Goal: Task Accomplishment & Management: Manage account settings

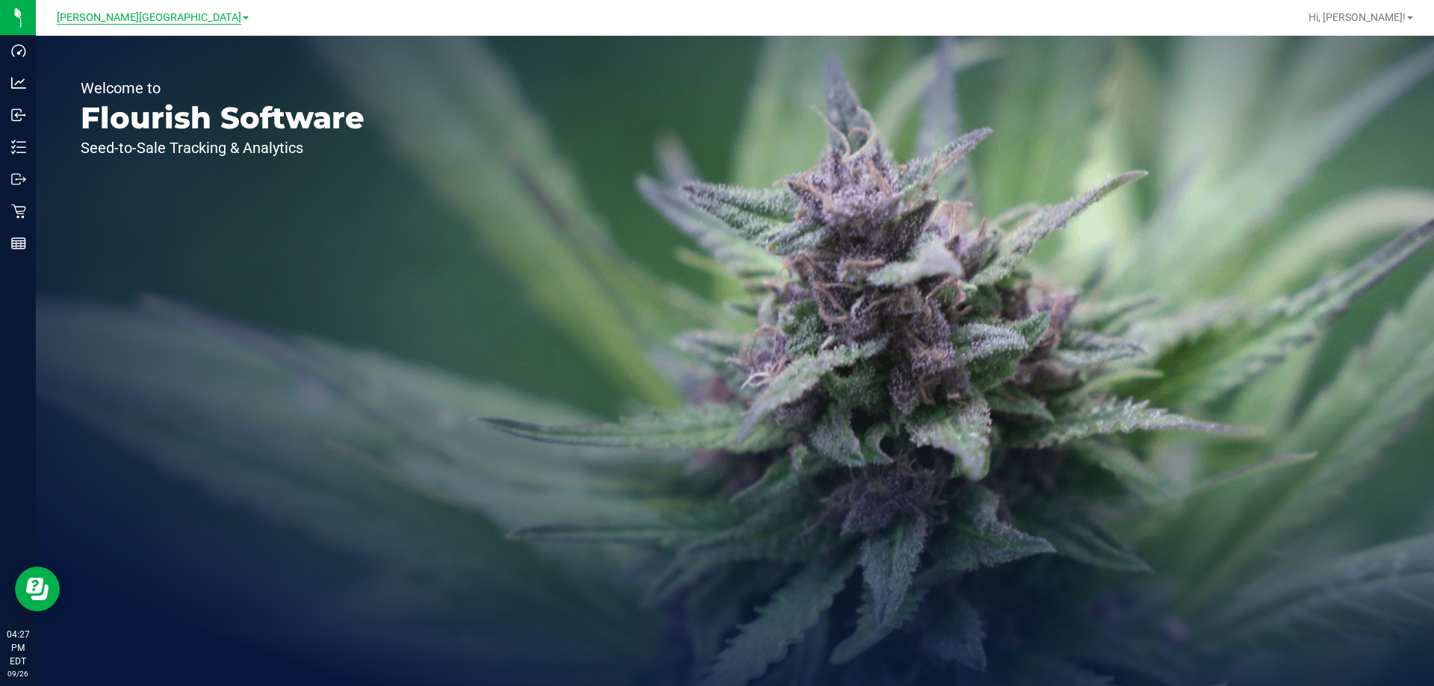
click at [162, 22] on span "[PERSON_NAME][GEOGRAPHIC_DATA]" at bounding box center [149, 17] width 184 height 13
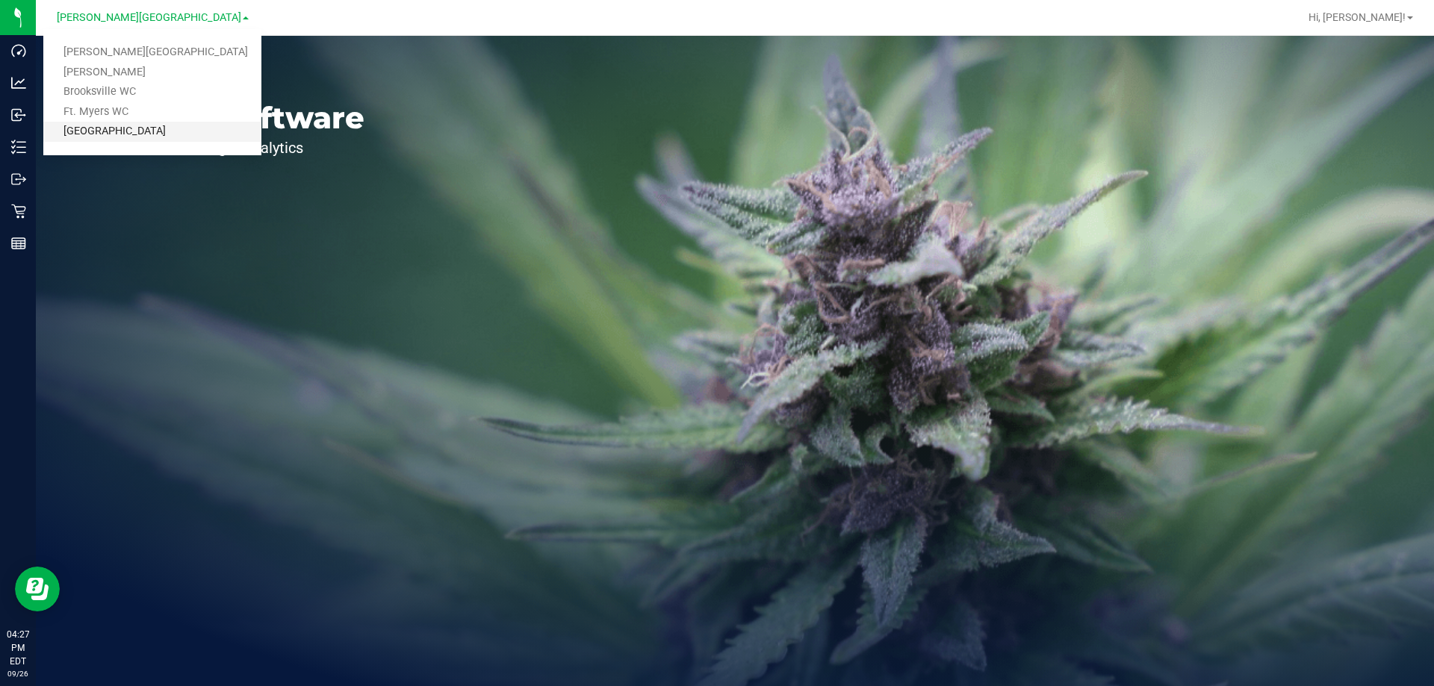
click at [121, 129] on link "[GEOGRAPHIC_DATA]" at bounding box center [152, 132] width 218 height 20
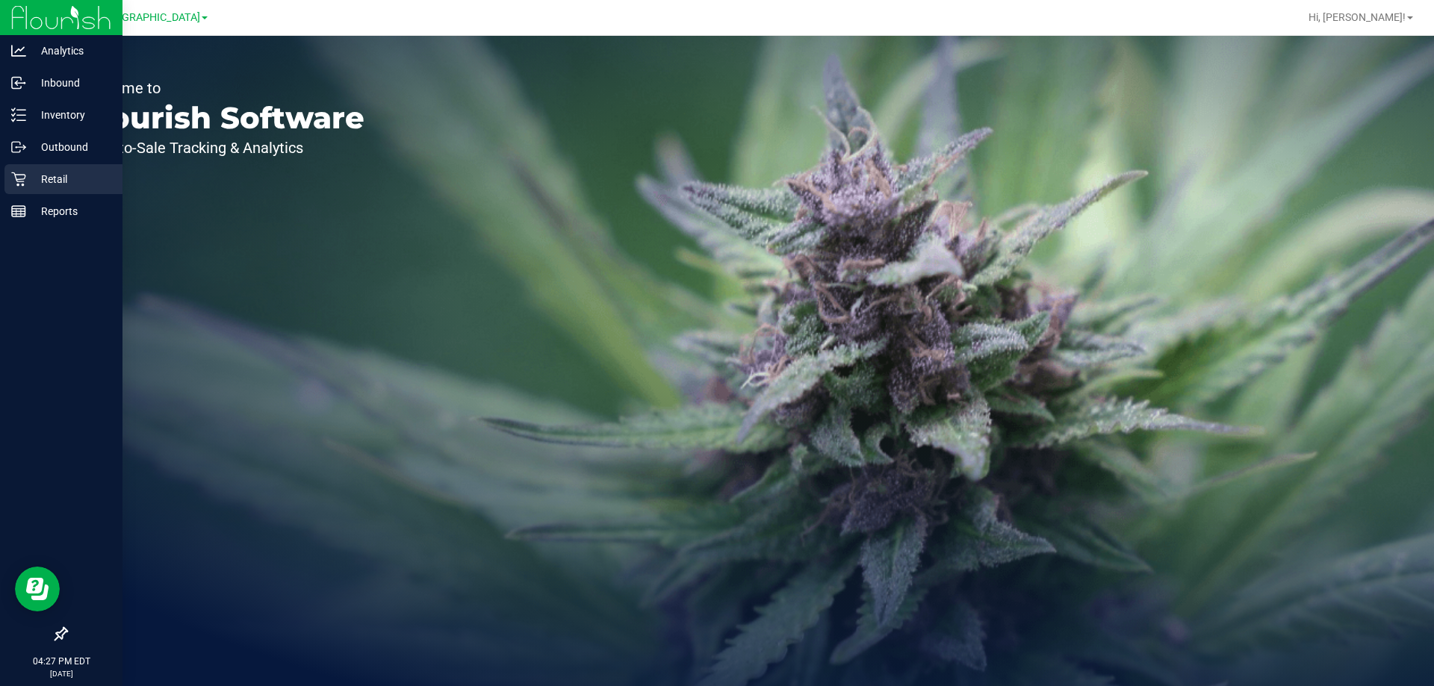
click at [25, 174] on icon at bounding box center [18, 179] width 15 height 15
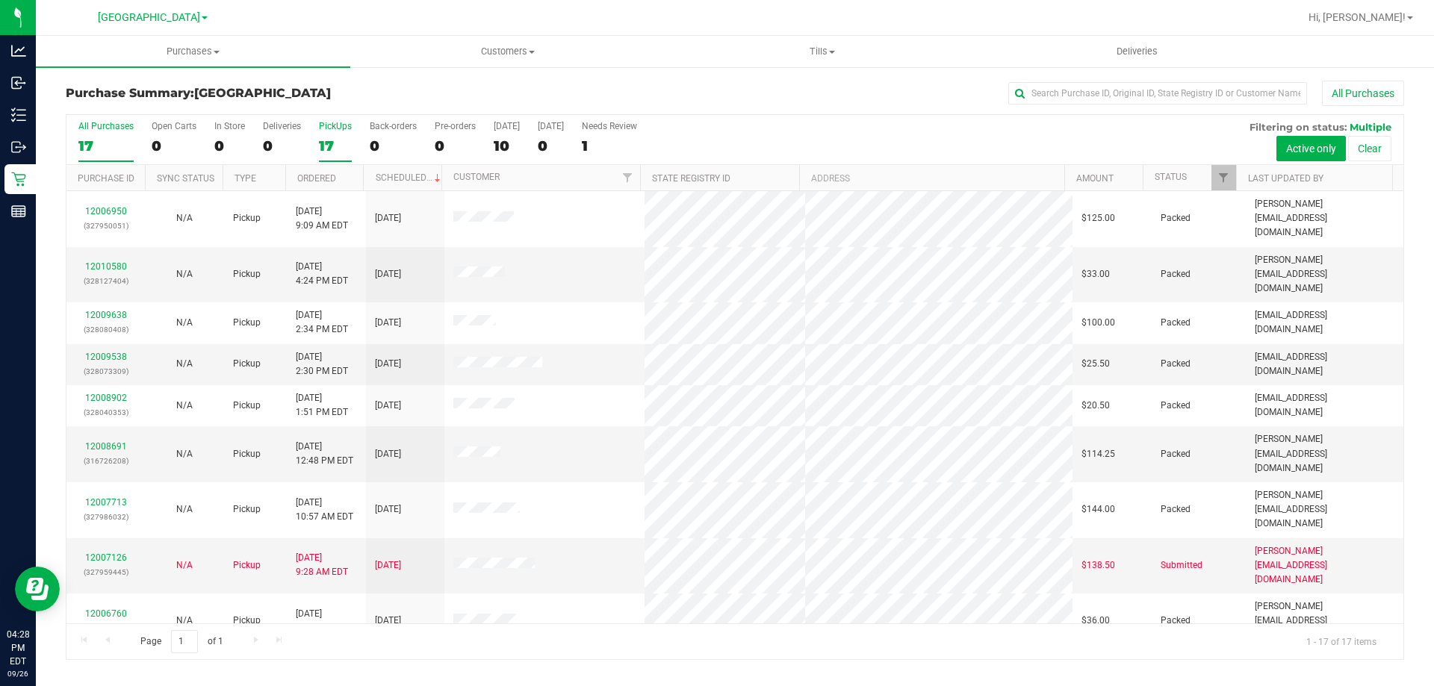
click at [322, 136] on label "PickUps 17" at bounding box center [335, 141] width 33 height 41
click at [0, 0] on input "PickUps 17" at bounding box center [0, 0] width 0 height 0
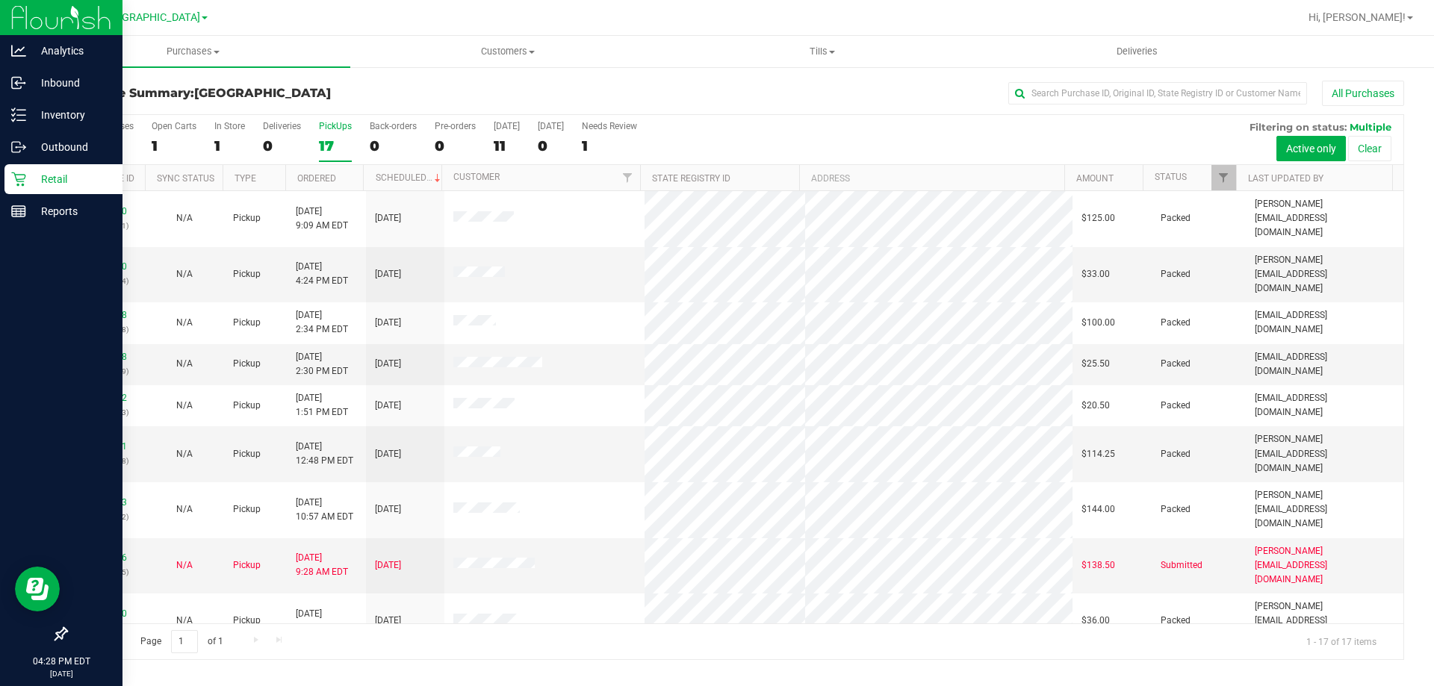
click at [13, 178] on icon at bounding box center [18, 179] width 15 height 15
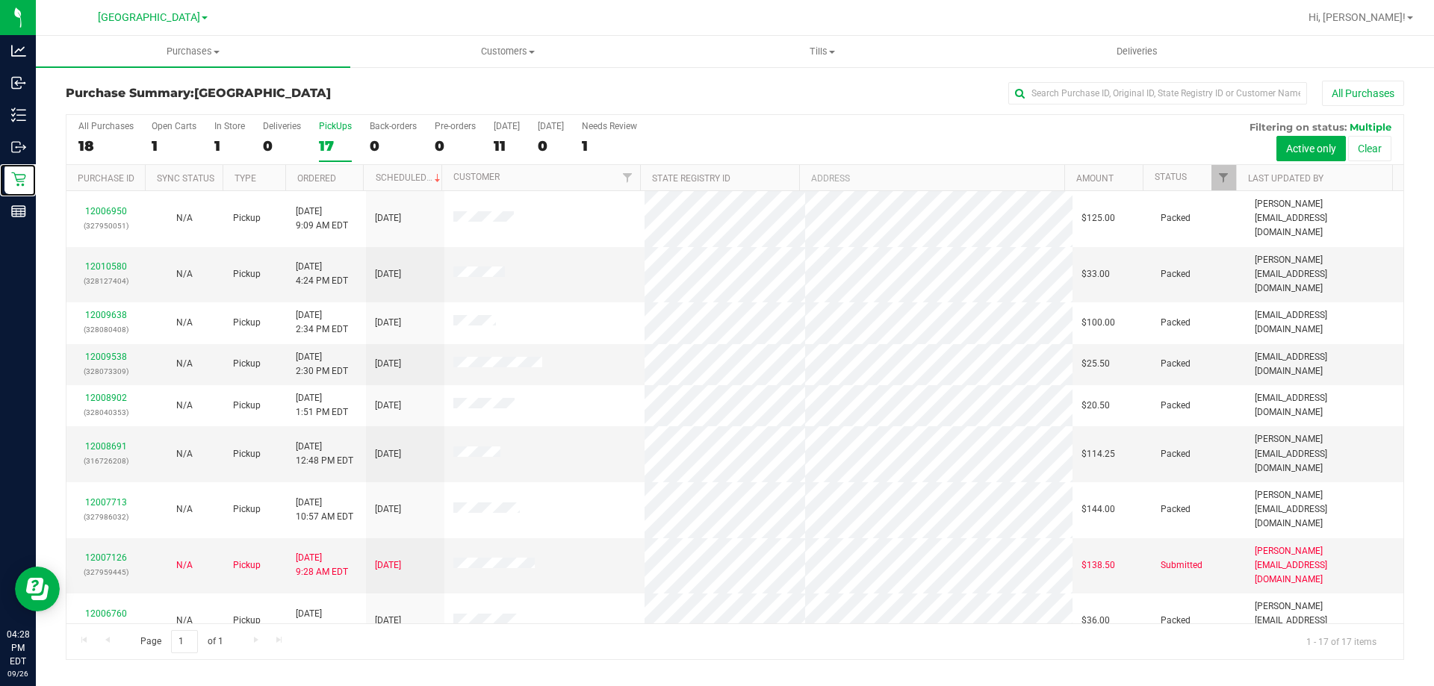
click at [324, 140] on div "17" at bounding box center [335, 145] width 33 height 17
click at [0, 0] on input "PickUps 17" at bounding box center [0, 0] width 0 height 0
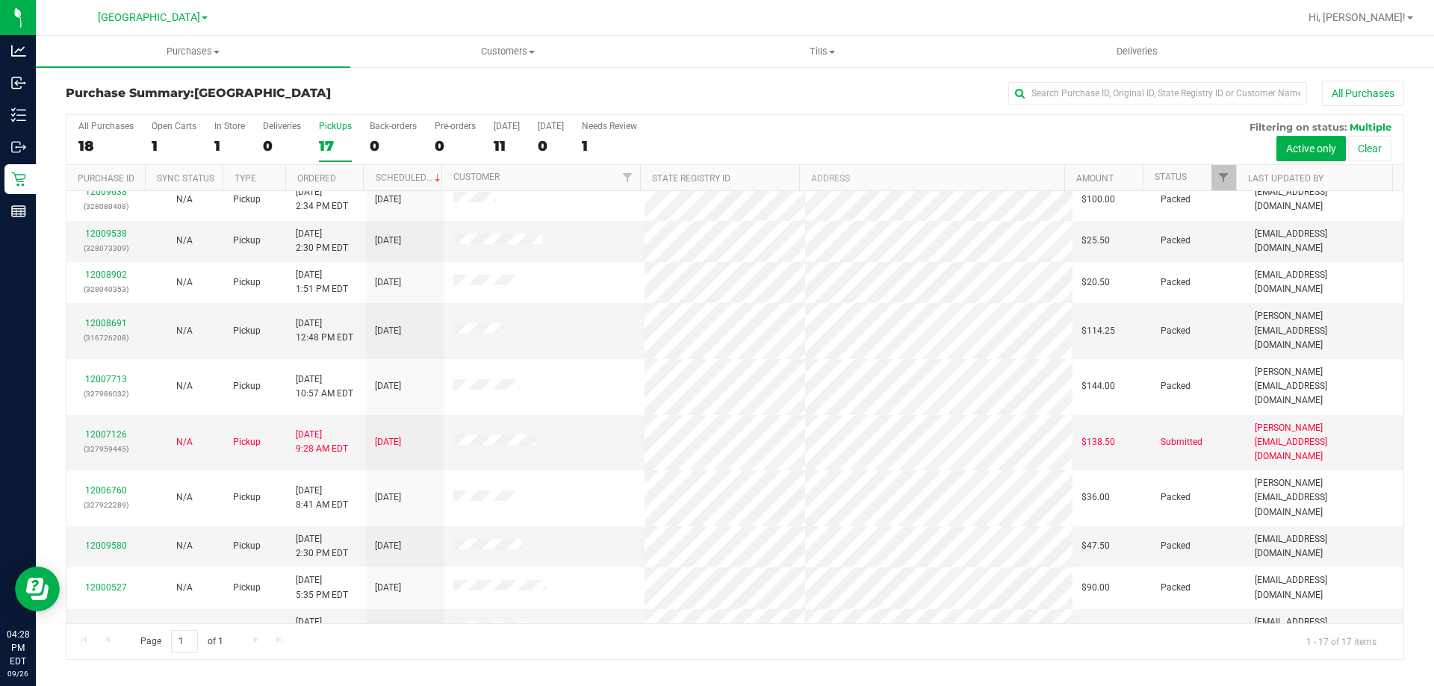
scroll to position [124, 0]
click at [95, 540] on link "12009580" at bounding box center [106, 545] width 42 height 10
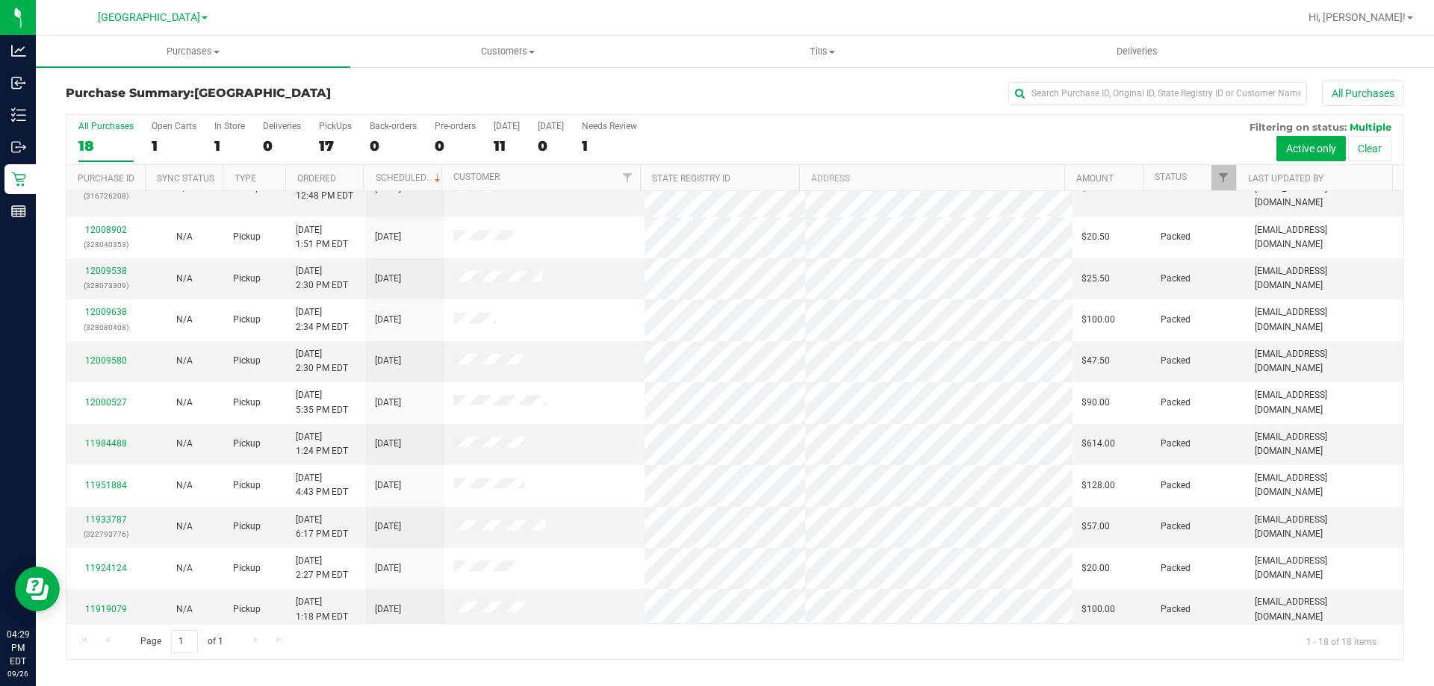
scroll to position [311, 0]
click at [323, 125] on div "PickUps" at bounding box center [335, 126] width 33 height 10
click at [0, 0] on input "PickUps 17" at bounding box center [0, 0] width 0 height 0
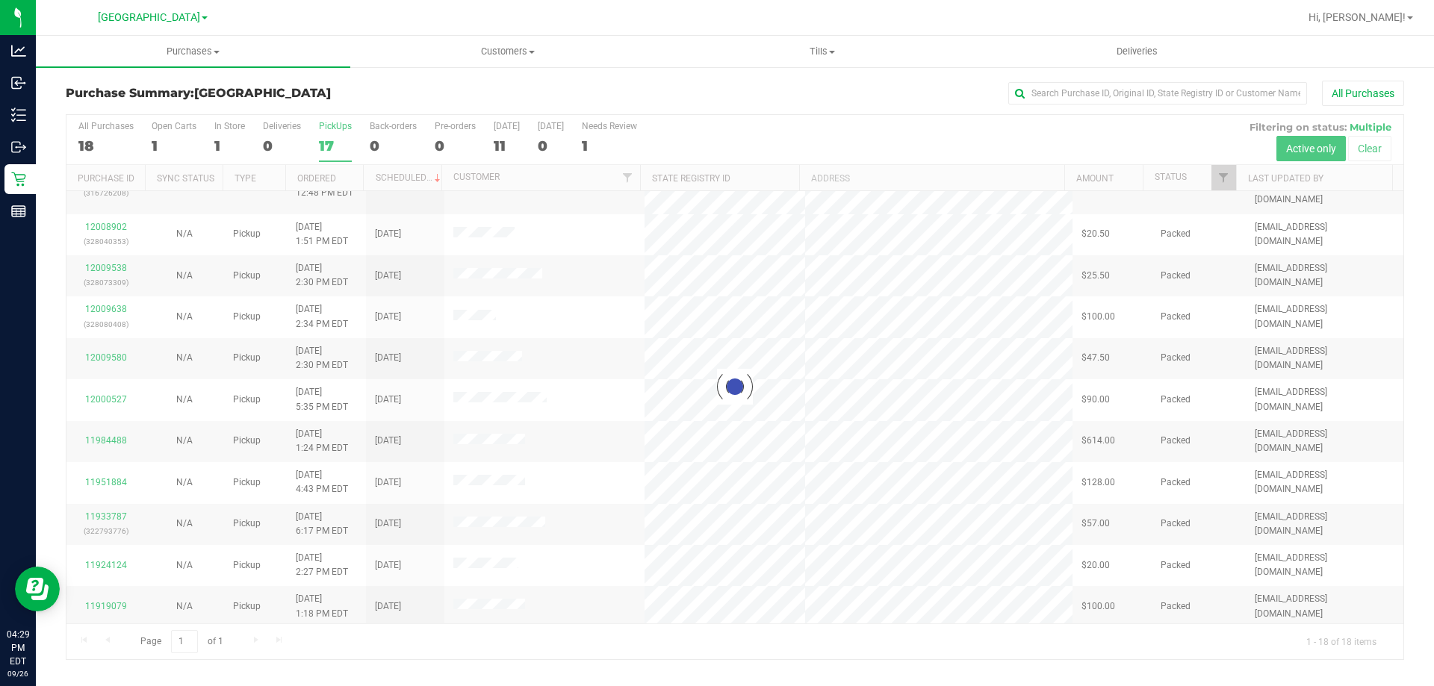
scroll to position [0, 0]
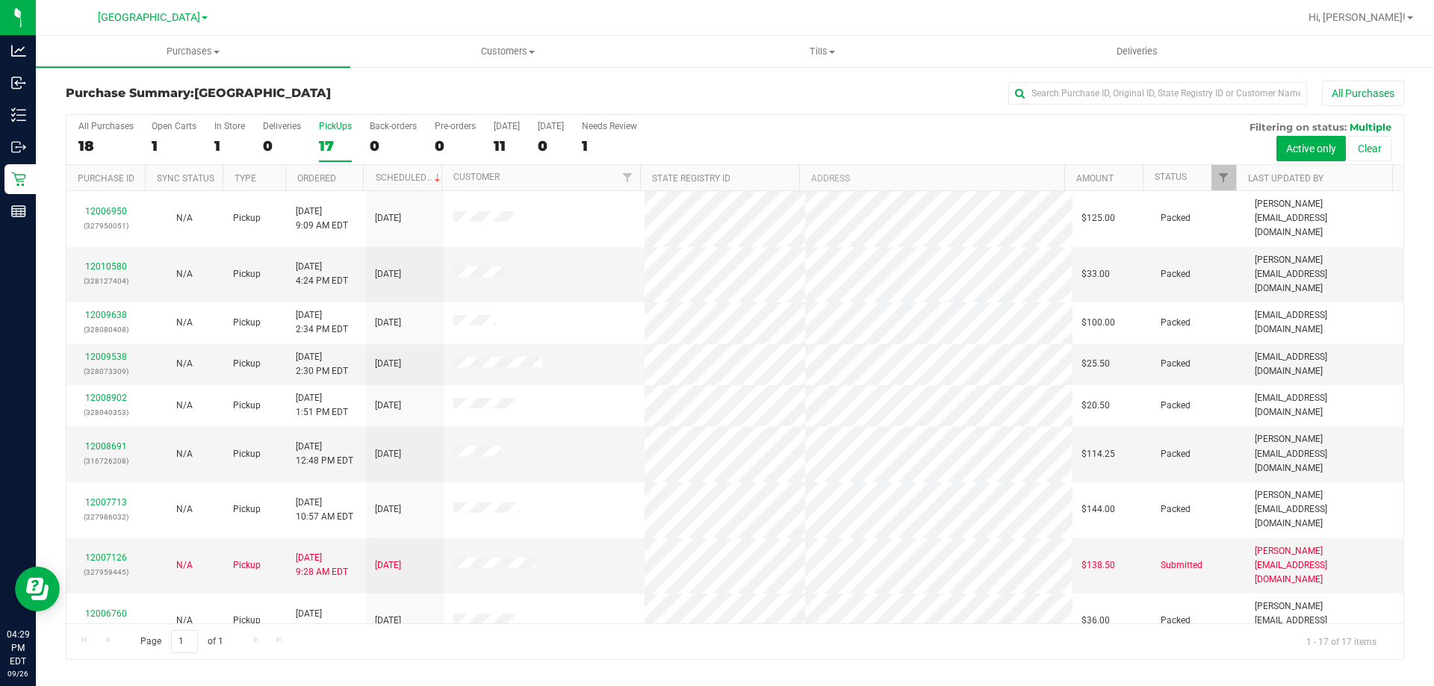
click at [326, 135] on label "PickUps 17" at bounding box center [335, 141] width 33 height 41
click at [0, 0] on input "PickUps 17" at bounding box center [0, 0] width 0 height 0
click at [339, 140] on div "17" at bounding box center [335, 145] width 33 height 17
click at [0, 0] on input "PickUps 17" at bounding box center [0, 0] width 0 height 0
click at [326, 131] on div "PickUps" at bounding box center [335, 126] width 33 height 10
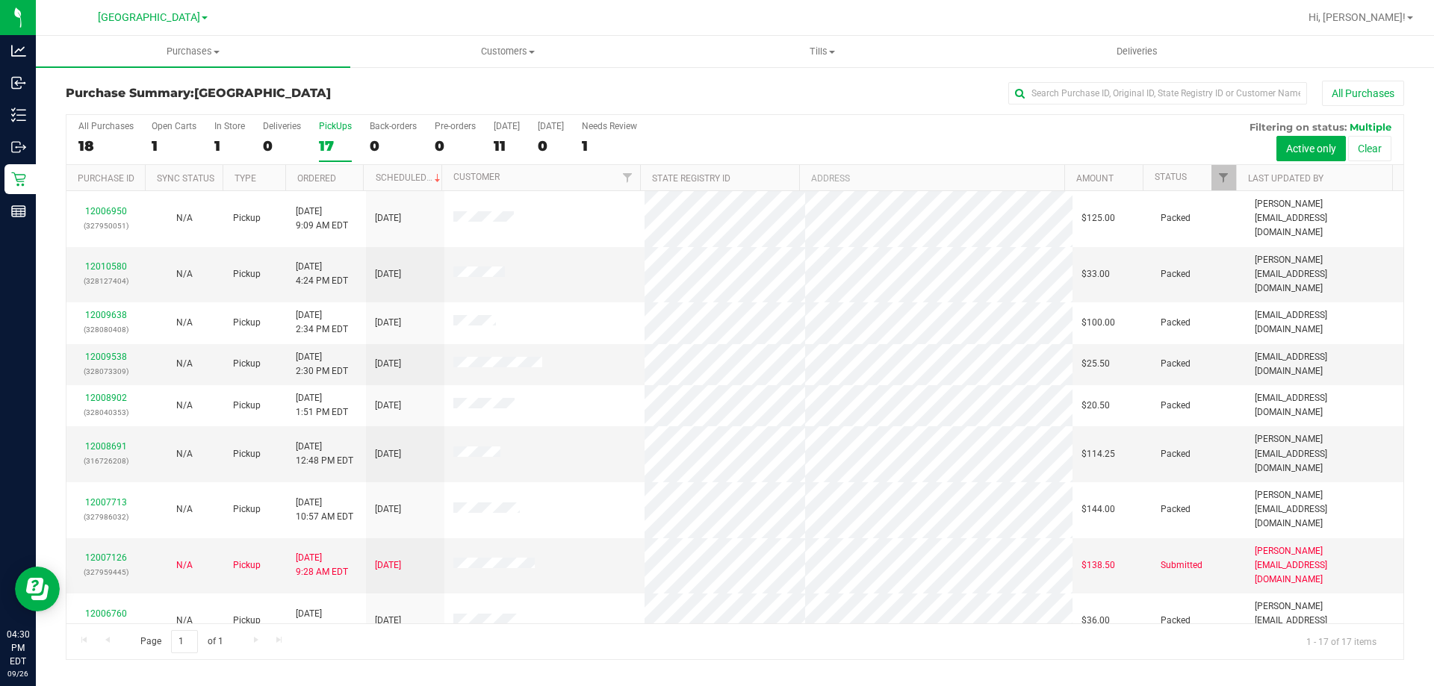
click at [0, 0] on input "PickUps 17" at bounding box center [0, 0] width 0 height 0
click at [333, 138] on div "17" at bounding box center [335, 145] width 33 height 17
click at [0, 0] on input "PickUps 17" at bounding box center [0, 0] width 0 height 0
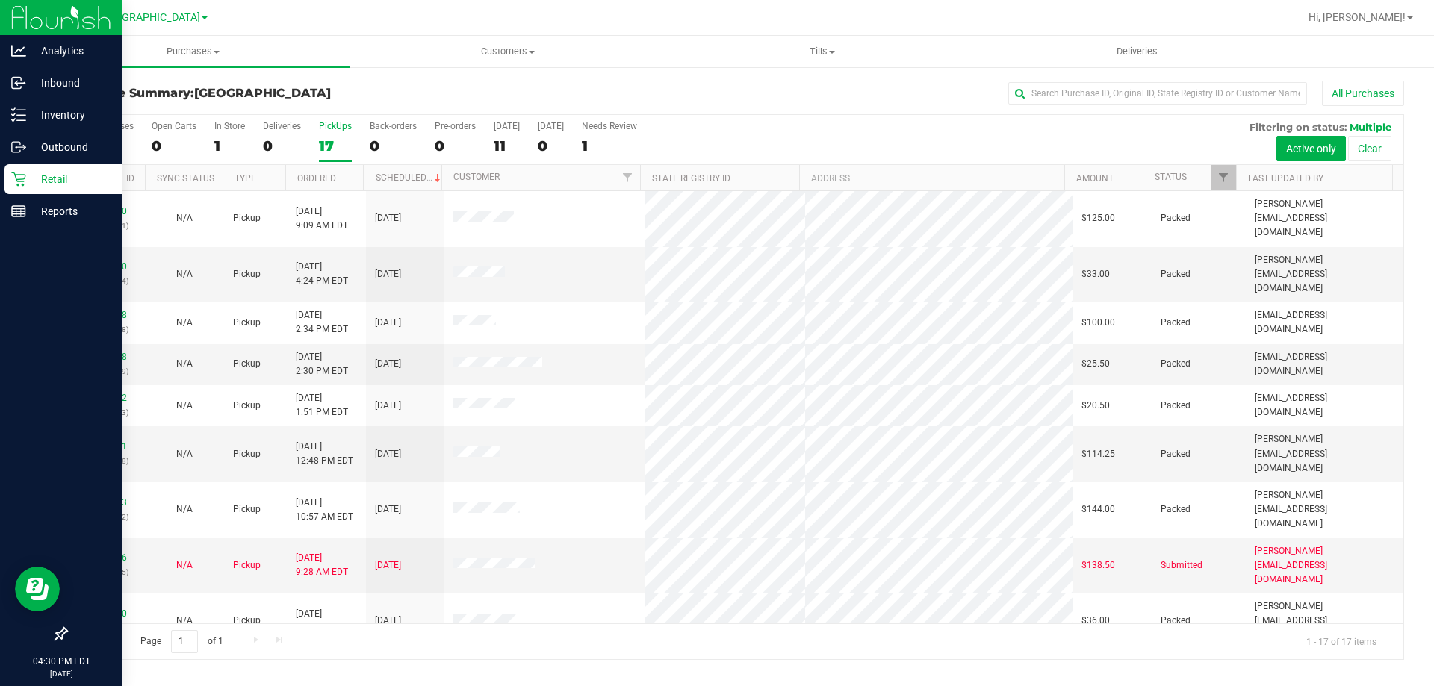
click at [25, 178] on icon at bounding box center [18, 179] width 15 height 15
click at [61, 178] on p "Retail" at bounding box center [71, 179] width 90 height 18
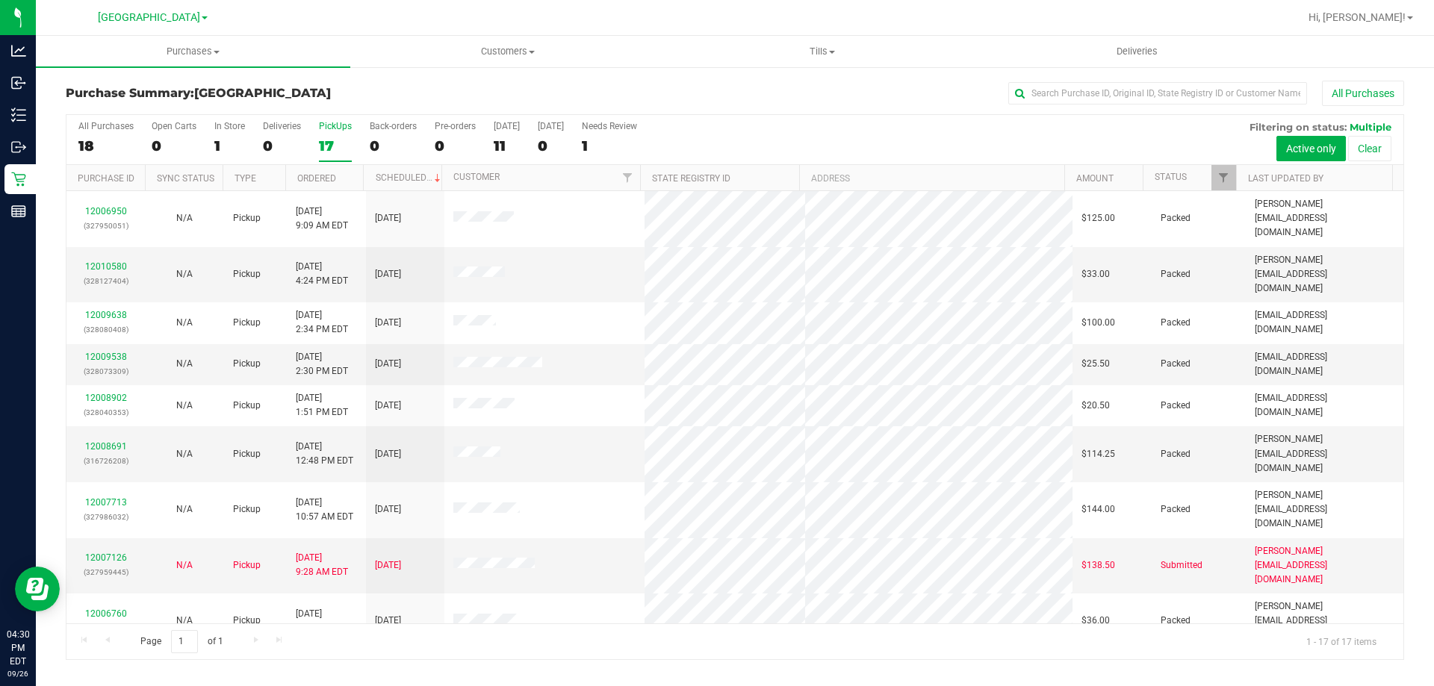
click at [341, 134] on label "PickUps 17" at bounding box center [335, 141] width 33 height 41
click at [0, 0] on input "PickUps 17" at bounding box center [0, 0] width 0 height 0
click at [297, 136] on label "Deliveries 0" at bounding box center [282, 141] width 38 height 41
click at [0, 0] on input "Deliveries 0" at bounding box center [0, 0] width 0 height 0
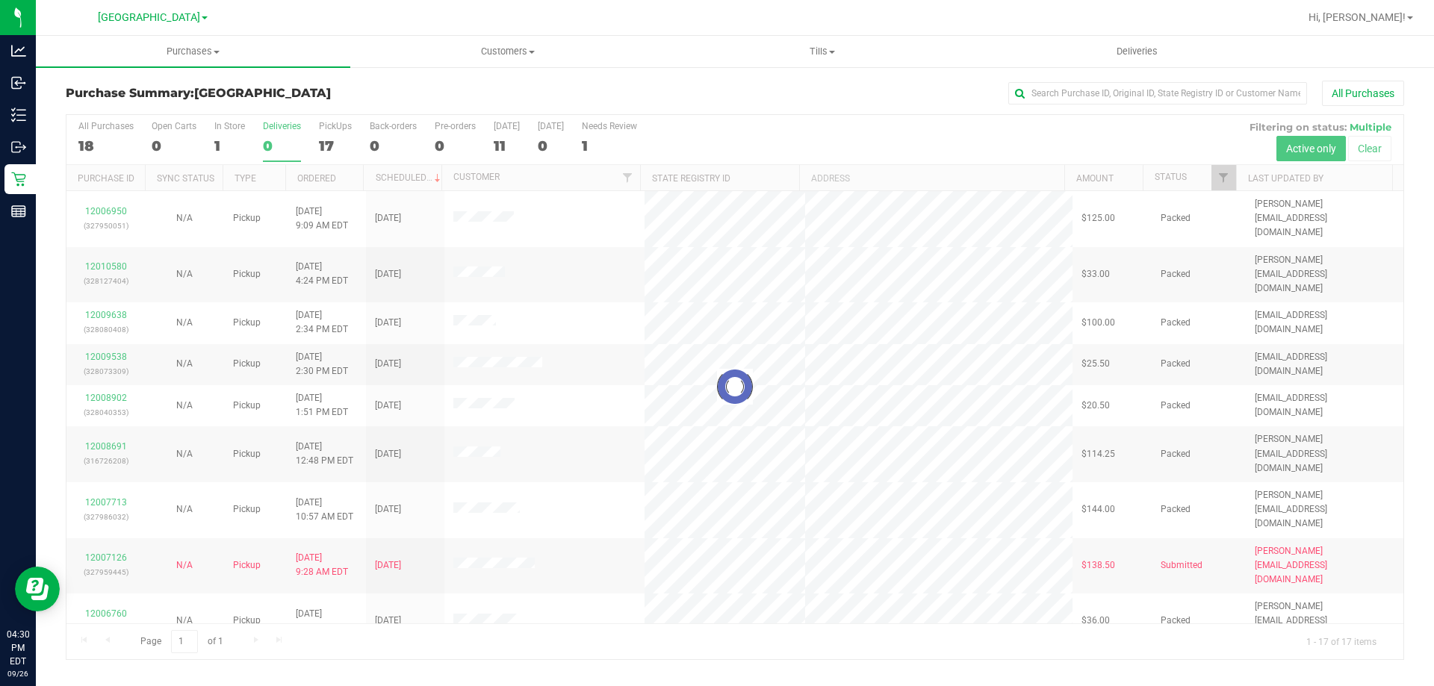
click at [313, 128] on div at bounding box center [734, 387] width 1337 height 544
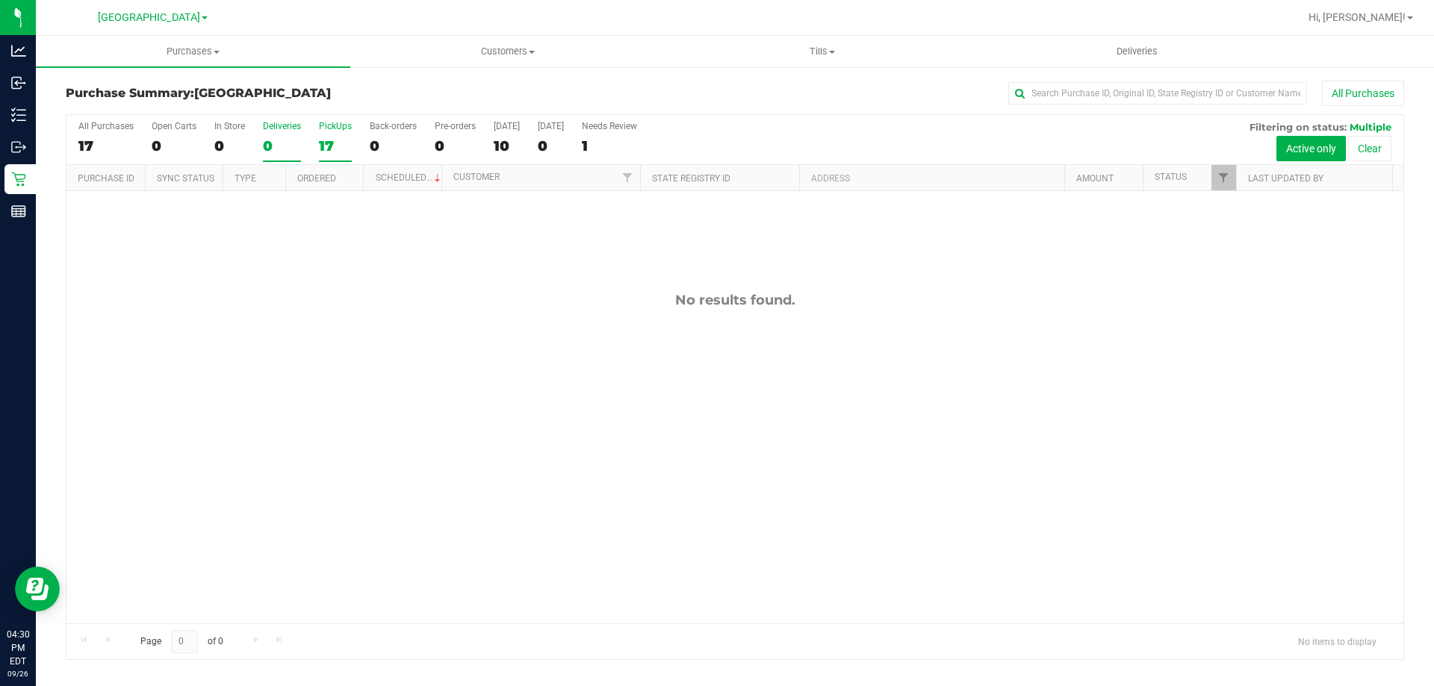
click at [326, 127] on div "PickUps" at bounding box center [335, 126] width 33 height 10
click at [0, 0] on input "PickUps 17" at bounding box center [0, 0] width 0 height 0
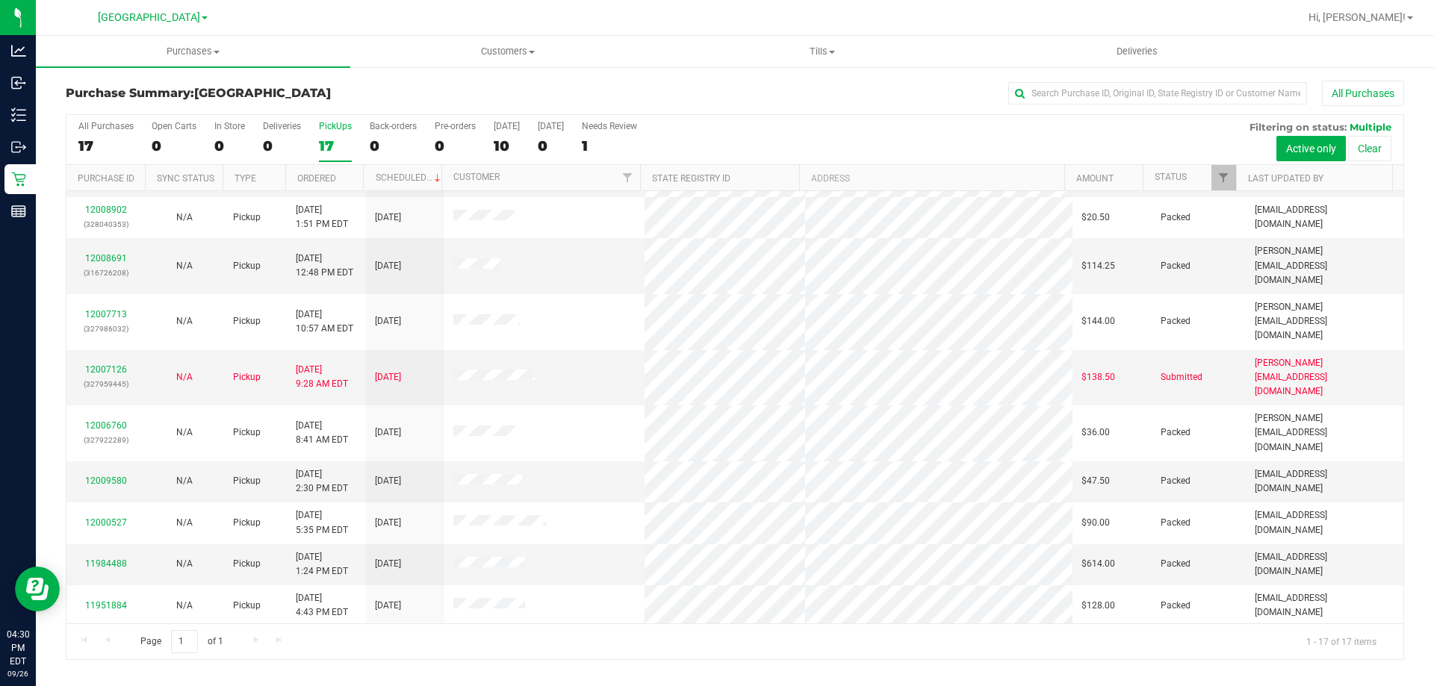
scroll to position [270, 0]
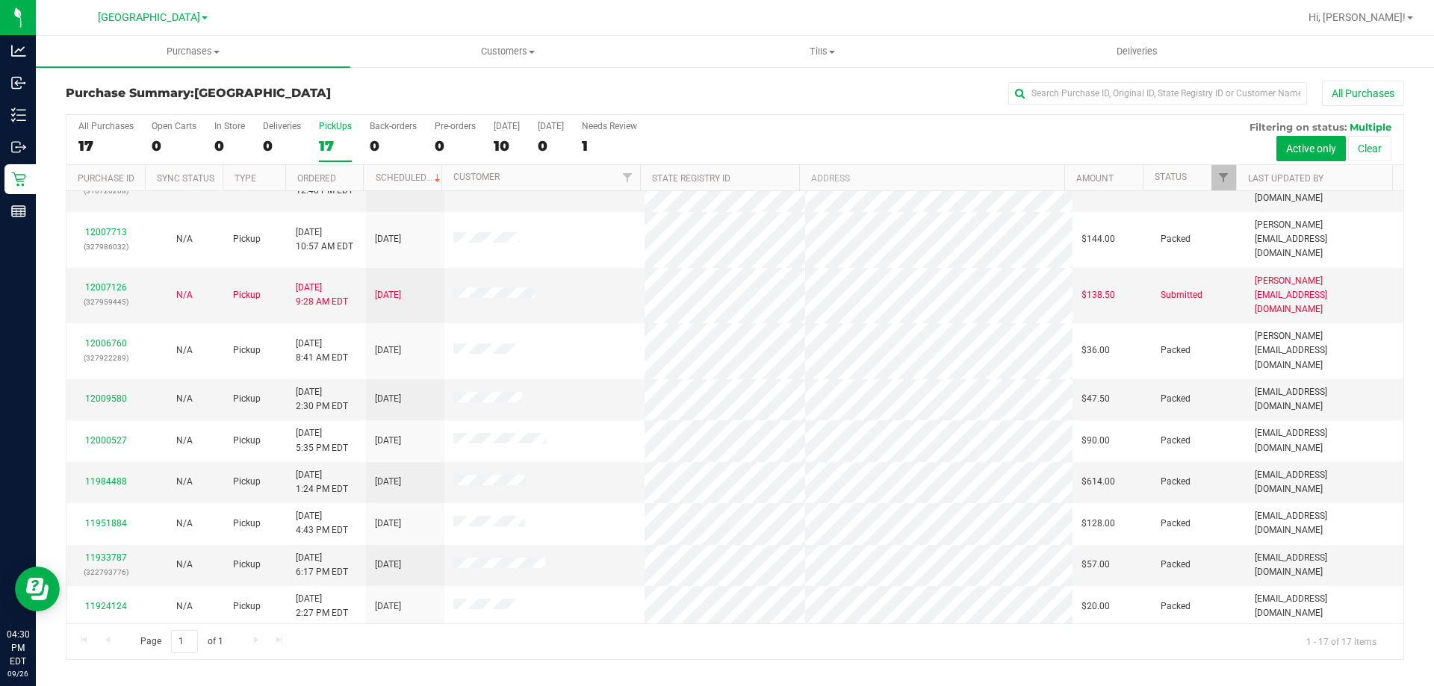
click at [338, 149] on div "17" at bounding box center [335, 145] width 33 height 17
click at [0, 0] on input "PickUps 17" at bounding box center [0, 0] width 0 height 0
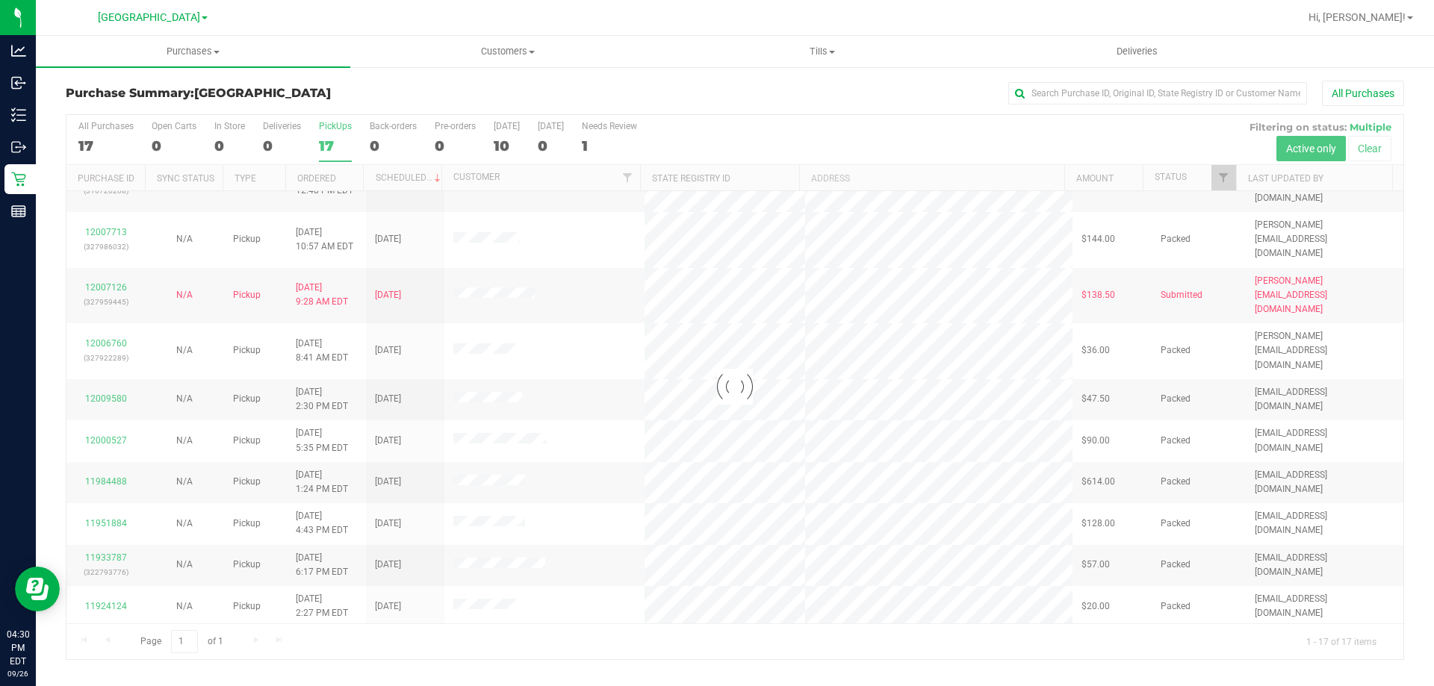
scroll to position [0, 0]
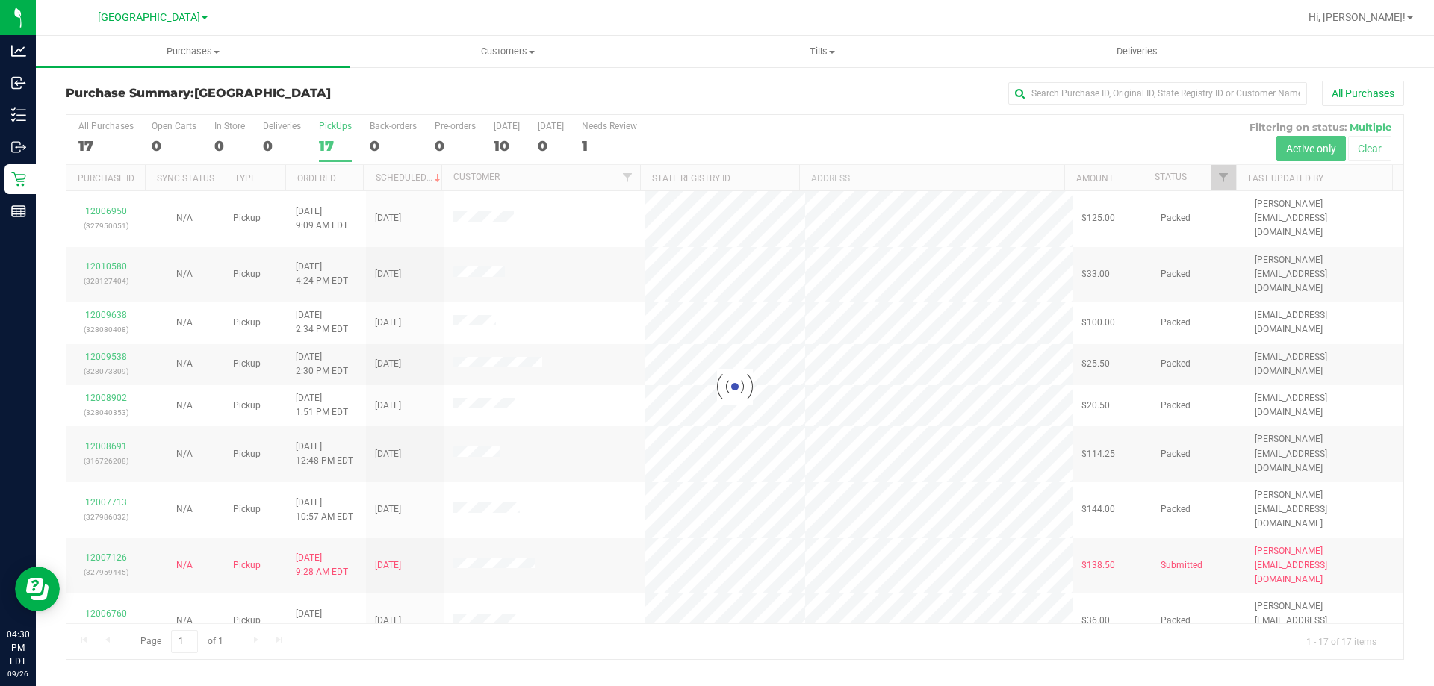
click at [347, 140] on div "17" at bounding box center [335, 145] width 33 height 17
click at [0, 0] on input "PickUps 17" at bounding box center [0, 0] width 0 height 0
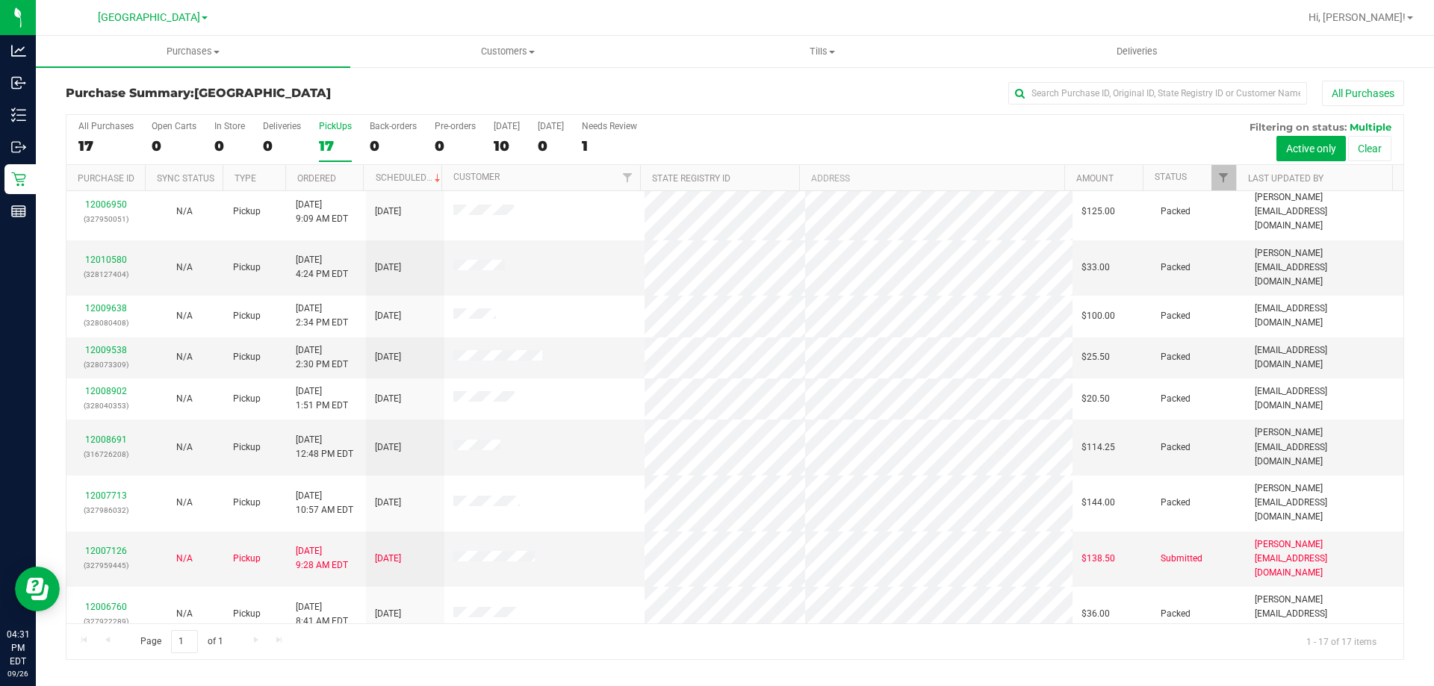
scroll to position [5, 0]
click at [323, 136] on label "PickUps 17" at bounding box center [335, 141] width 33 height 41
click at [0, 0] on input "PickUps 17" at bounding box center [0, 0] width 0 height 0
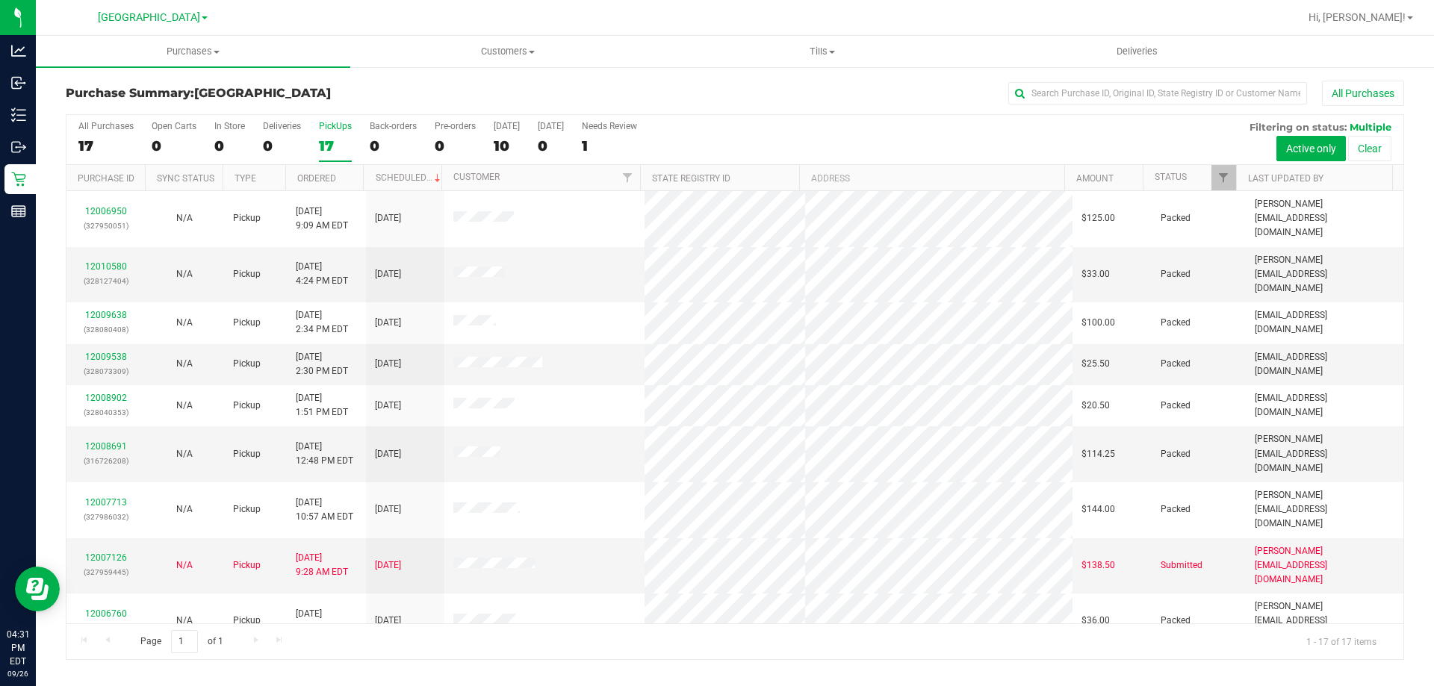
click at [323, 123] on div "PickUps" at bounding box center [335, 126] width 33 height 10
click at [0, 0] on input "PickUps 17" at bounding box center [0, 0] width 0 height 0
click at [320, 140] on div "17" at bounding box center [335, 145] width 33 height 17
click at [0, 0] on input "PickUps 17" at bounding box center [0, 0] width 0 height 0
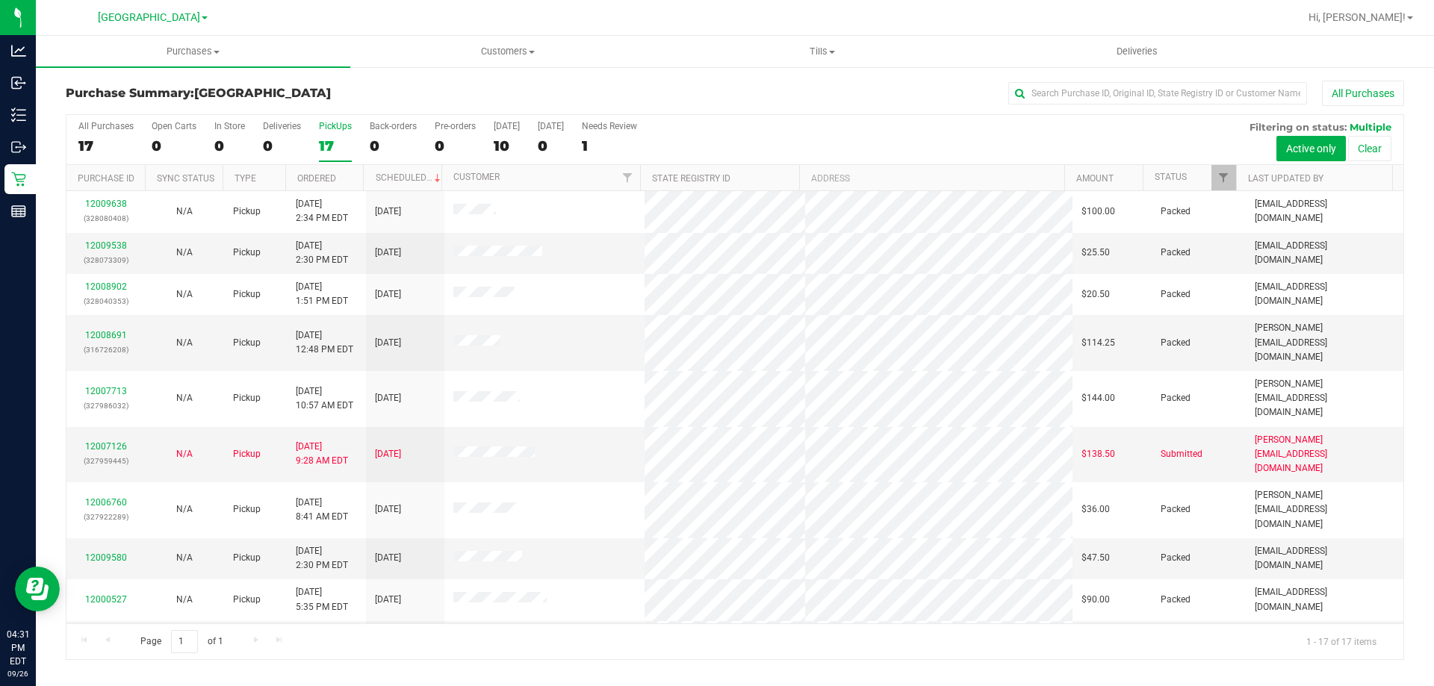
scroll to position [114, 0]
click at [329, 128] on div "PickUps" at bounding box center [335, 126] width 33 height 10
click at [0, 0] on input "PickUps 17" at bounding box center [0, 0] width 0 height 0
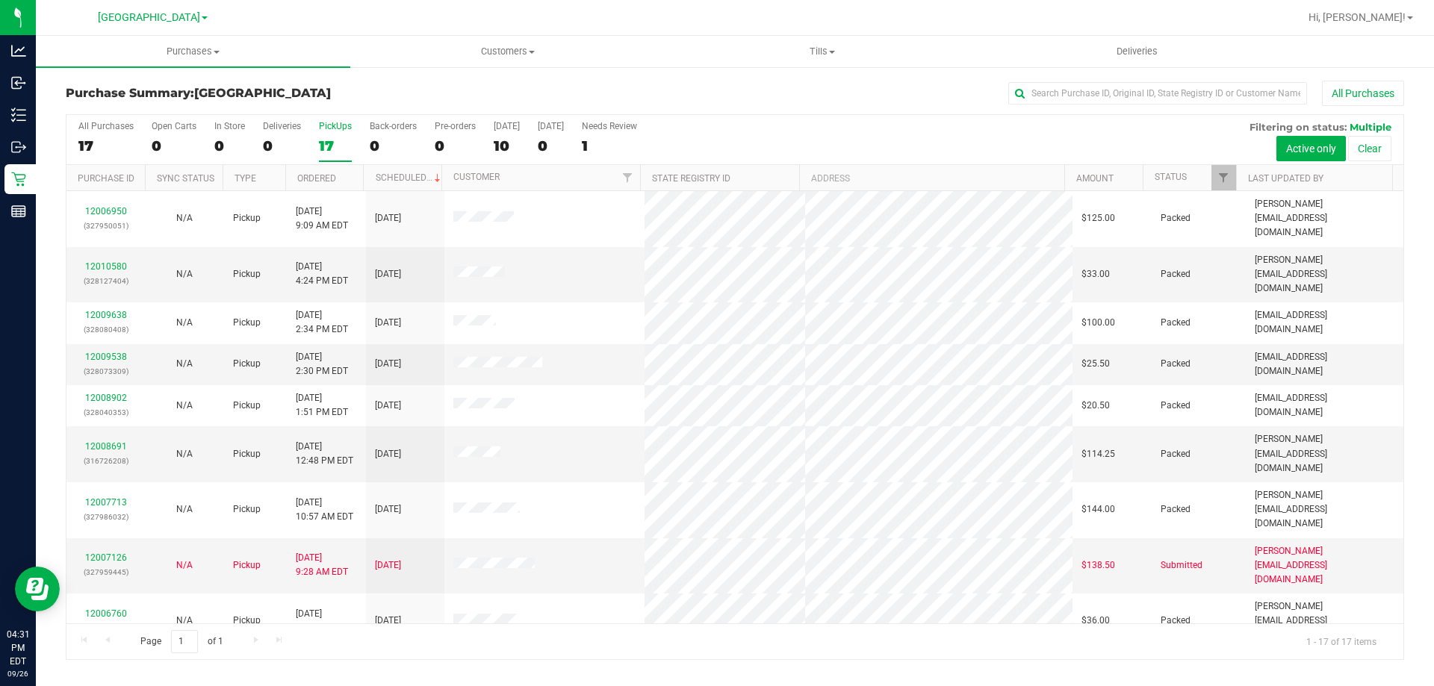
click at [340, 130] on div "PickUps" at bounding box center [335, 126] width 33 height 10
click at [0, 0] on input "PickUps 17" at bounding box center [0, 0] width 0 height 0
click at [335, 127] on div "PickUps" at bounding box center [335, 126] width 33 height 10
click at [0, 0] on input "PickUps 17" at bounding box center [0, 0] width 0 height 0
click at [341, 140] on div "17" at bounding box center [335, 145] width 33 height 17
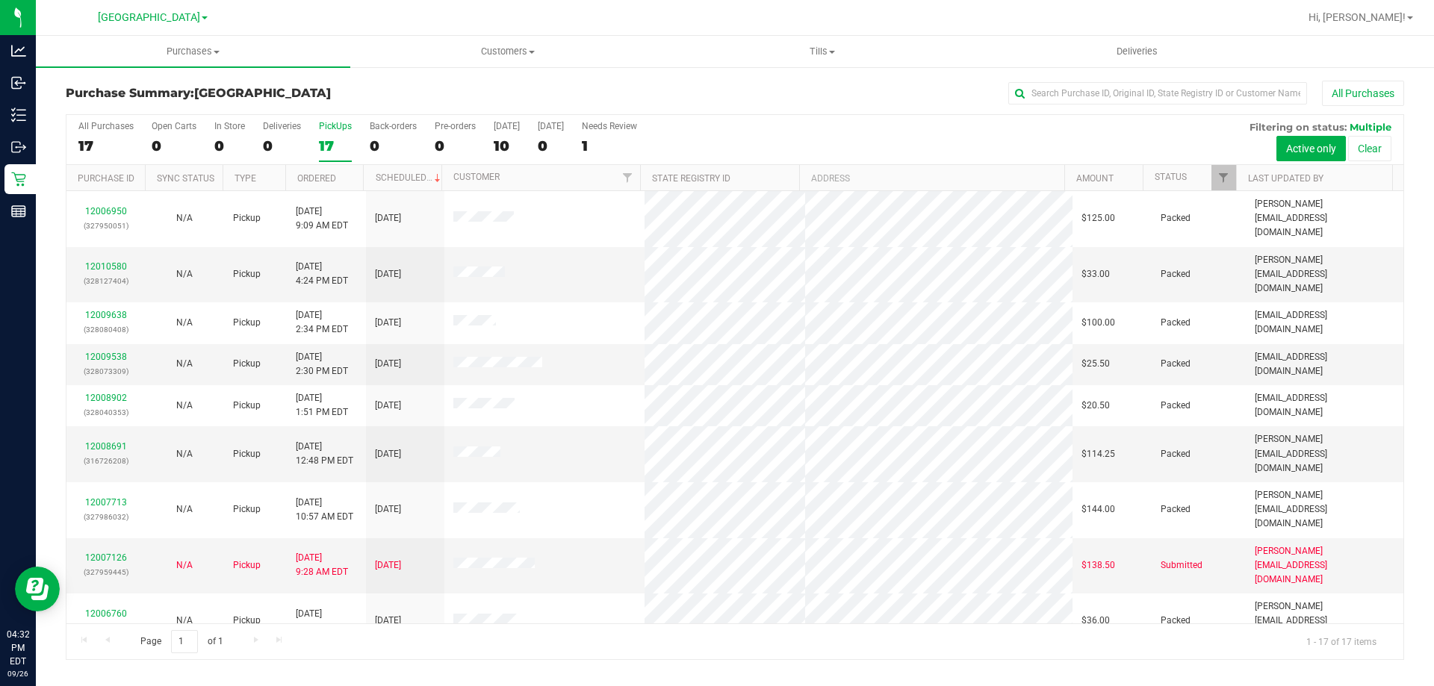
click at [0, 0] on input "PickUps 17" at bounding box center [0, 0] width 0 height 0
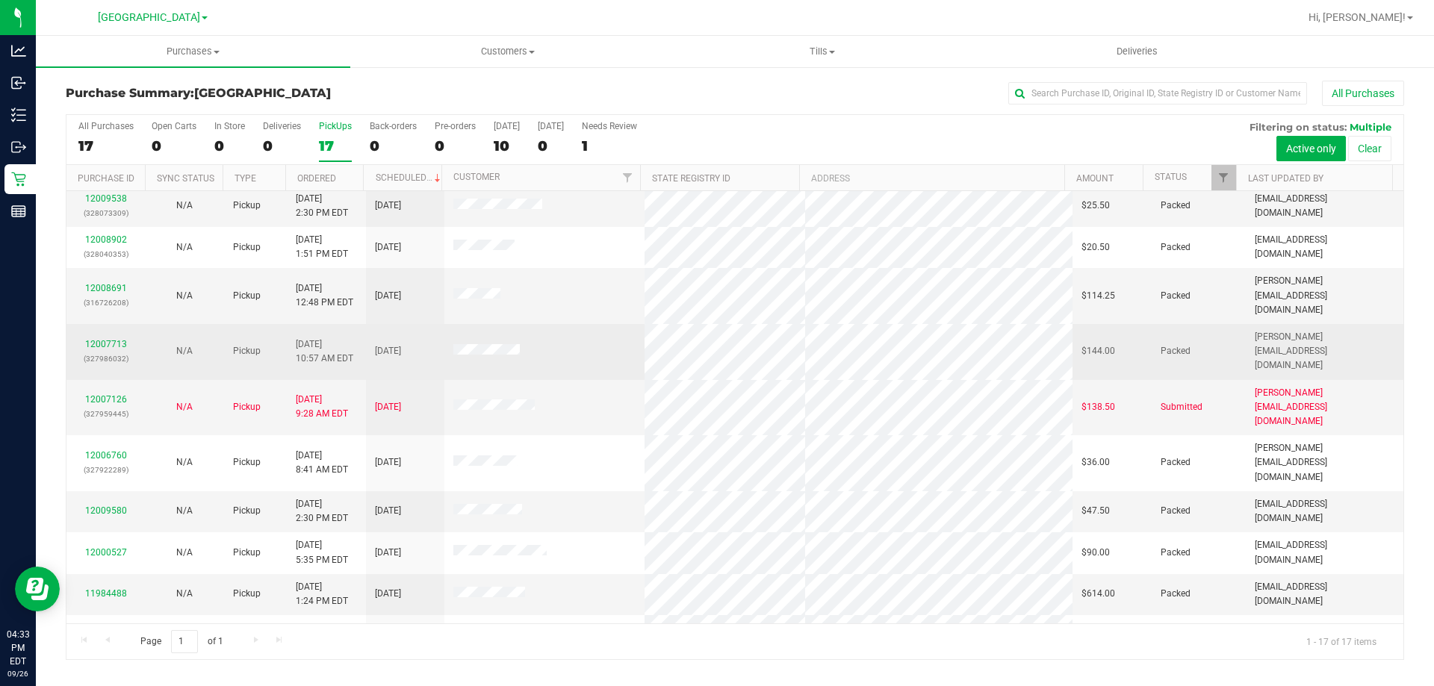
scroll to position [270, 0]
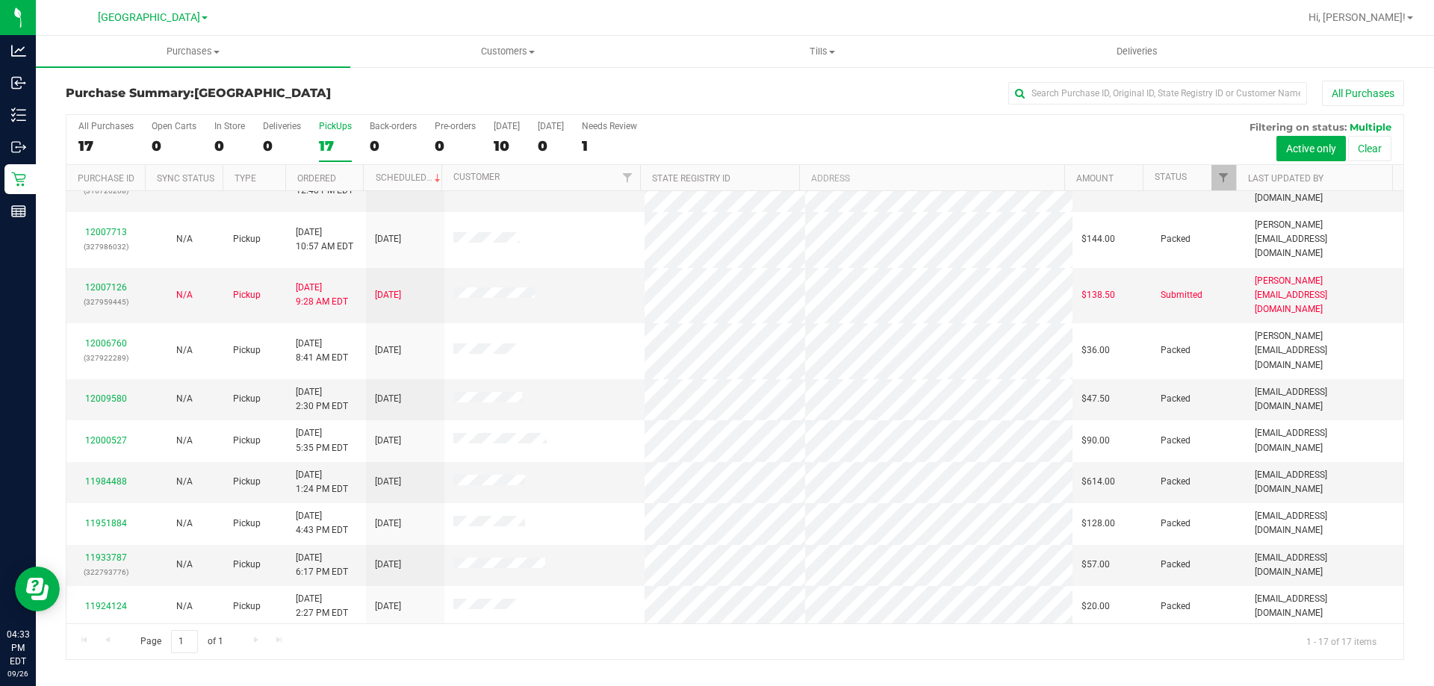
click at [120, 677] on link "11854407" at bounding box center [106, 682] width 42 height 10
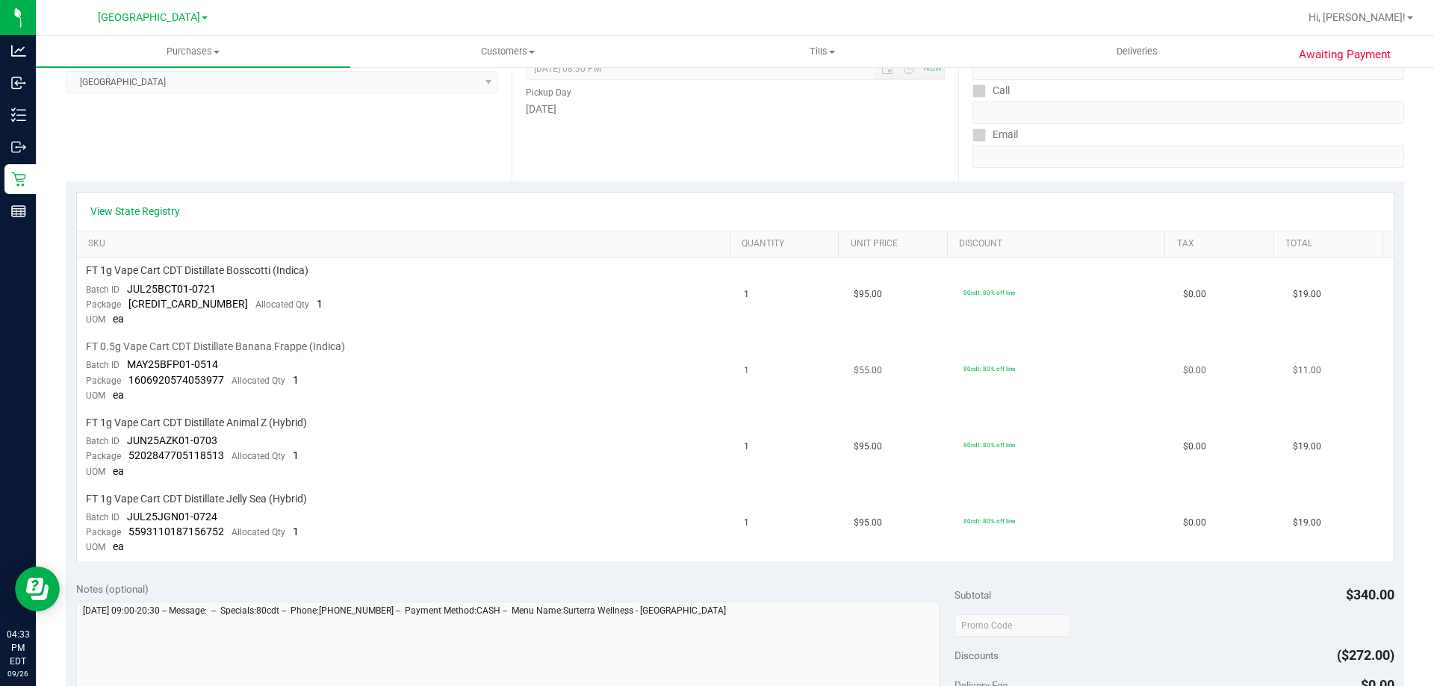
scroll to position [224, 0]
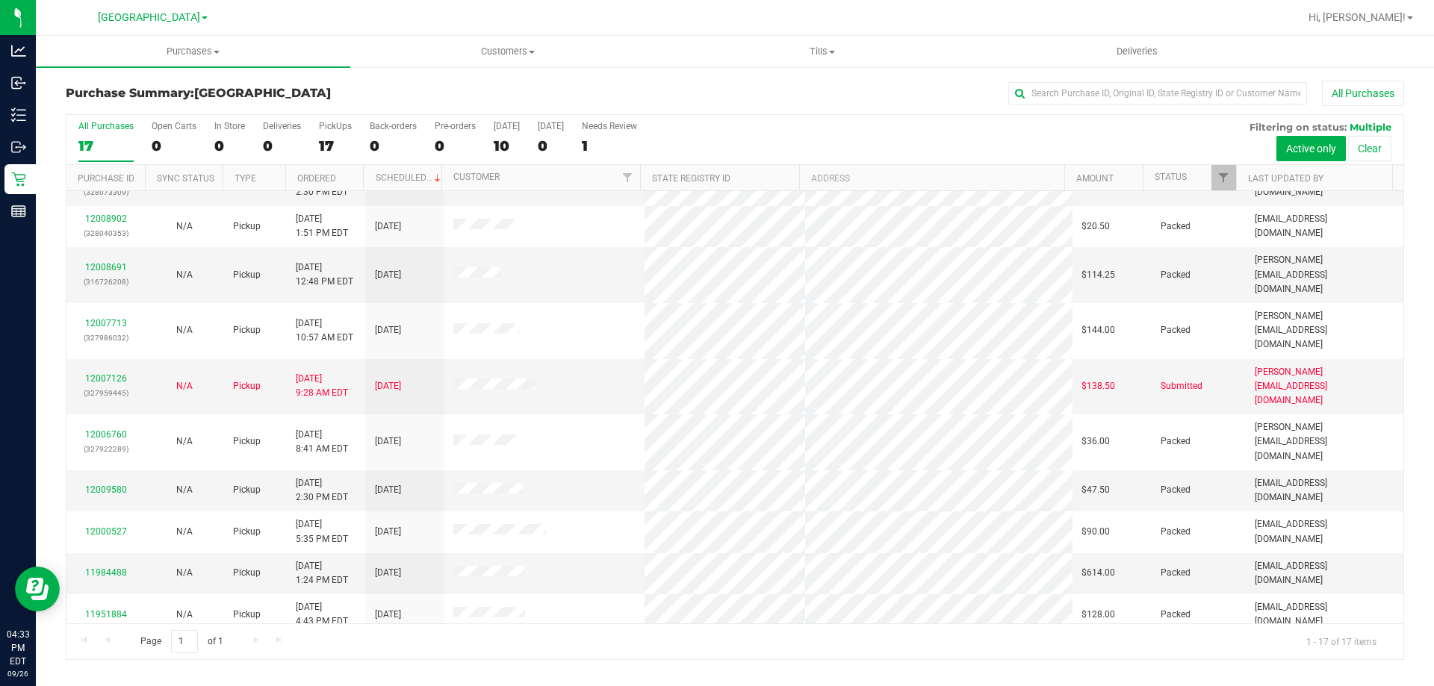
scroll to position [270, 0]
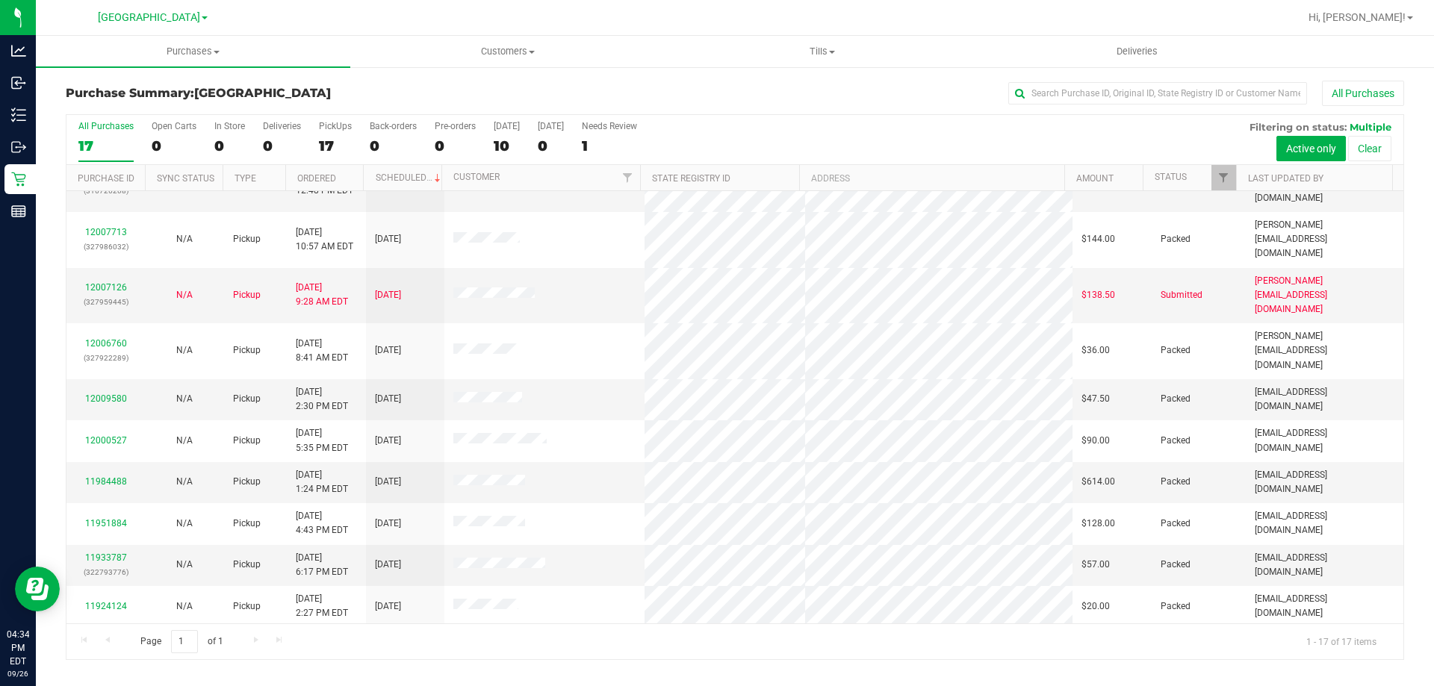
click at [108, 642] on link "11919079" at bounding box center [106, 647] width 42 height 10
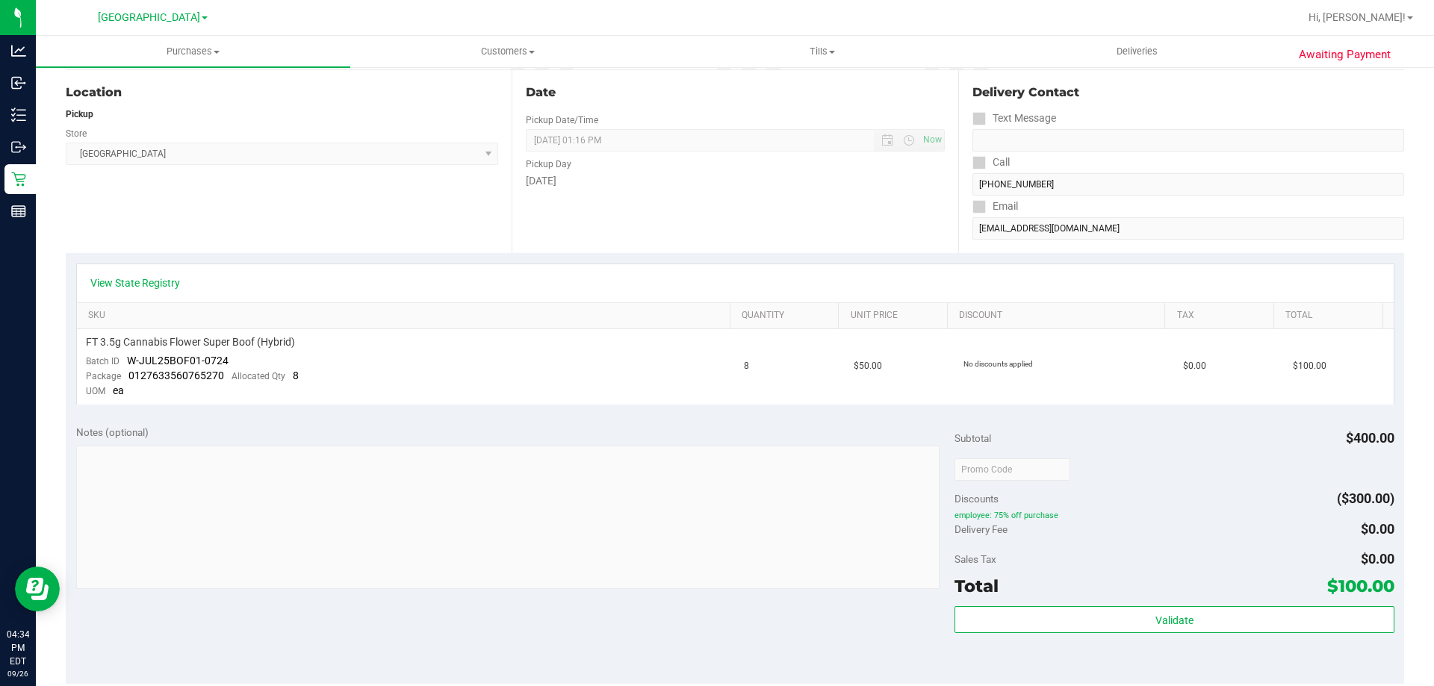
scroll to position [299, 0]
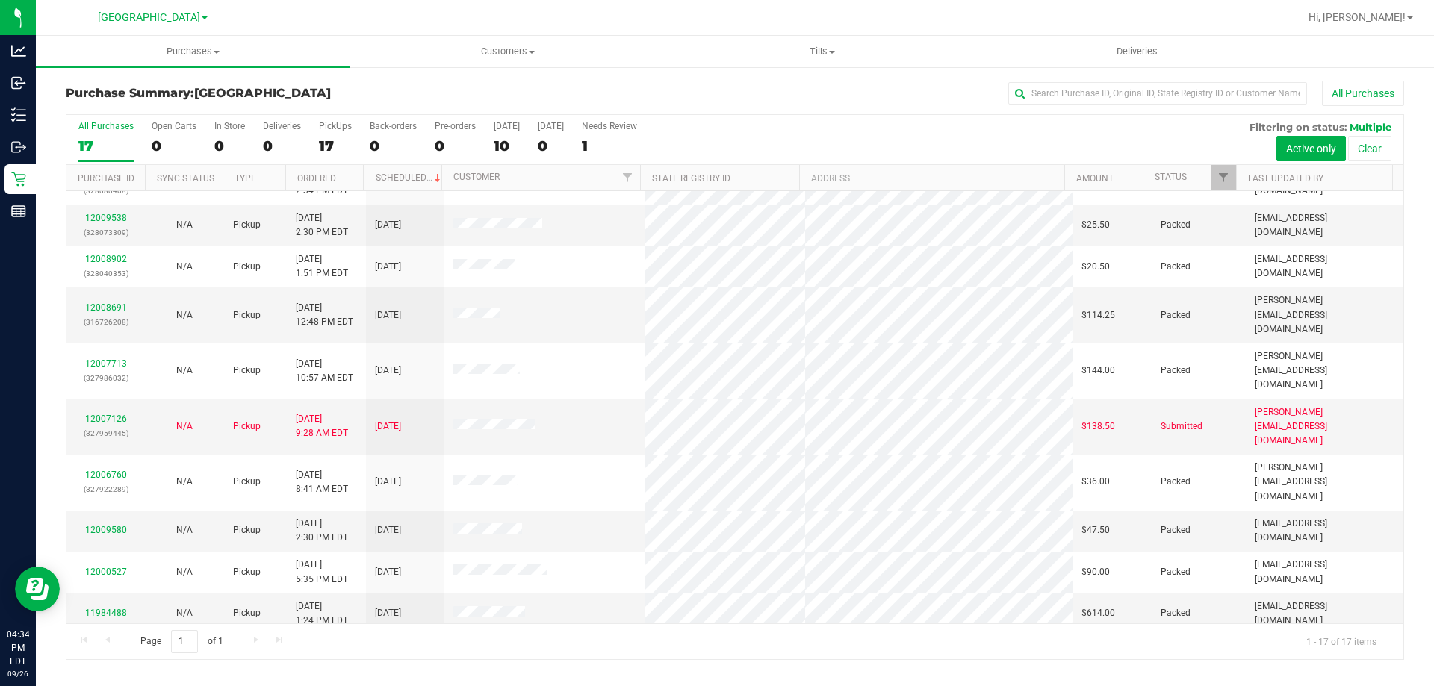
scroll to position [270, 0]
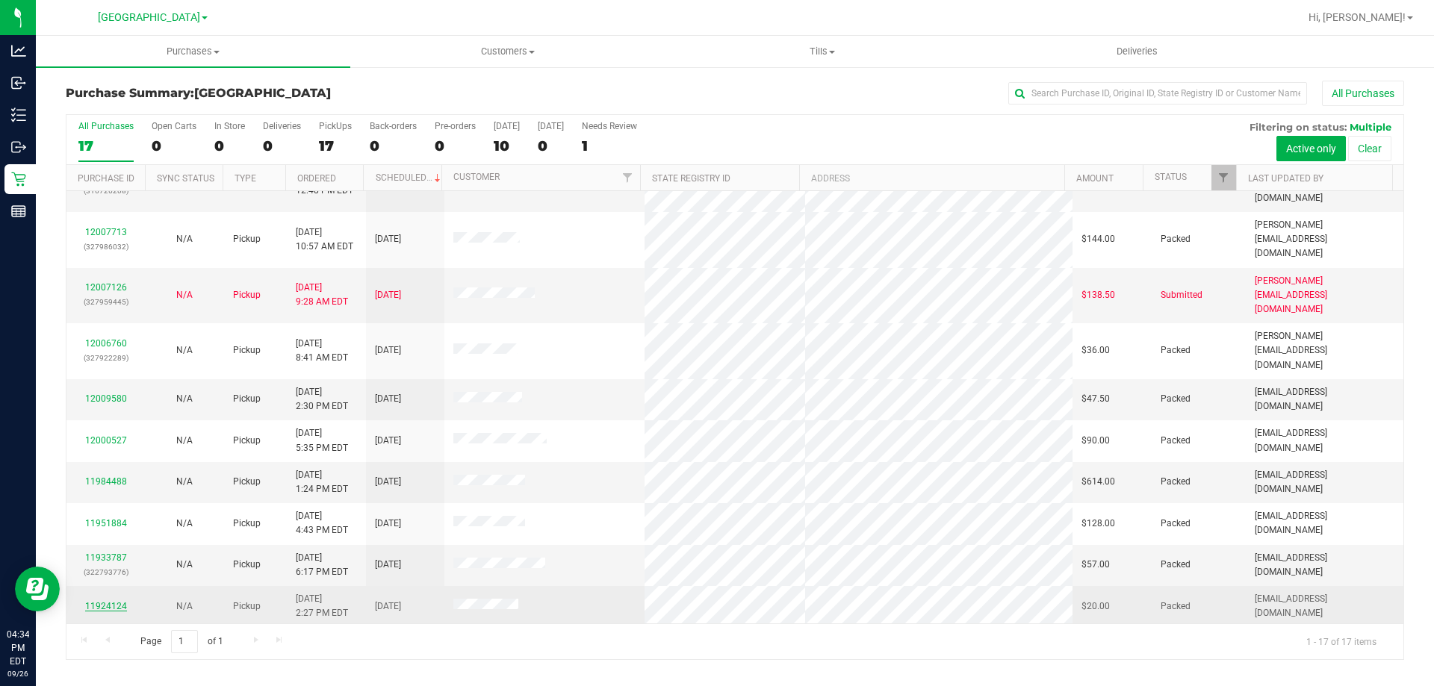
click at [110, 601] on link "11924124" at bounding box center [106, 606] width 42 height 10
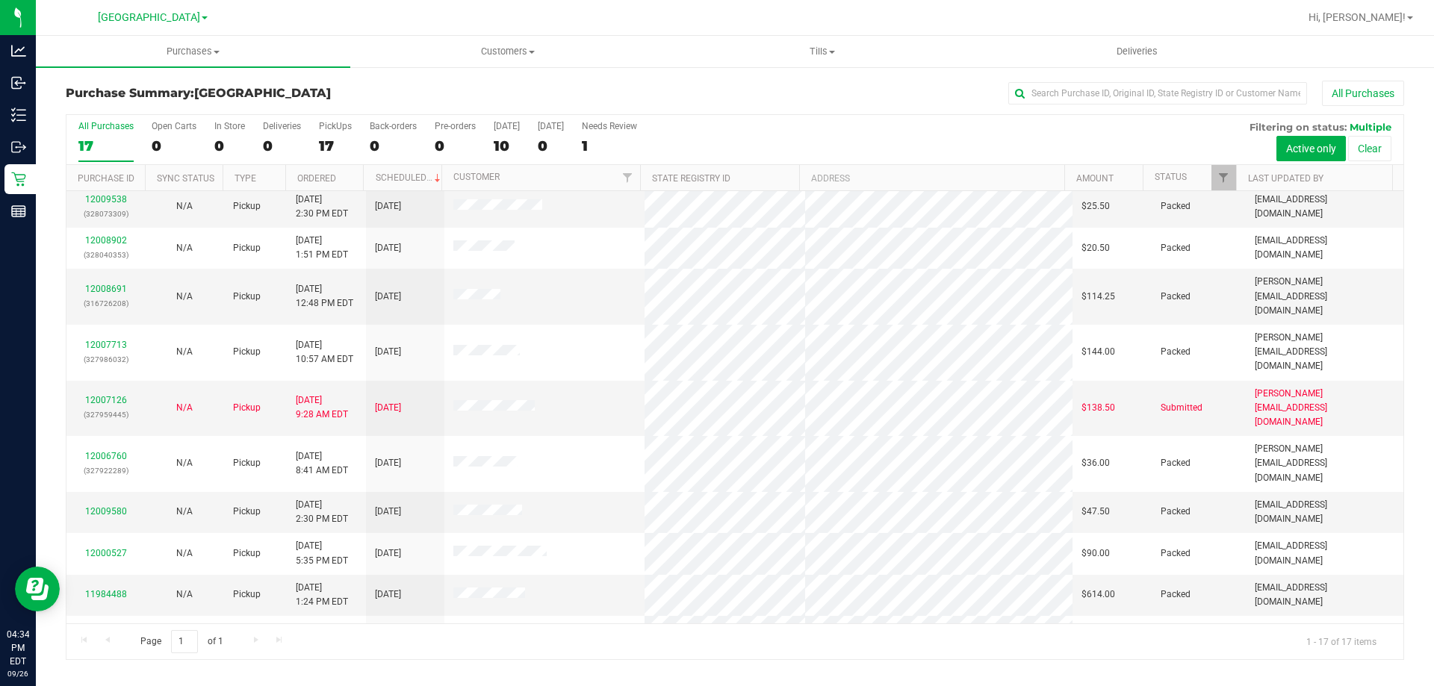
scroll to position [270, 0]
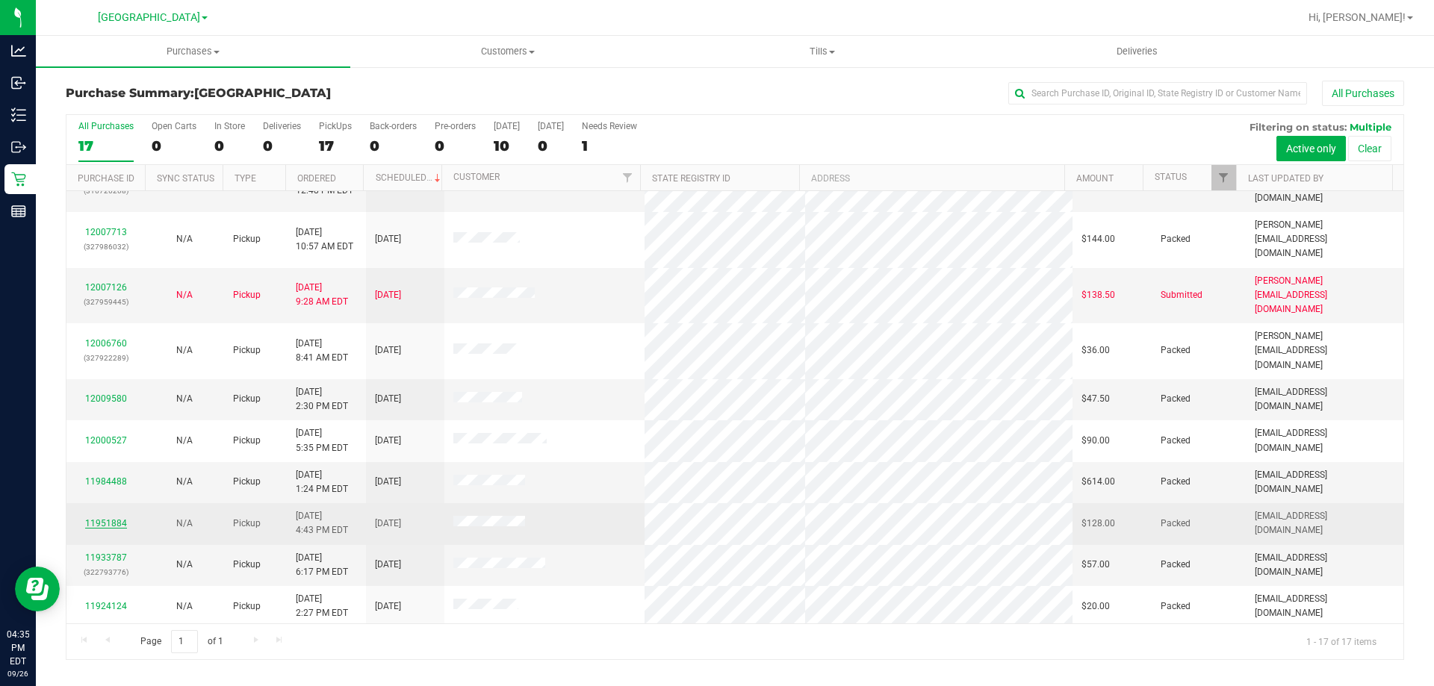
click at [89, 518] on link "11951884" at bounding box center [106, 523] width 42 height 10
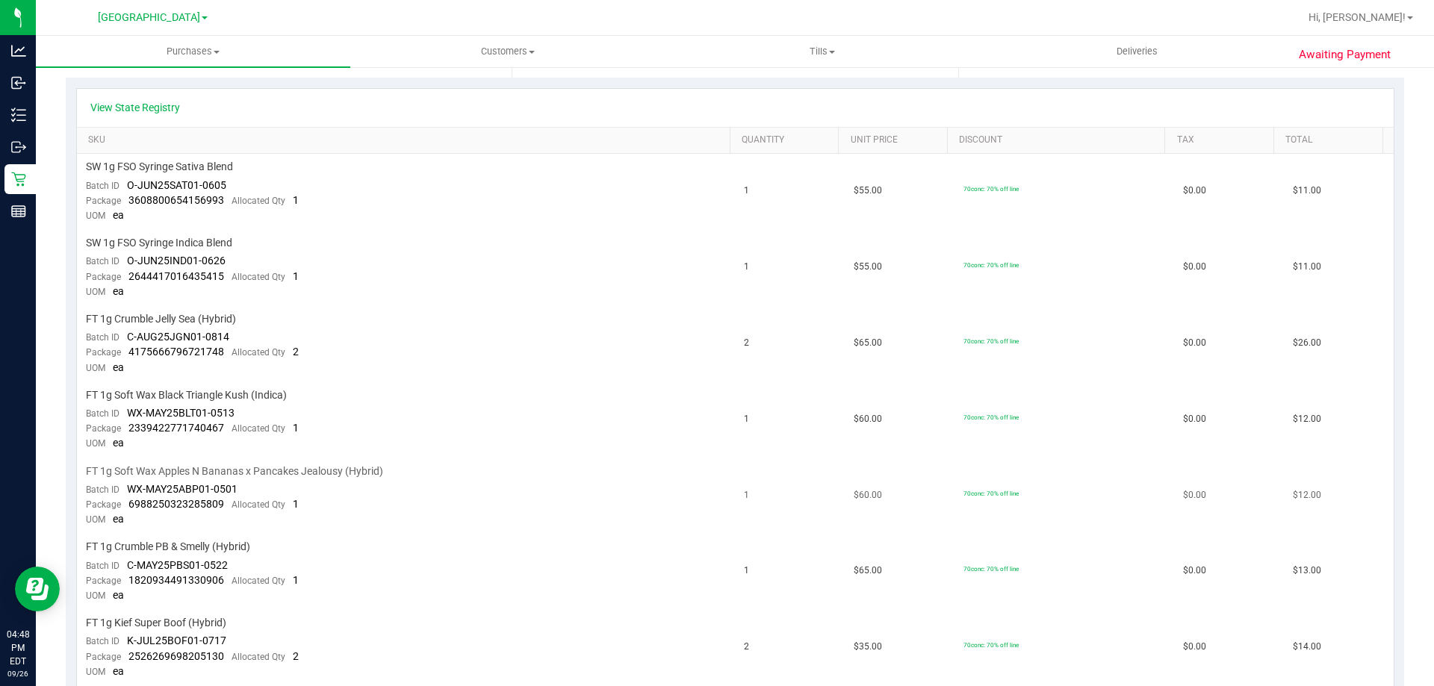
scroll to position [299, 0]
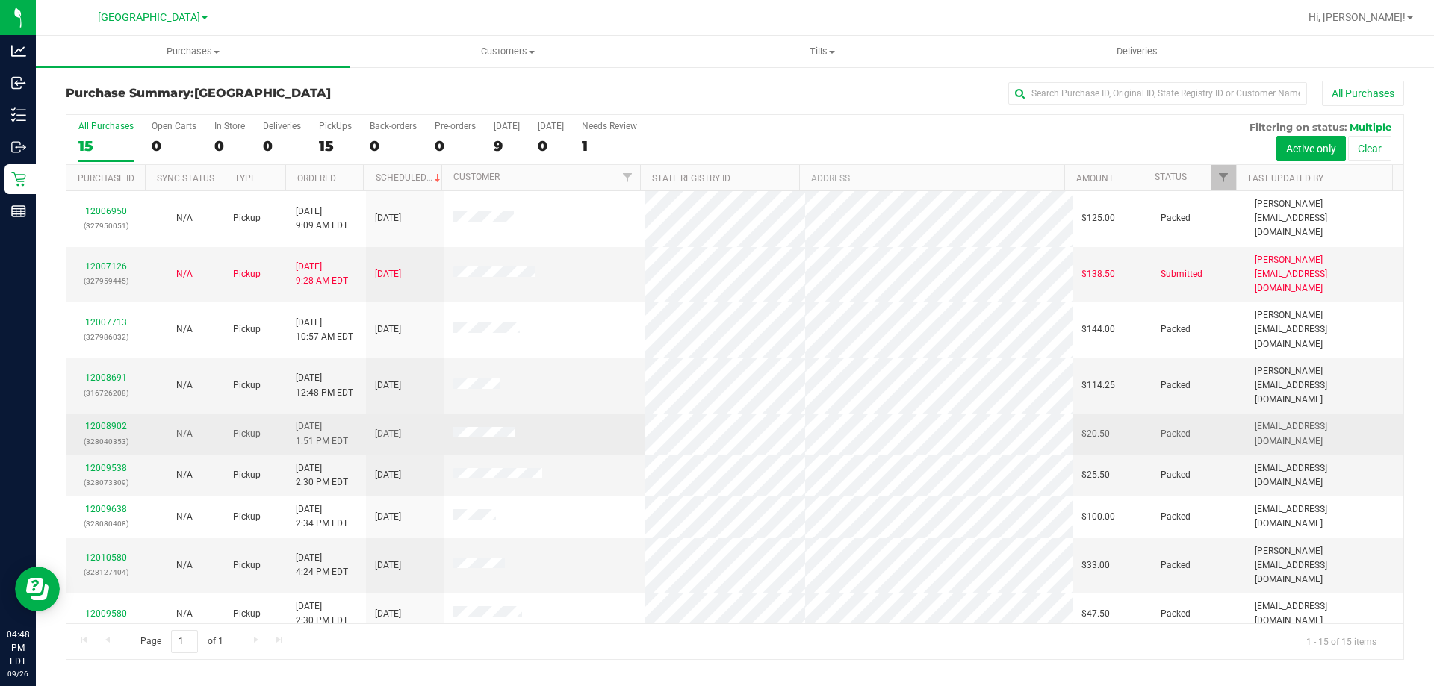
scroll to position [187, 0]
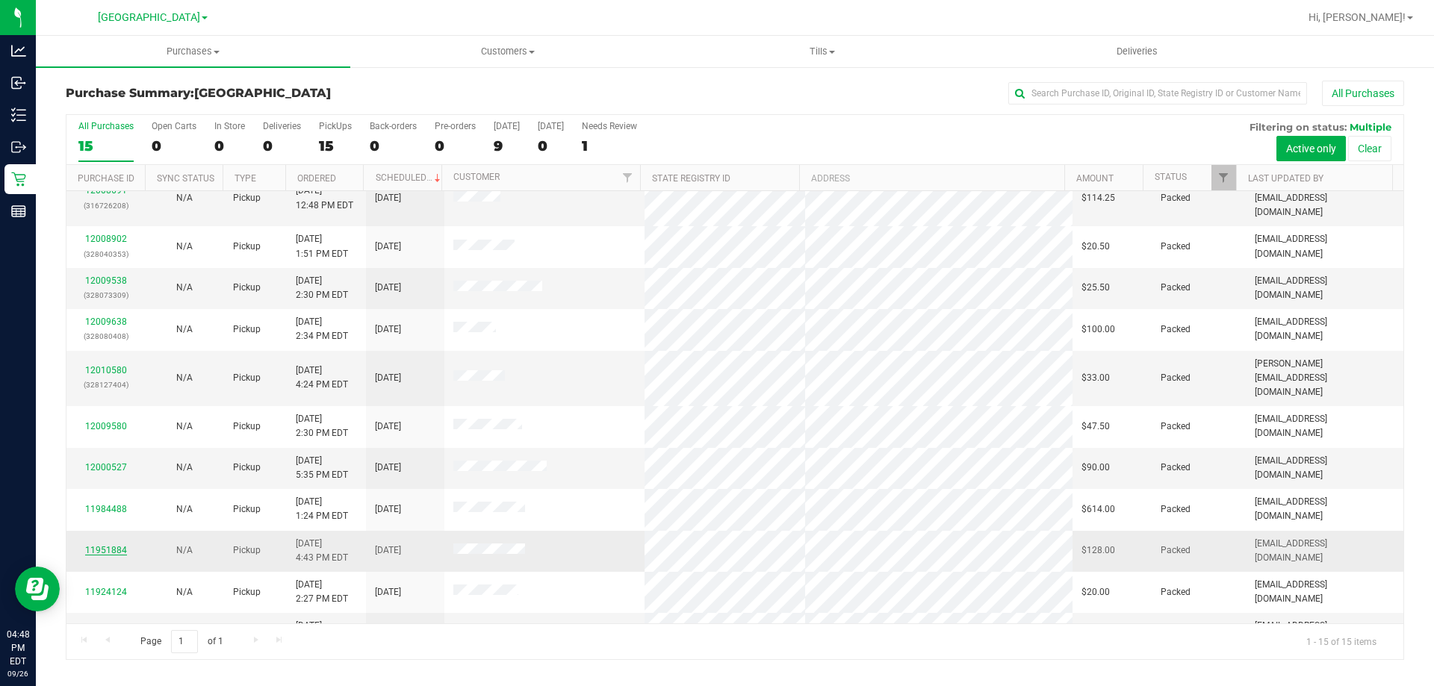
click at [122, 545] on link "11951884" at bounding box center [106, 550] width 42 height 10
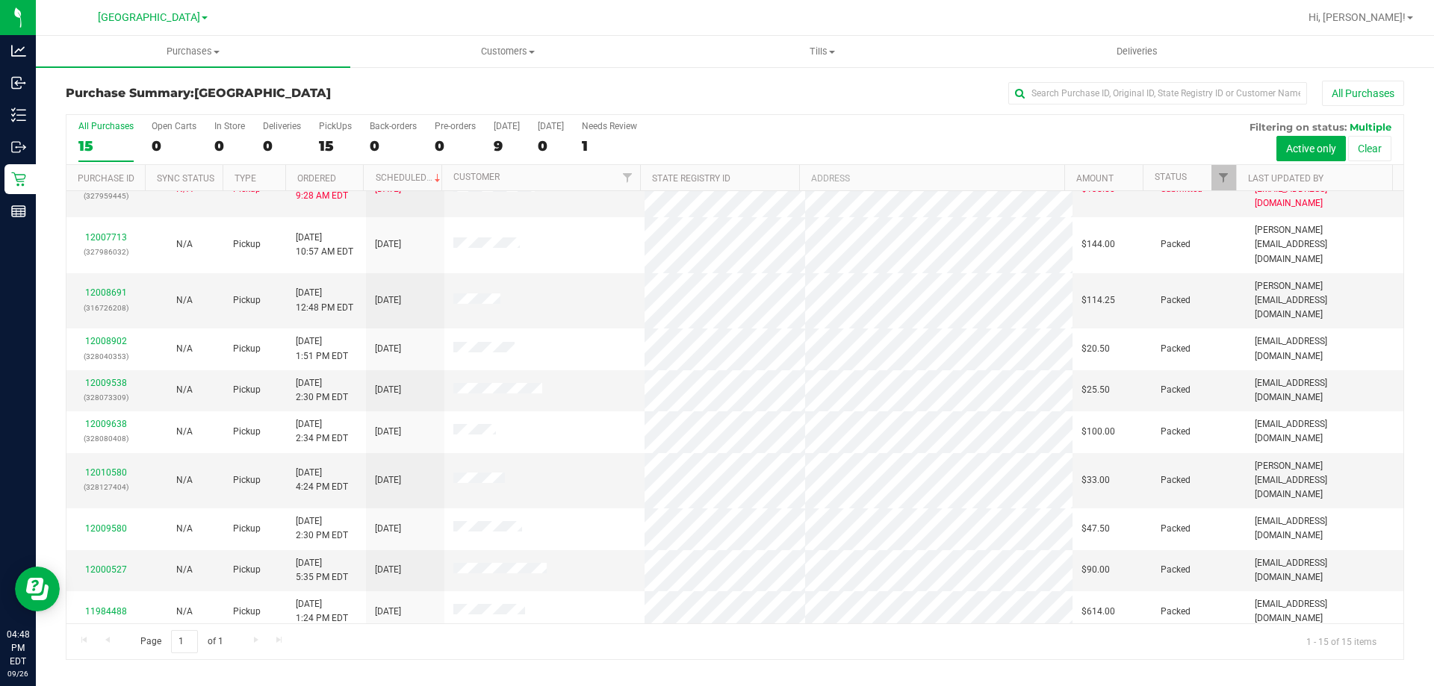
scroll to position [187, 0]
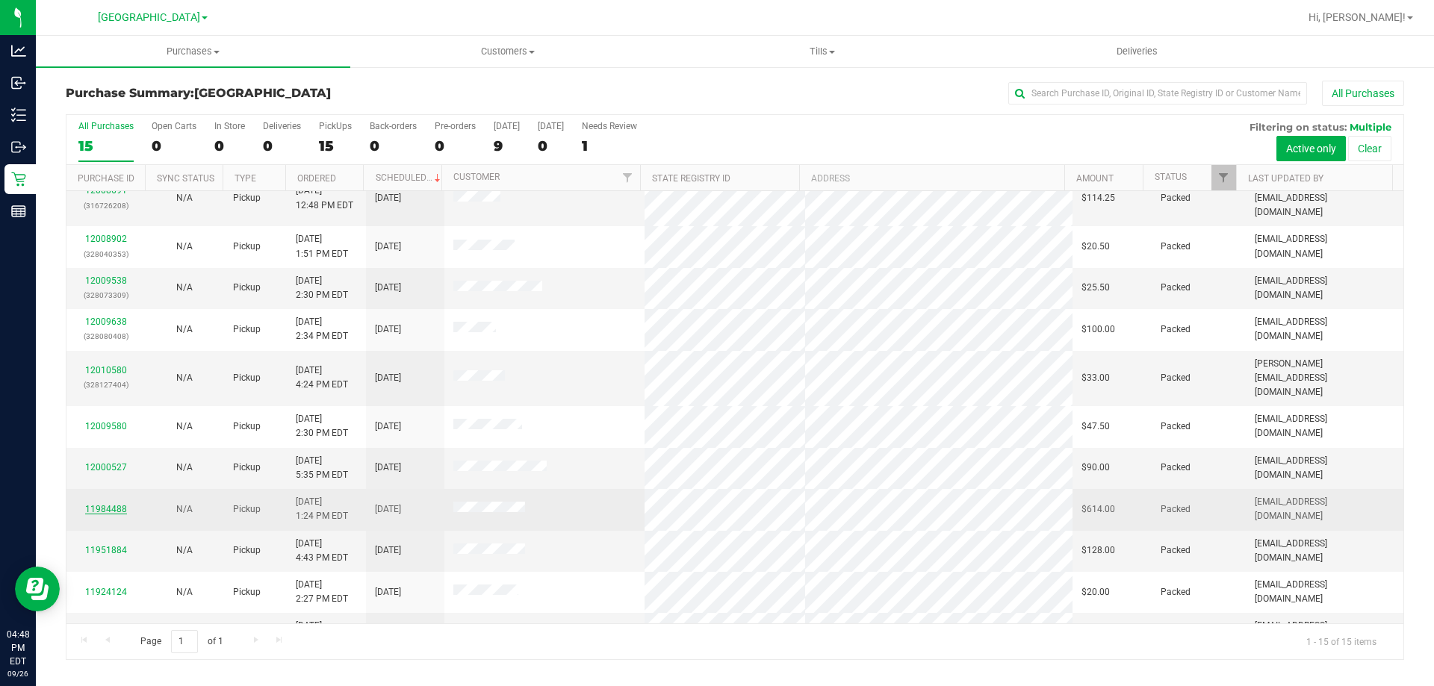
click at [119, 504] on link "11984488" at bounding box center [106, 509] width 42 height 10
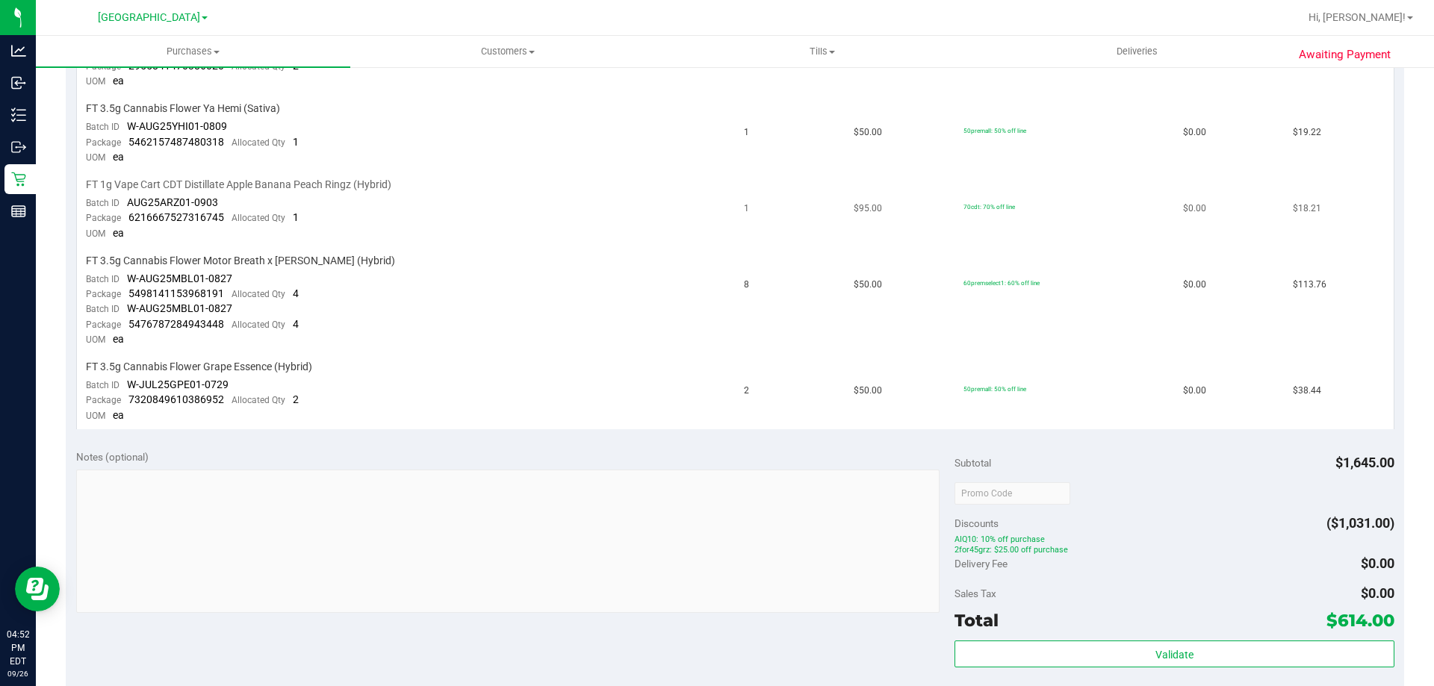
scroll to position [1276, 0]
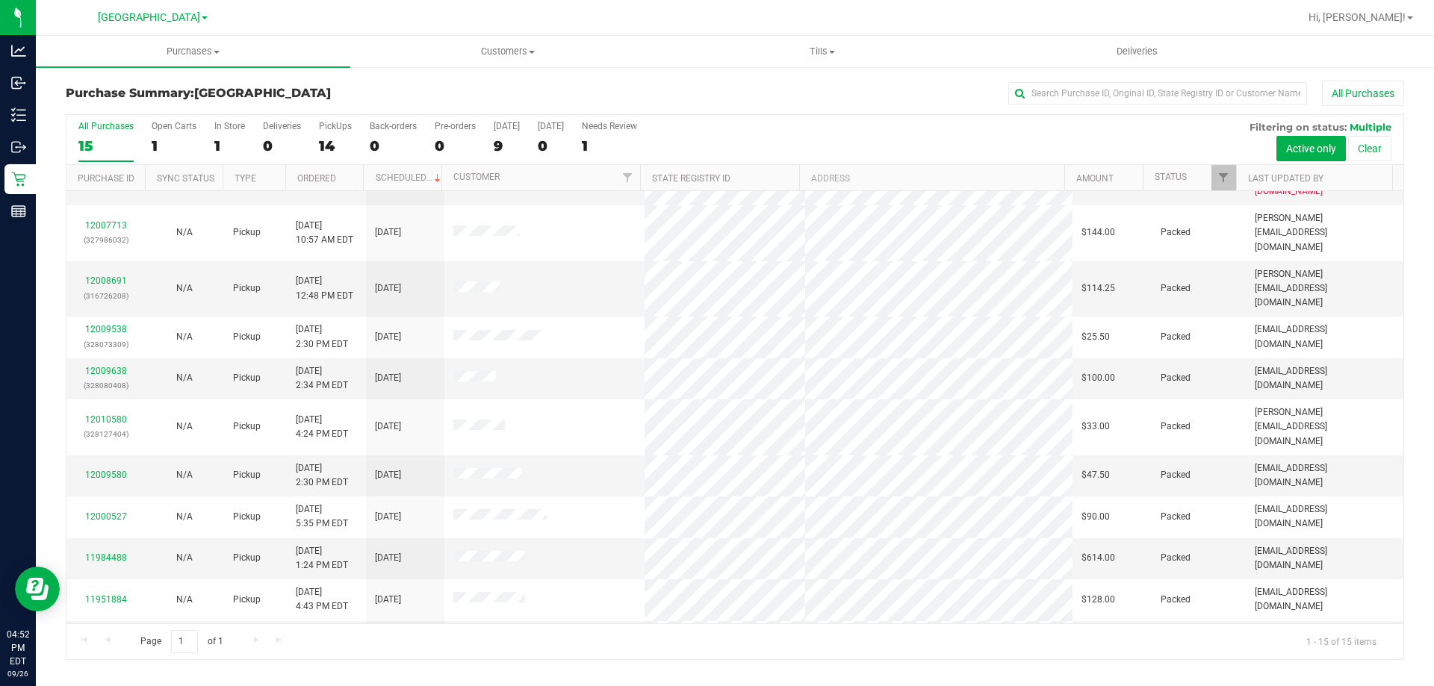
scroll to position [187, 0]
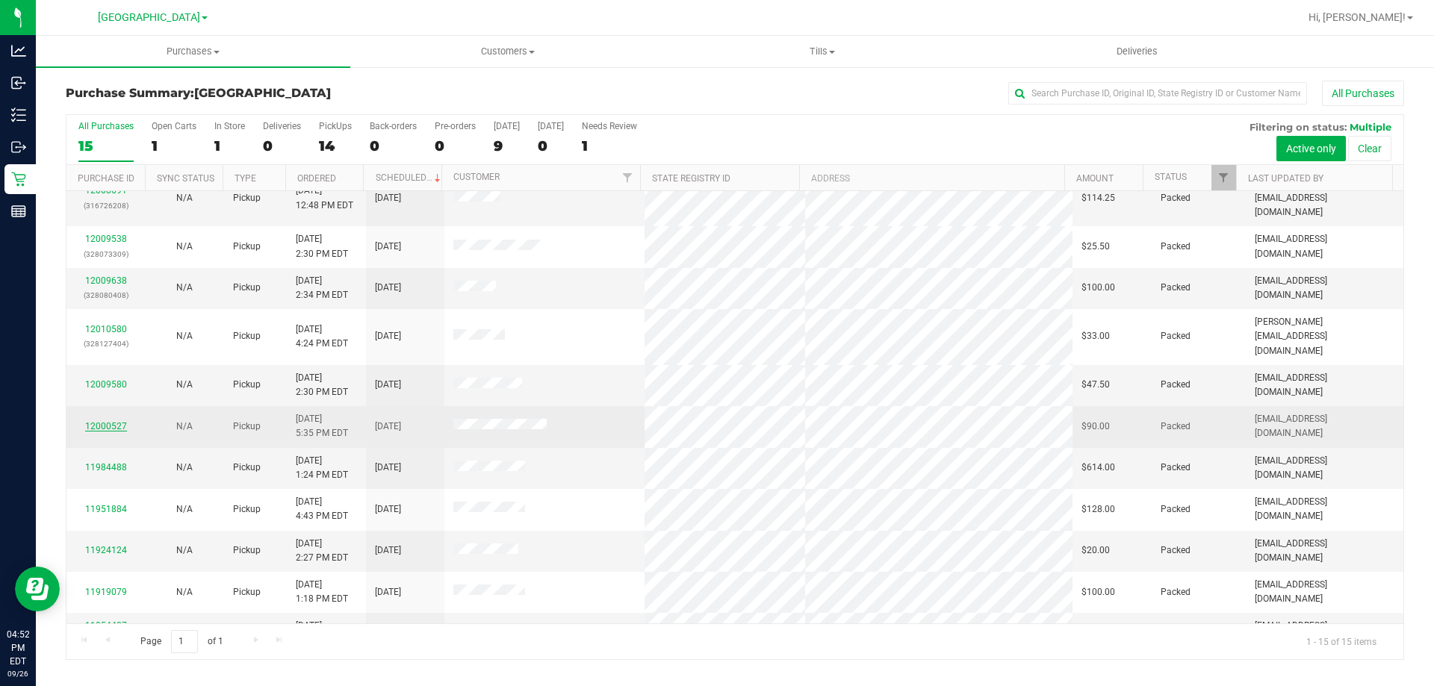
click at [99, 421] on link "12000527" at bounding box center [106, 426] width 42 height 10
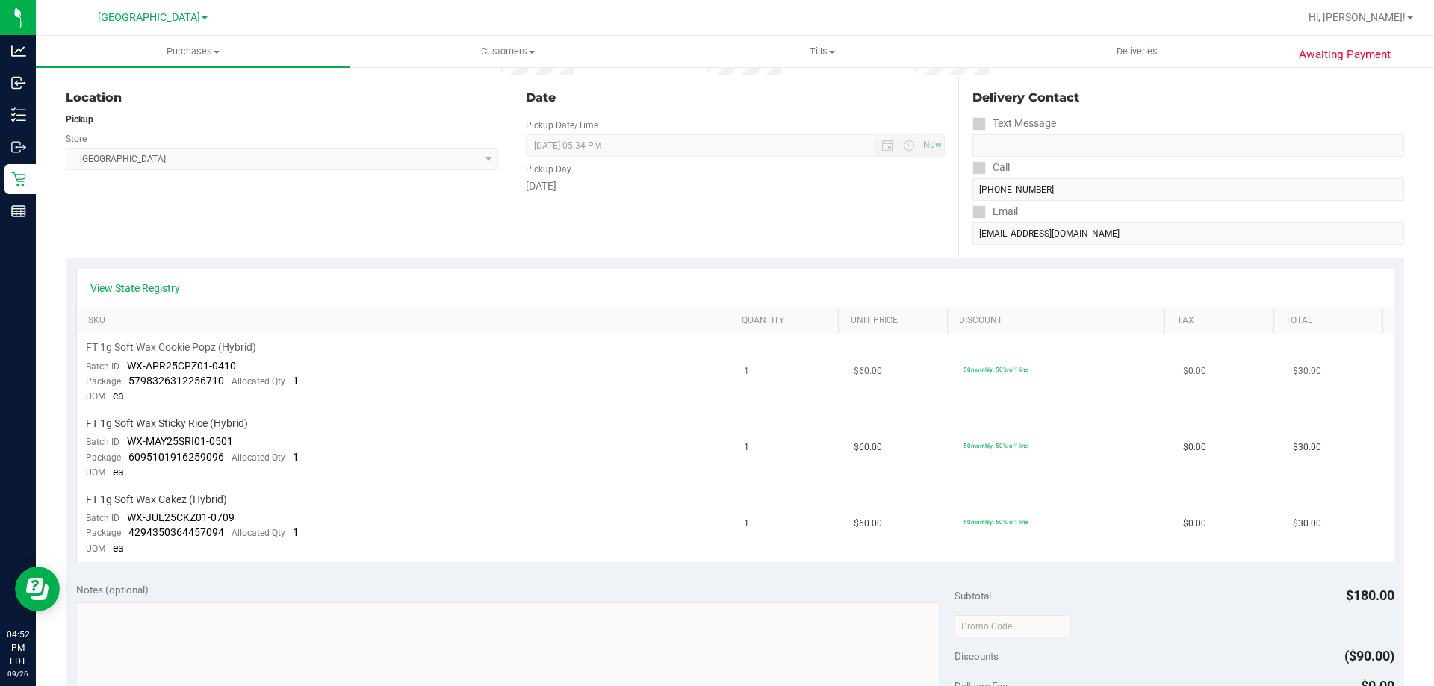
scroll to position [149, 0]
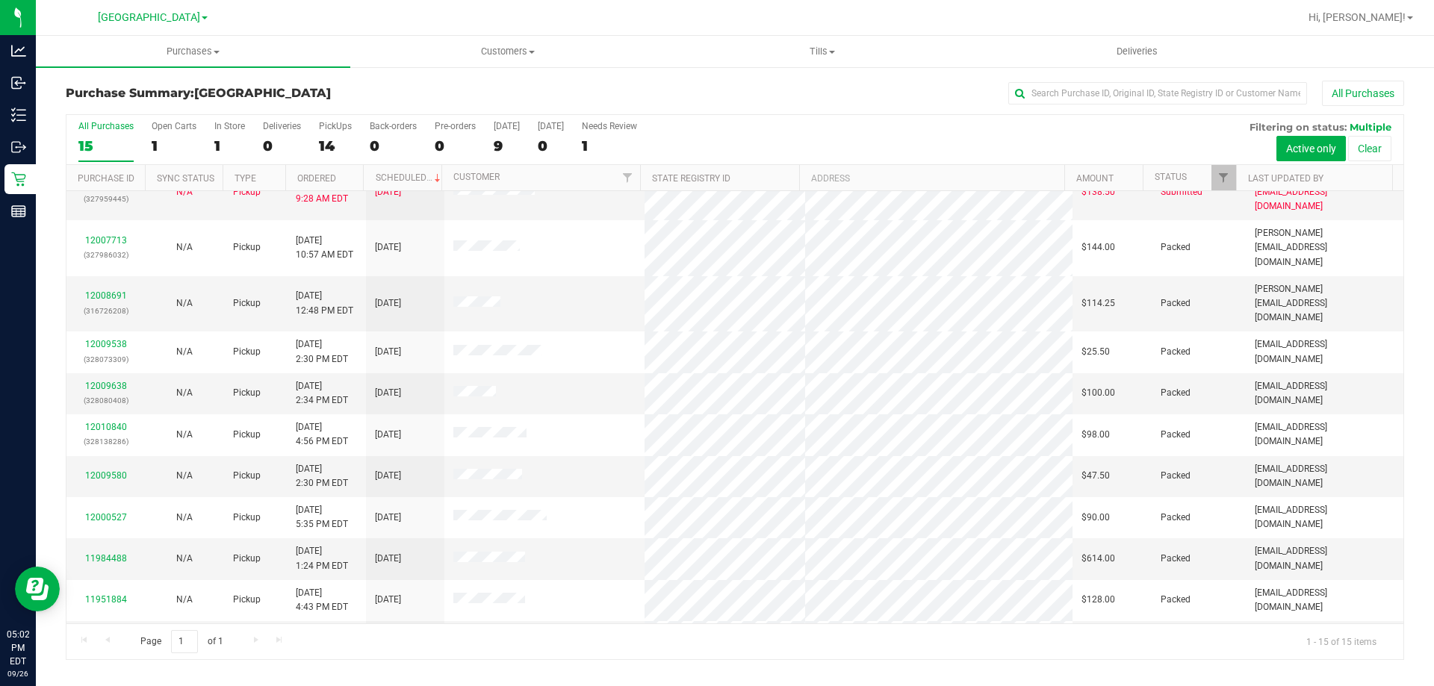
scroll to position [187, 0]
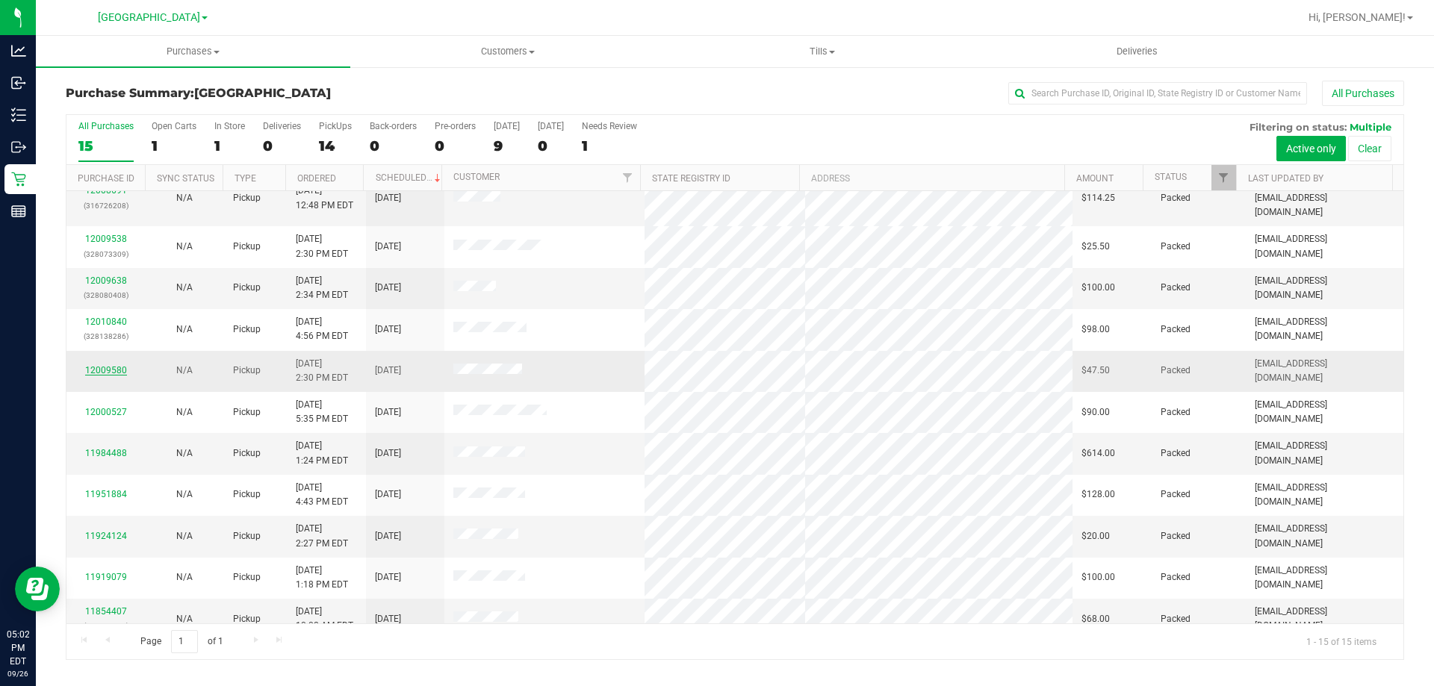
click at [98, 365] on link "12009580" at bounding box center [106, 370] width 42 height 10
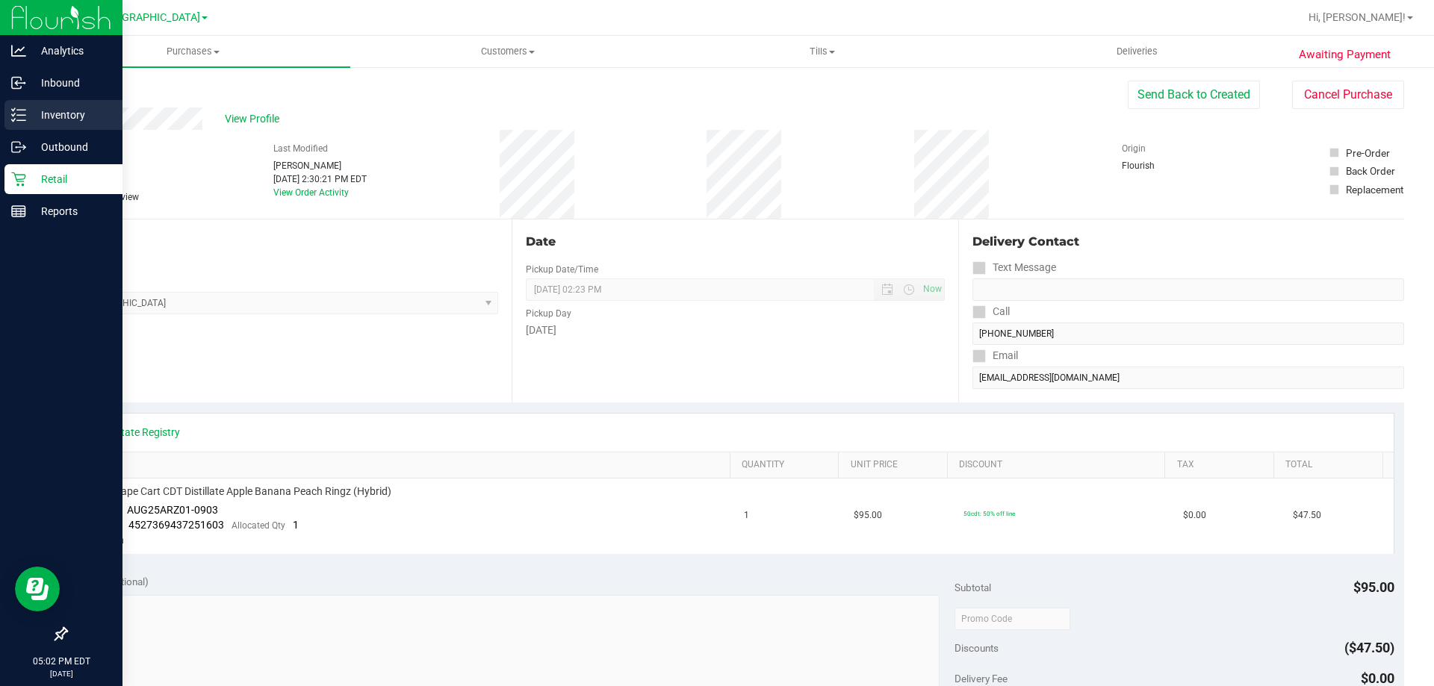
click at [52, 110] on p "Inventory" at bounding box center [71, 115] width 90 height 18
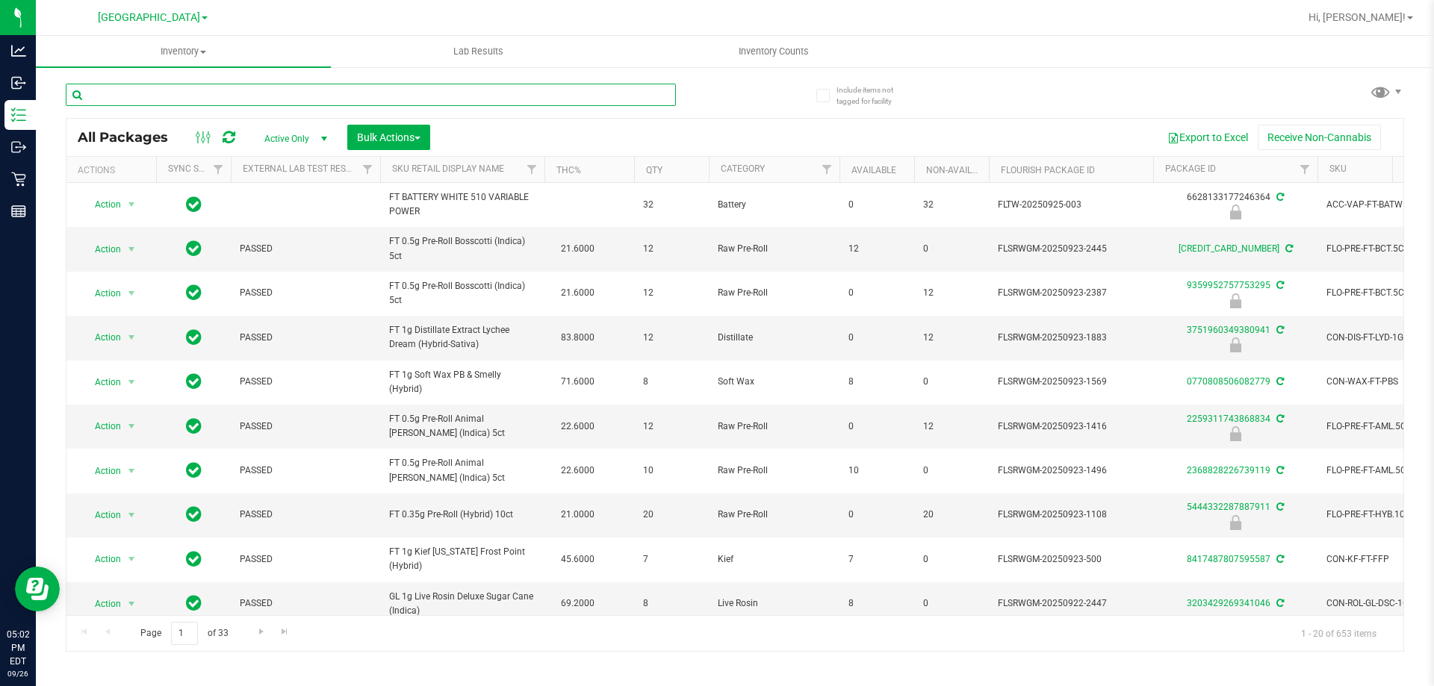
click at [167, 93] on input "text" at bounding box center [371, 95] width 610 height 22
type input "arz"
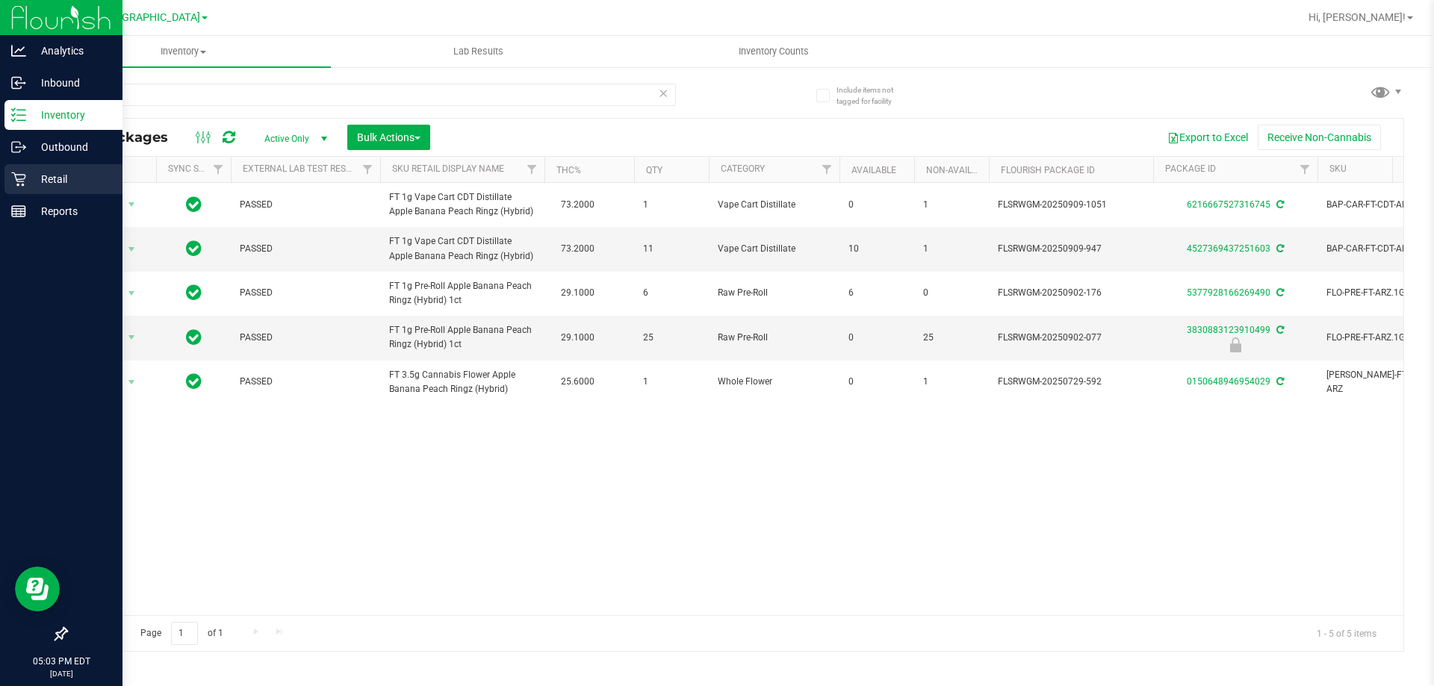
click at [67, 183] on p "Retail" at bounding box center [71, 179] width 90 height 18
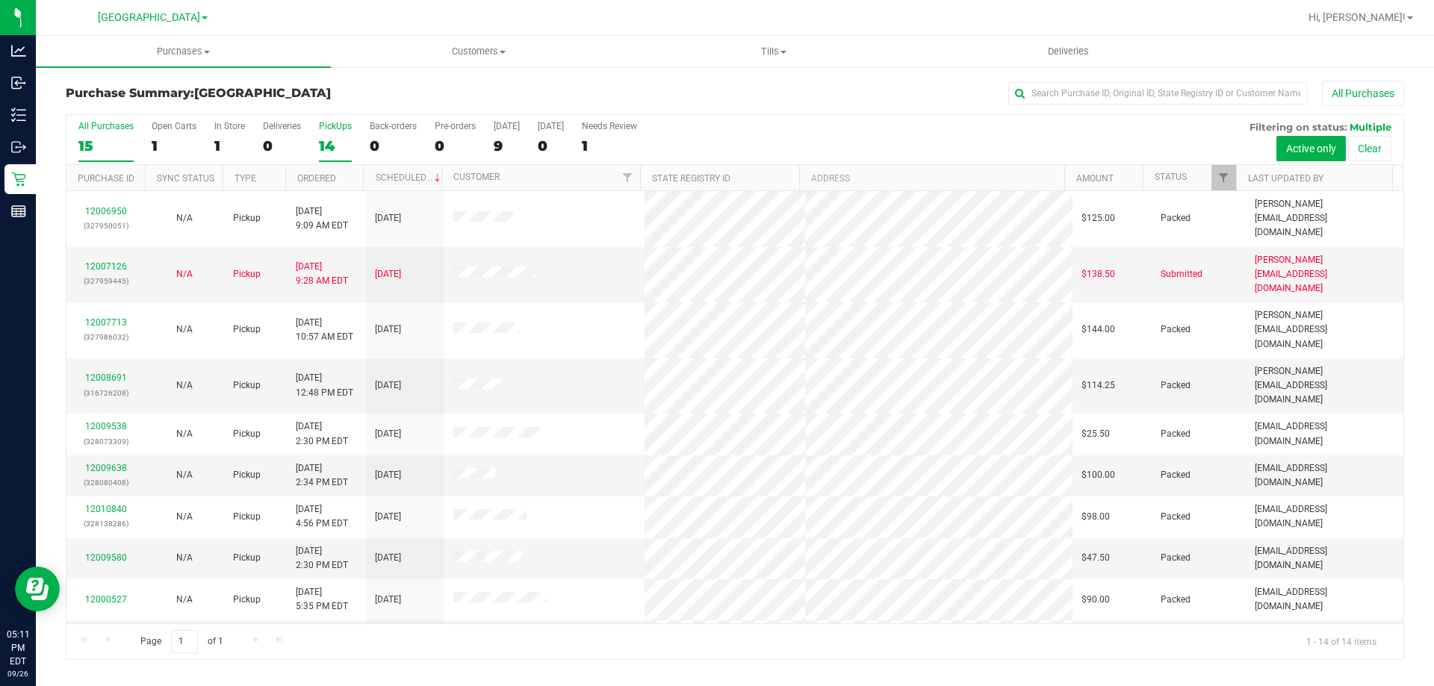
click at [332, 135] on label "PickUps 14" at bounding box center [335, 141] width 33 height 41
click at [0, 0] on input "PickUps 14" at bounding box center [0, 0] width 0 height 0
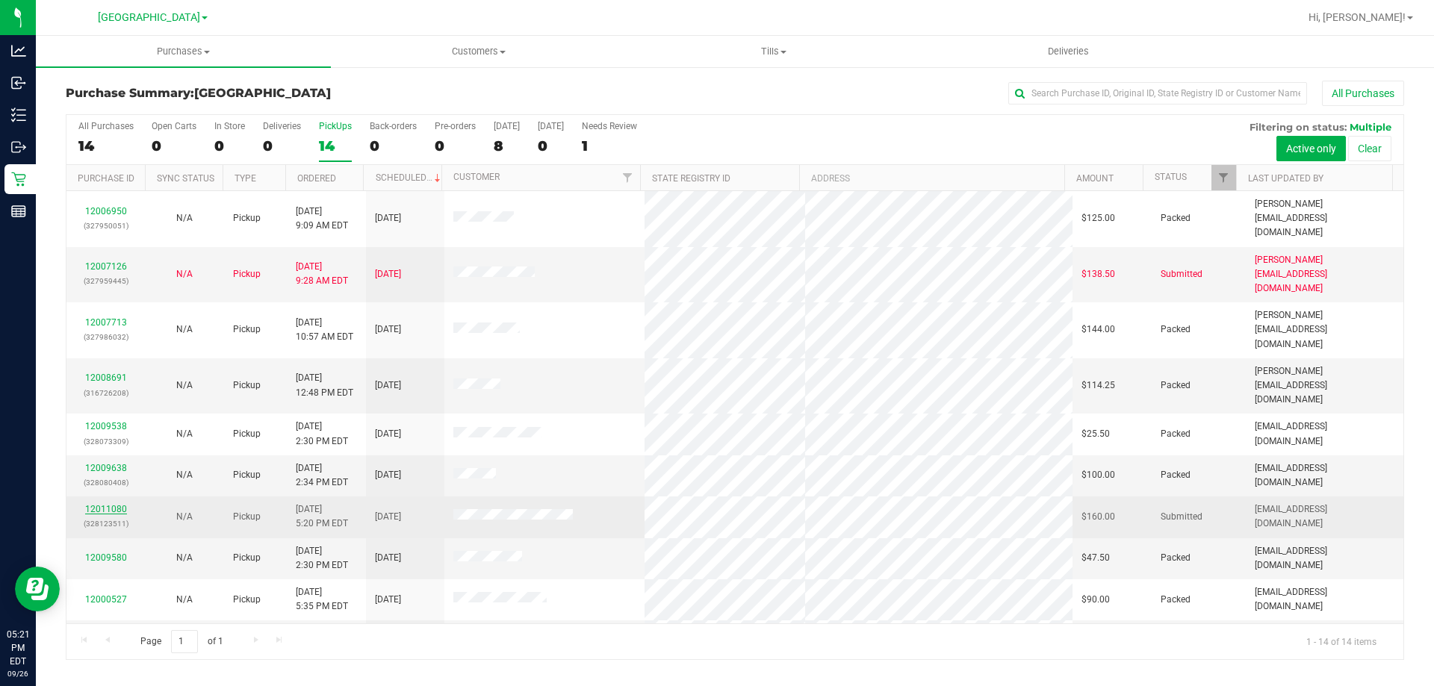
click at [90, 504] on link "12011080" at bounding box center [106, 509] width 42 height 10
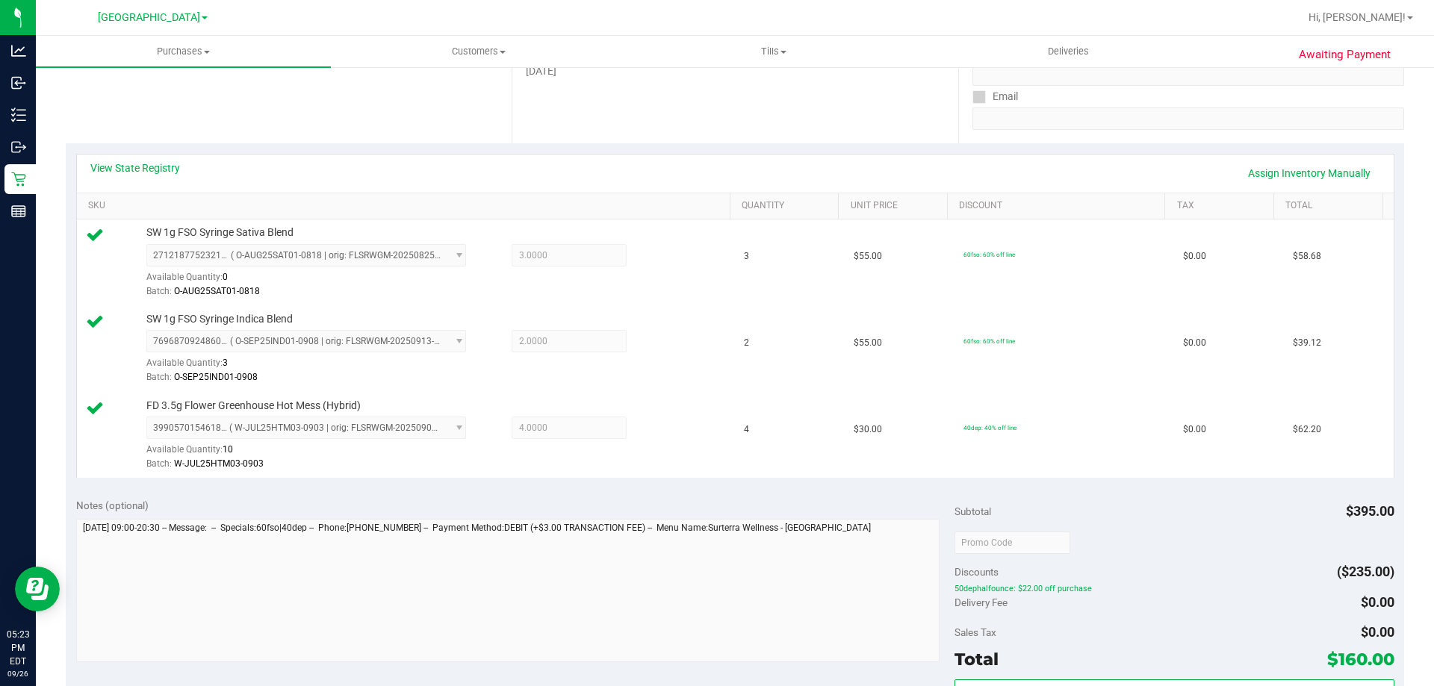
scroll to position [373, 0]
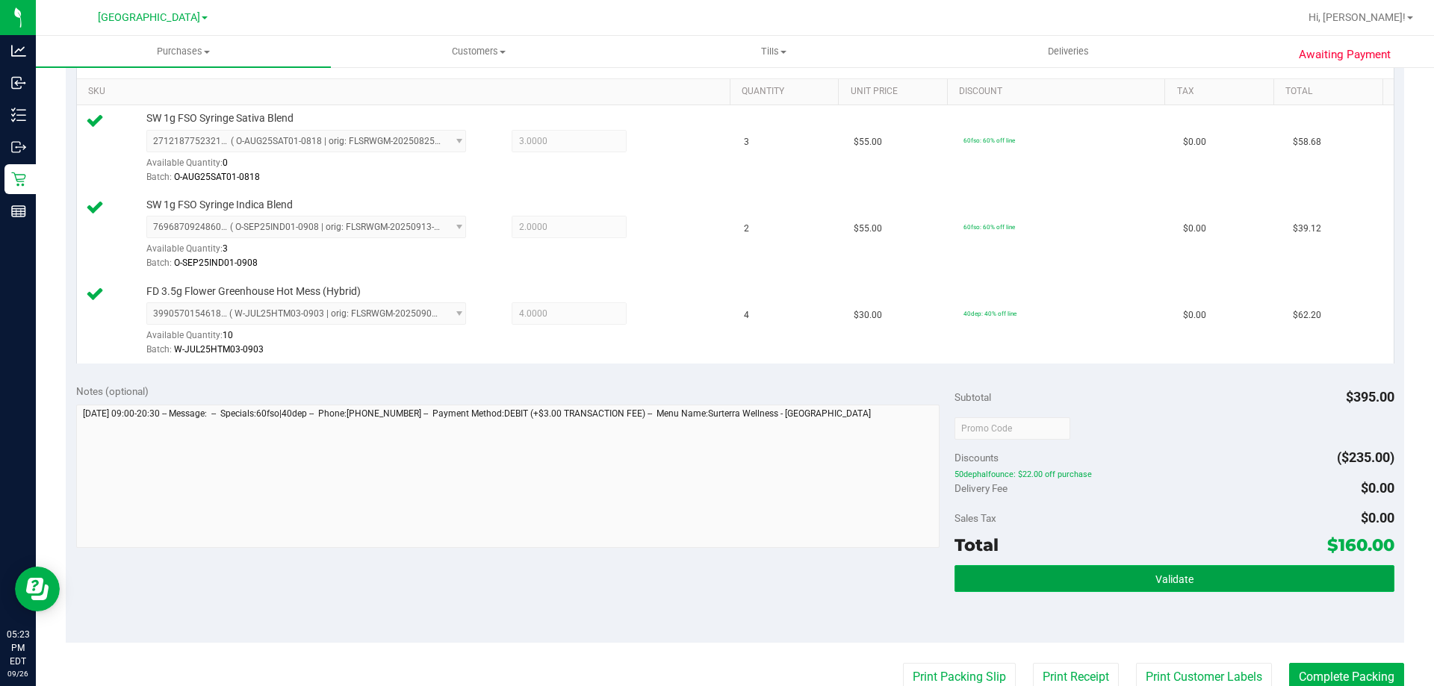
click at [1139, 574] on button "Validate" at bounding box center [1173, 578] width 439 height 27
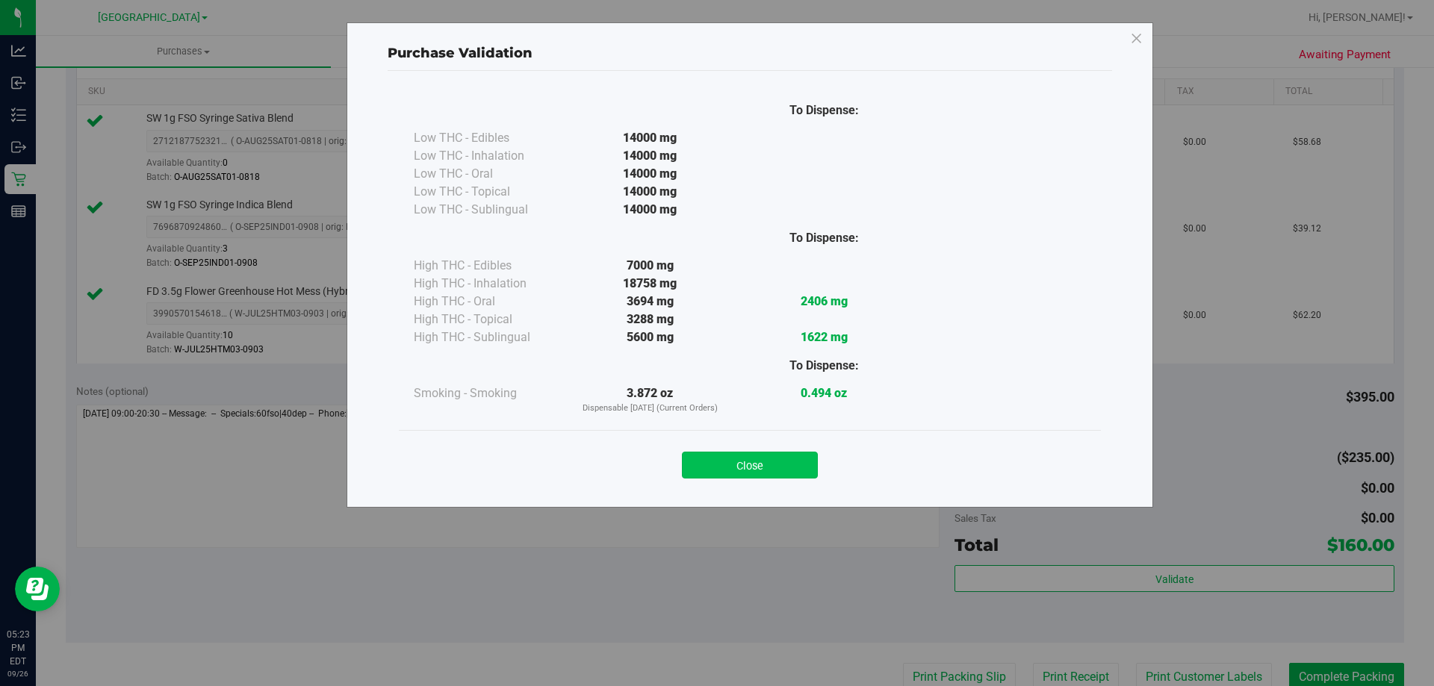
click at [777, 468] on button "Close" at bounding box center [750, 465] width 136 height 27
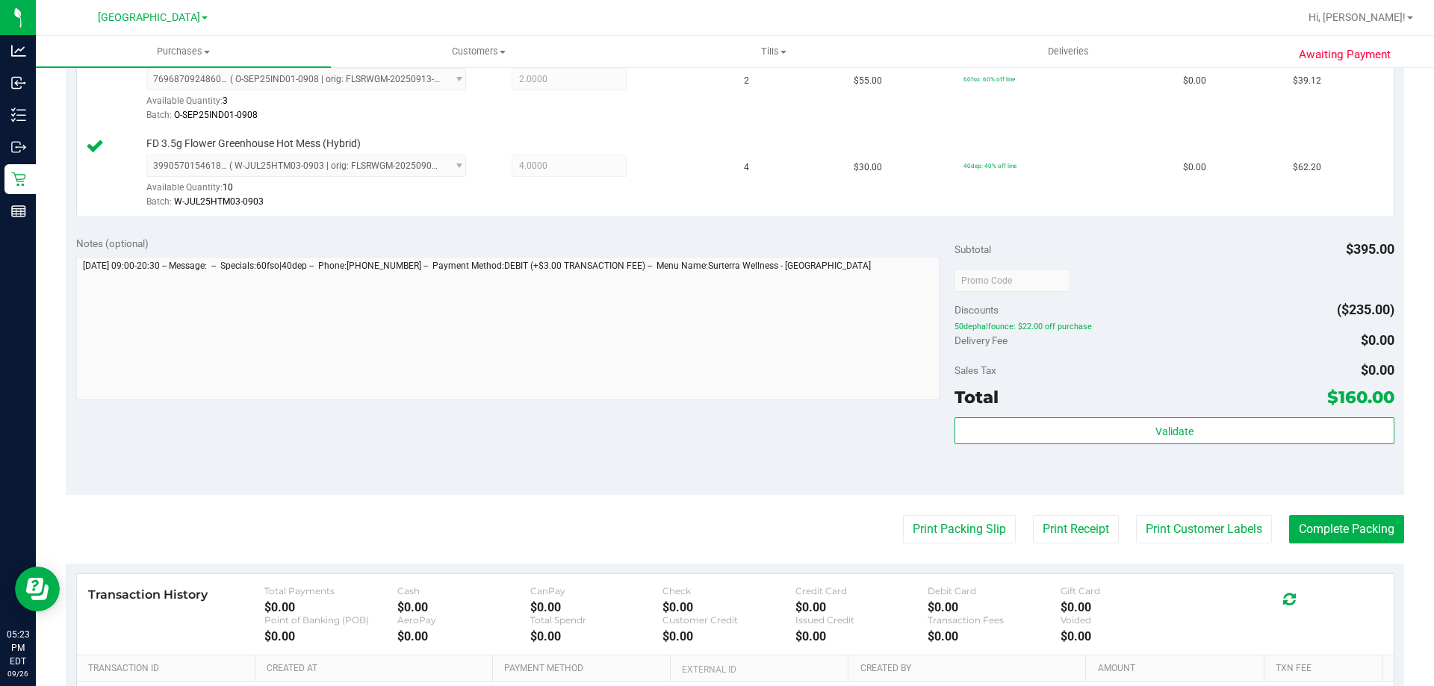
scroll to position [523, 0]
click at [1184, 535] on button "Print Customer Labels" at bounding box center [1204, 528] width 136 height 28
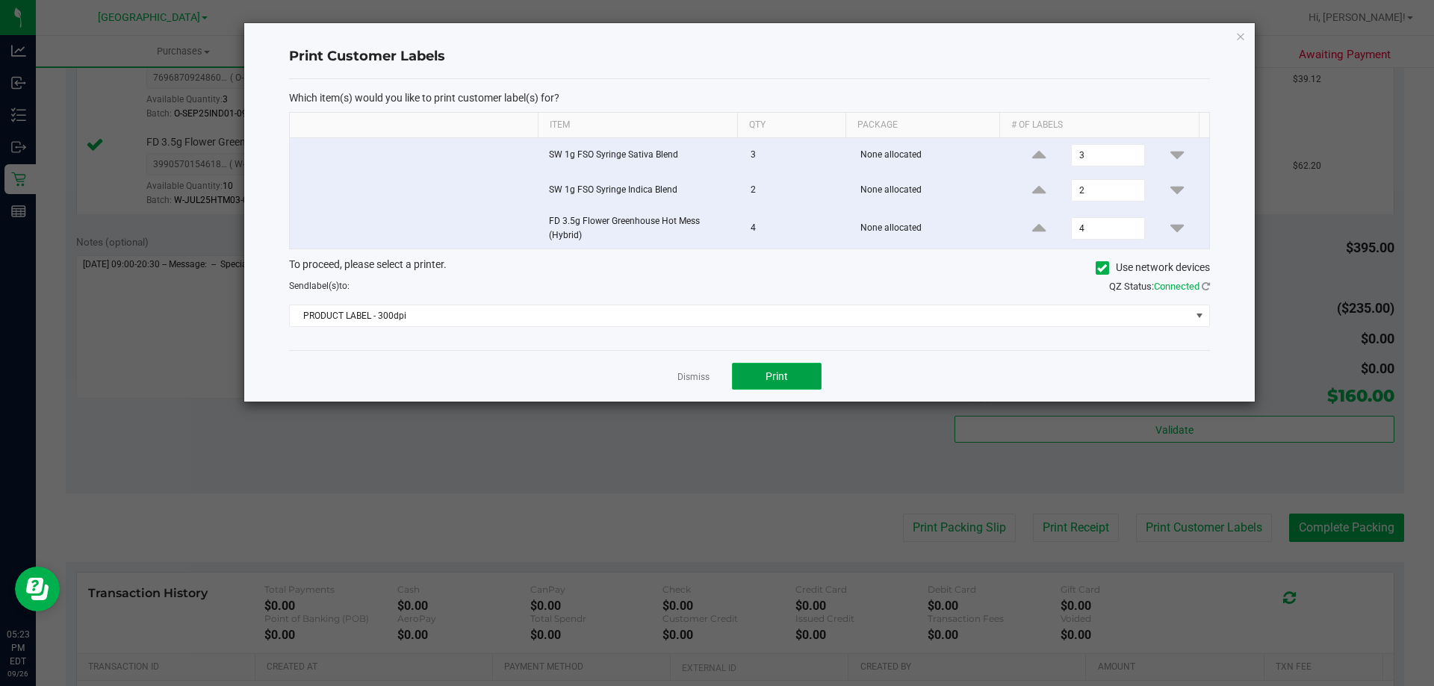
click at [772, 373] on span "Print" at bounding box center [776, 376] width 22 height 12
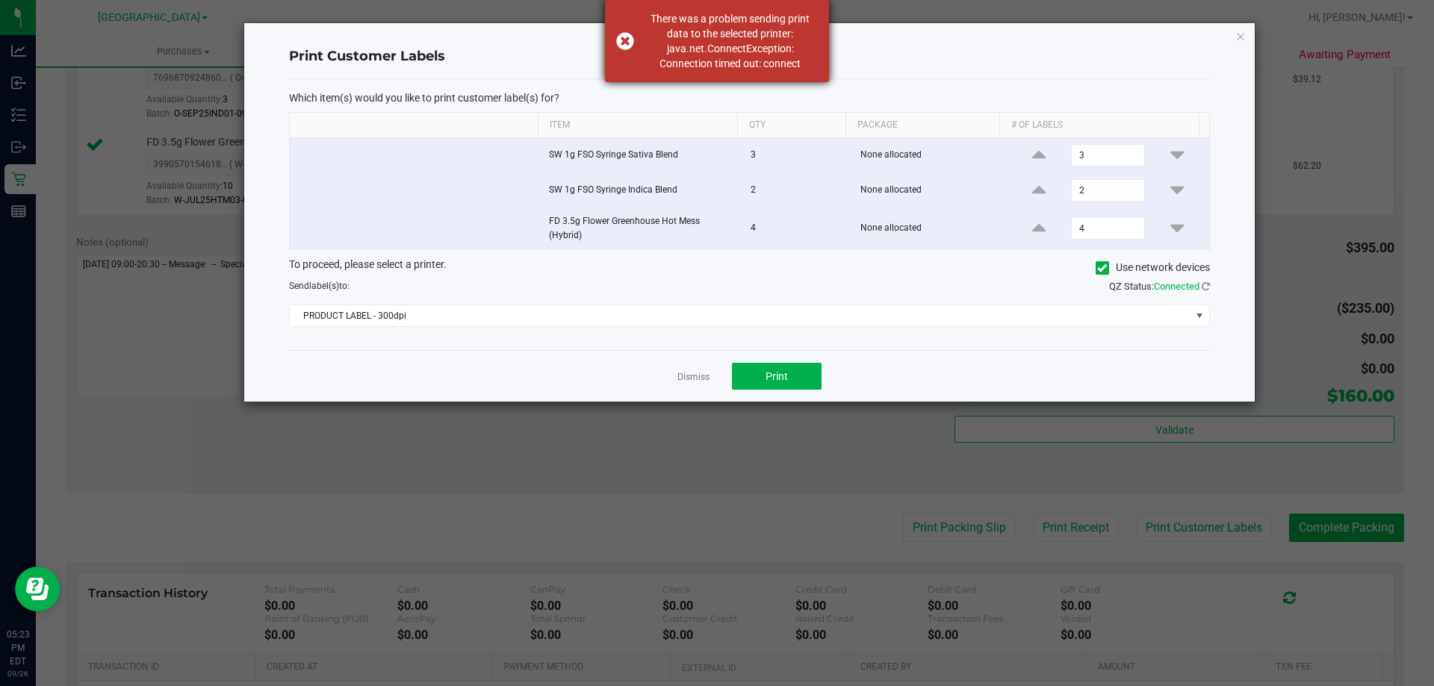
click at [624, 43] on div "There was a problem sending print data to the selected printer: java.net.Connec…" at bounding box center [717, 41] width 224 height 82
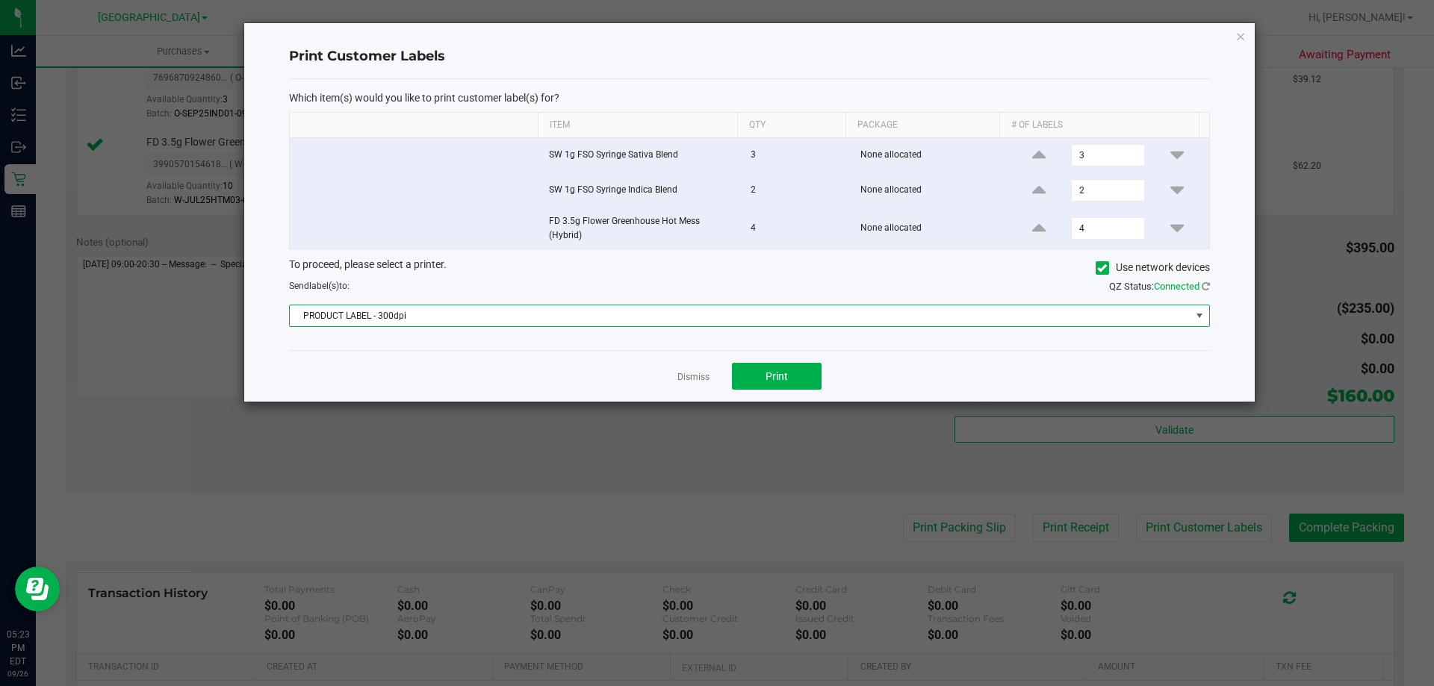
click at [1187, 317] on span "PRODUCT LABEL - 300dpi" at bounding box center [740, 315] width 901 height 21
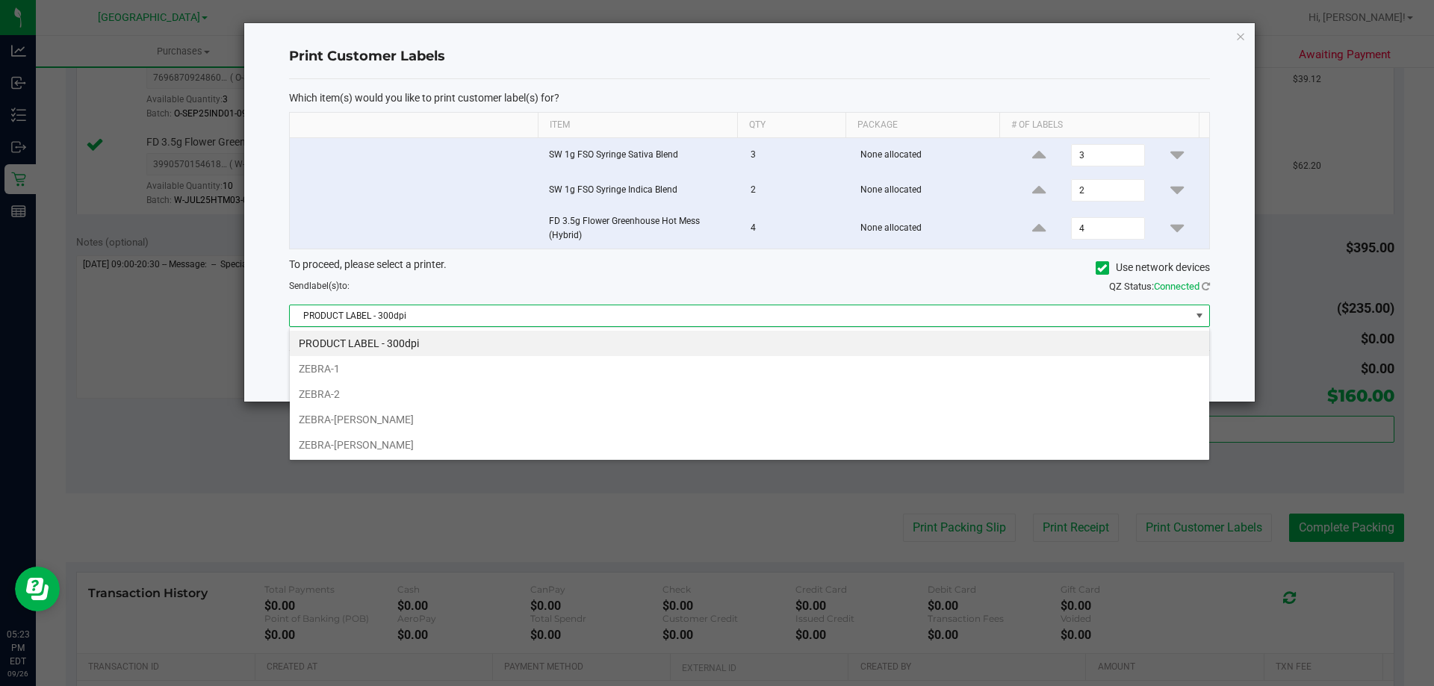
scroll to position [22, 920]
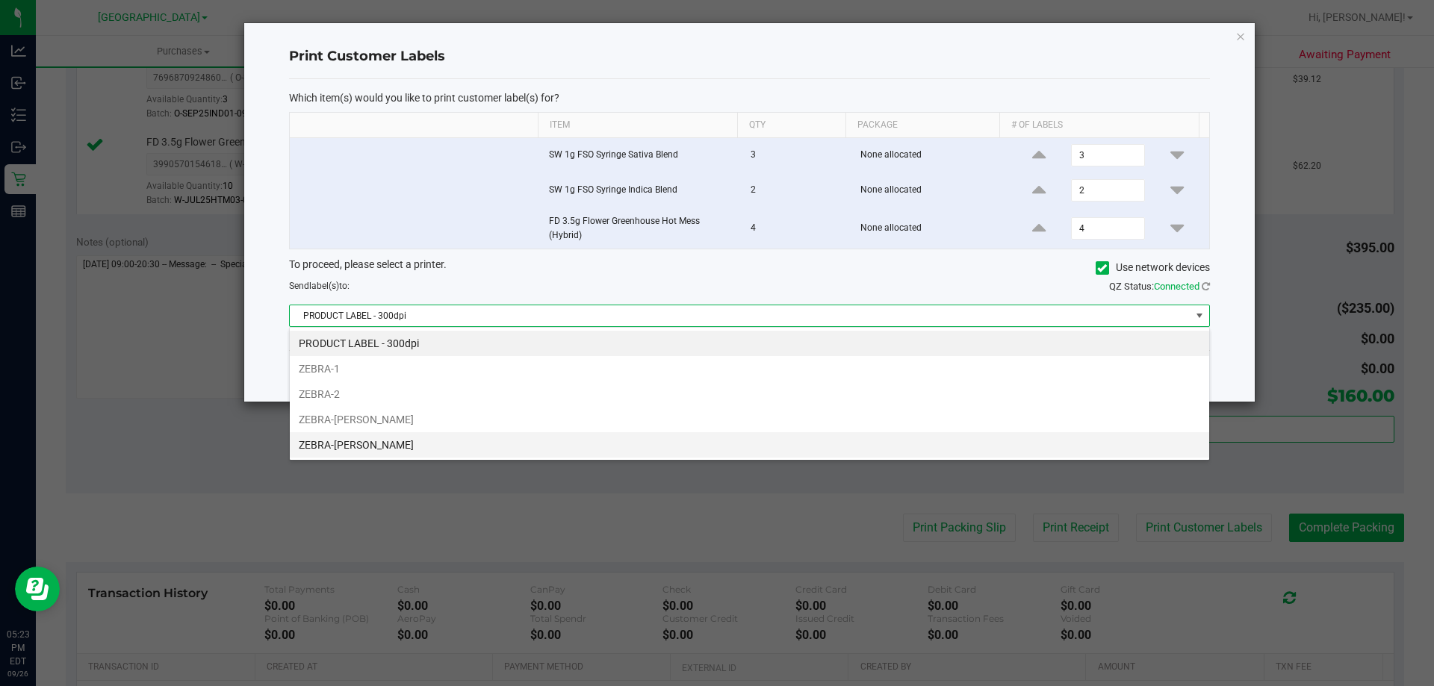
click at [372, 441] on li "ZEBRA-[PERSON_NAME]" at bounding box center [749, 444] width 919 height 25
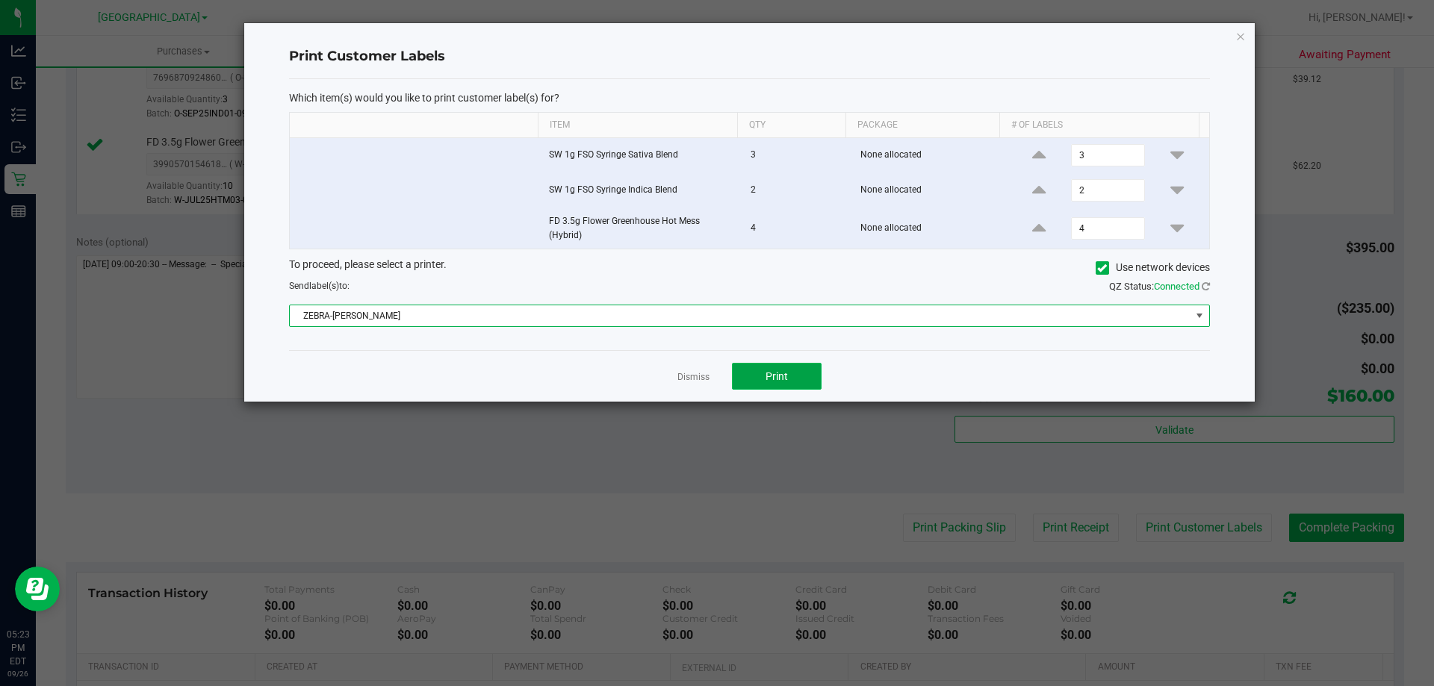
click at [781, 372] on span "Print" at bounding box center [776, 376] width 22 height 12
click at [1199, 316] on span at bounding box center [1199, 316] width 12 height 12
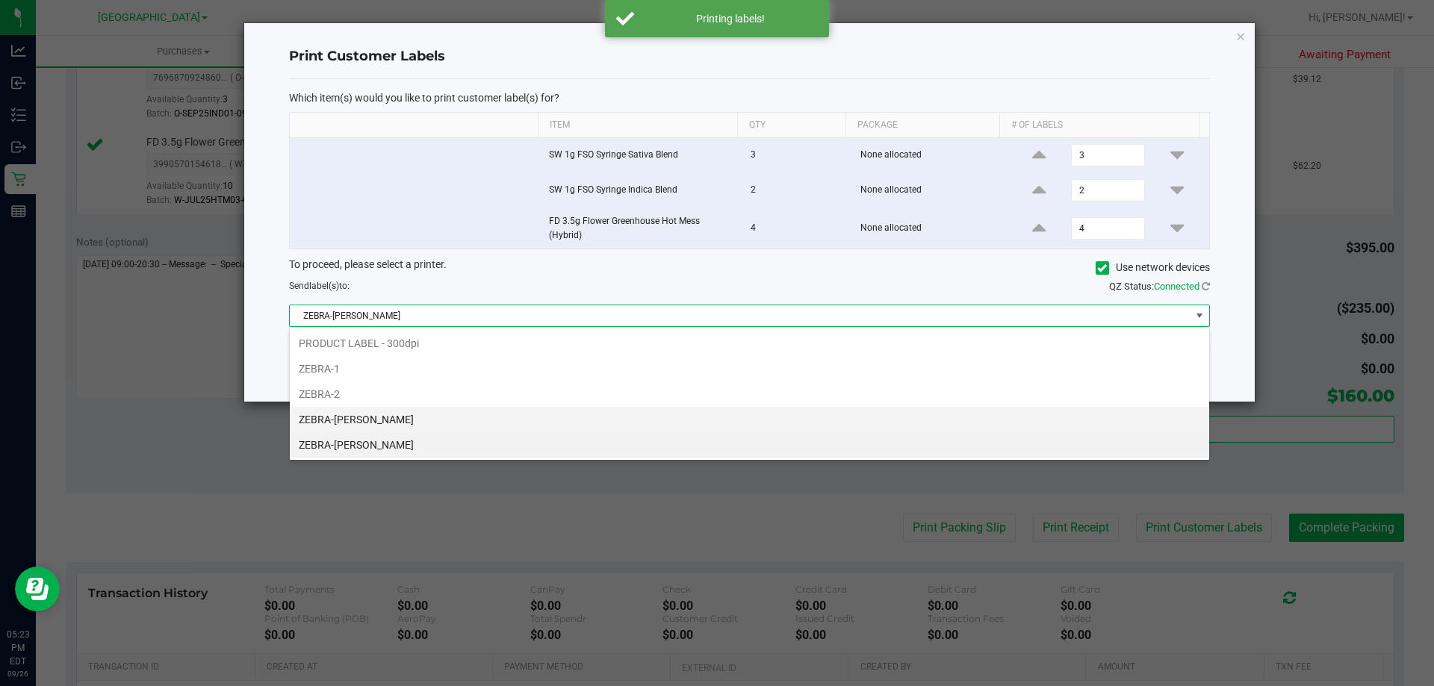
click at [357, 416] on li "ZEBRA-[PERSON_NAME]" at bounding box center [749, 419] width 919 height 25
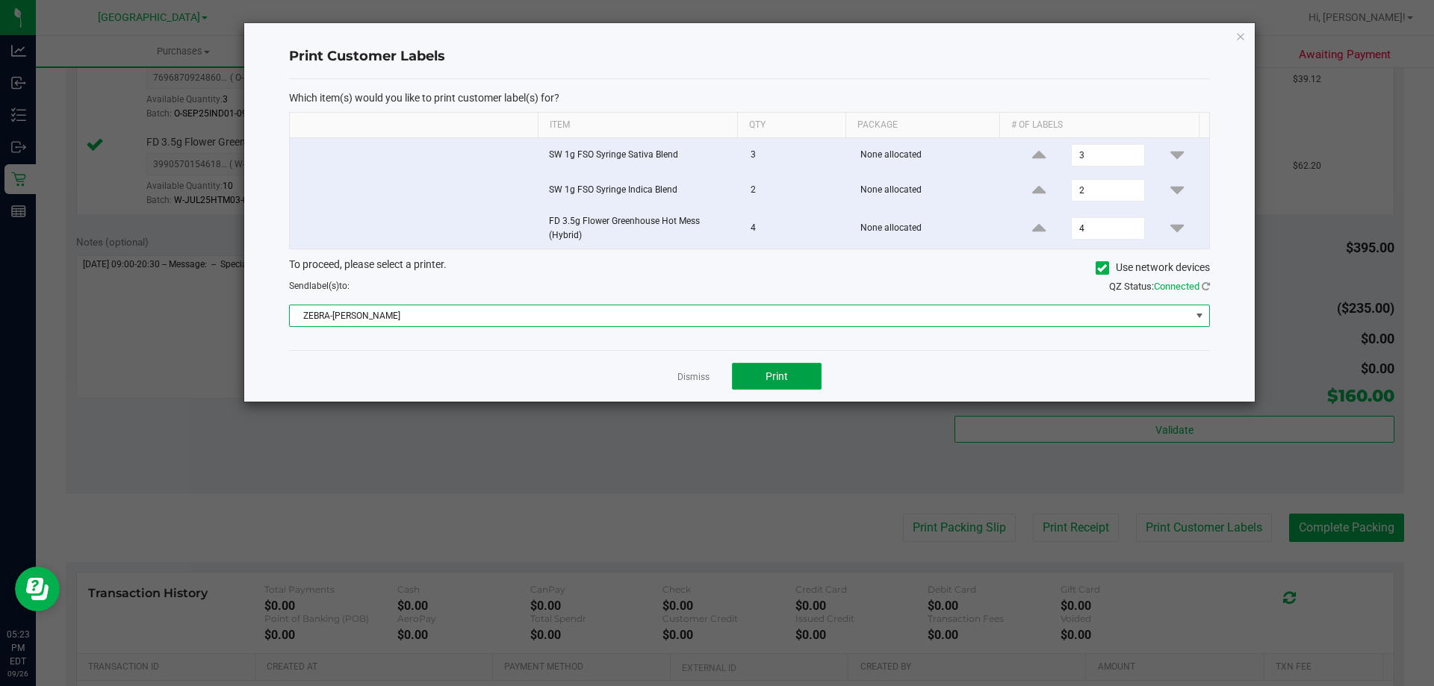
click at [783, 376] on span "Print" at bounding box center [776, 376] width 22 height 12
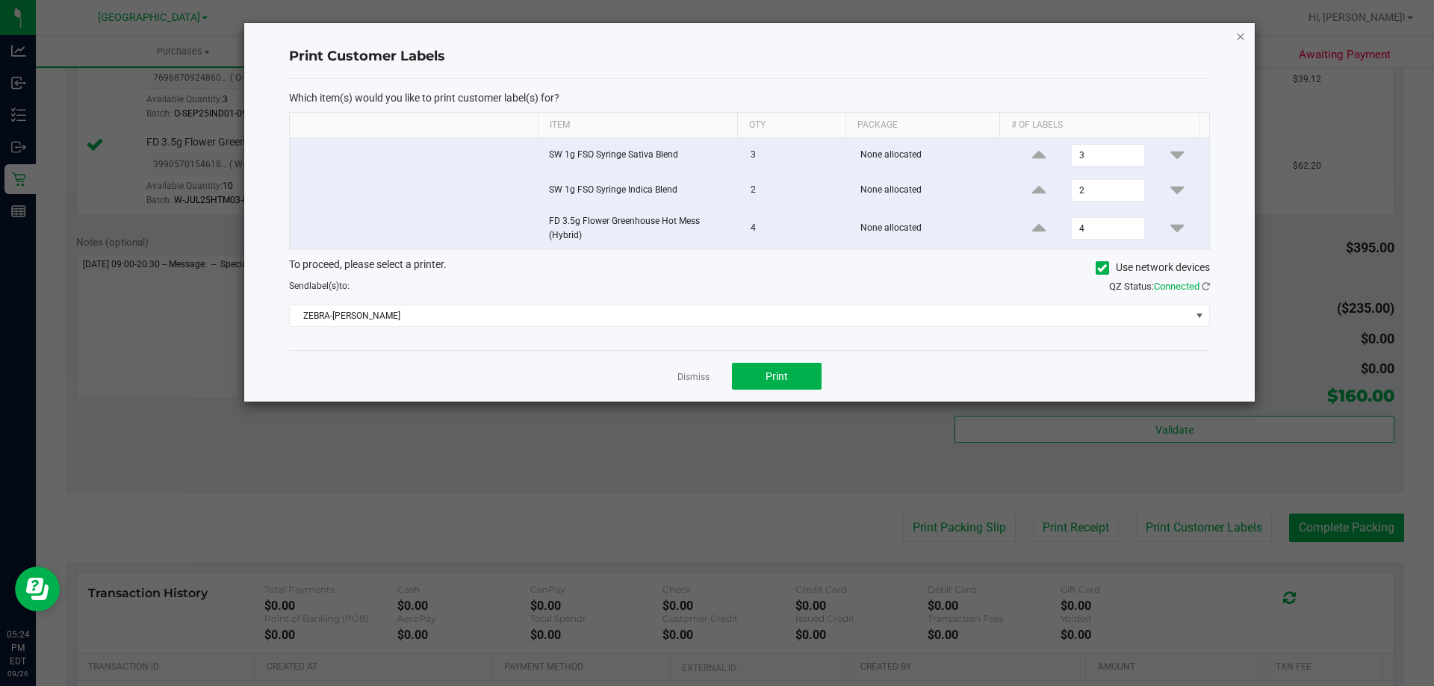
click at [1240, 38] on icon "button" at bounding box center [1240, 36] width 10 height 18
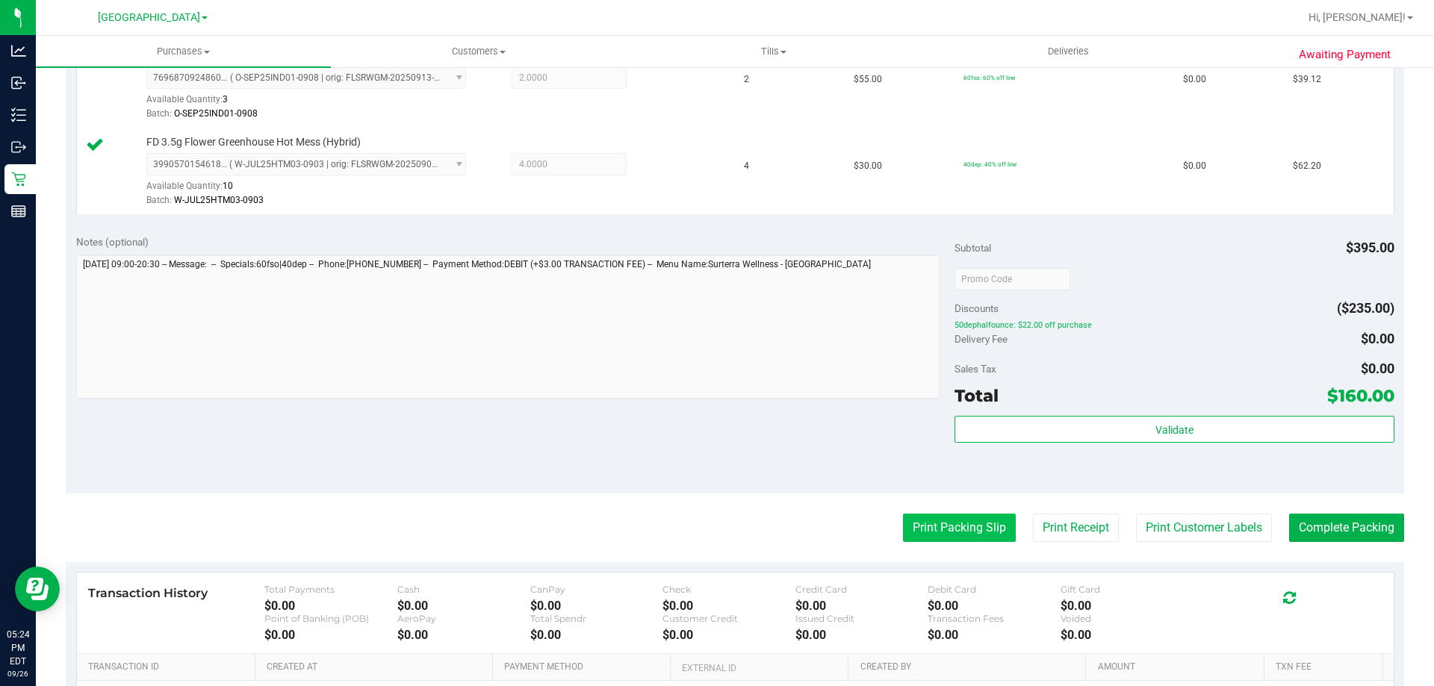
click at [965, 531] on button "Print Packing Slip" at bounding box center [959, 528] width 113 height 28
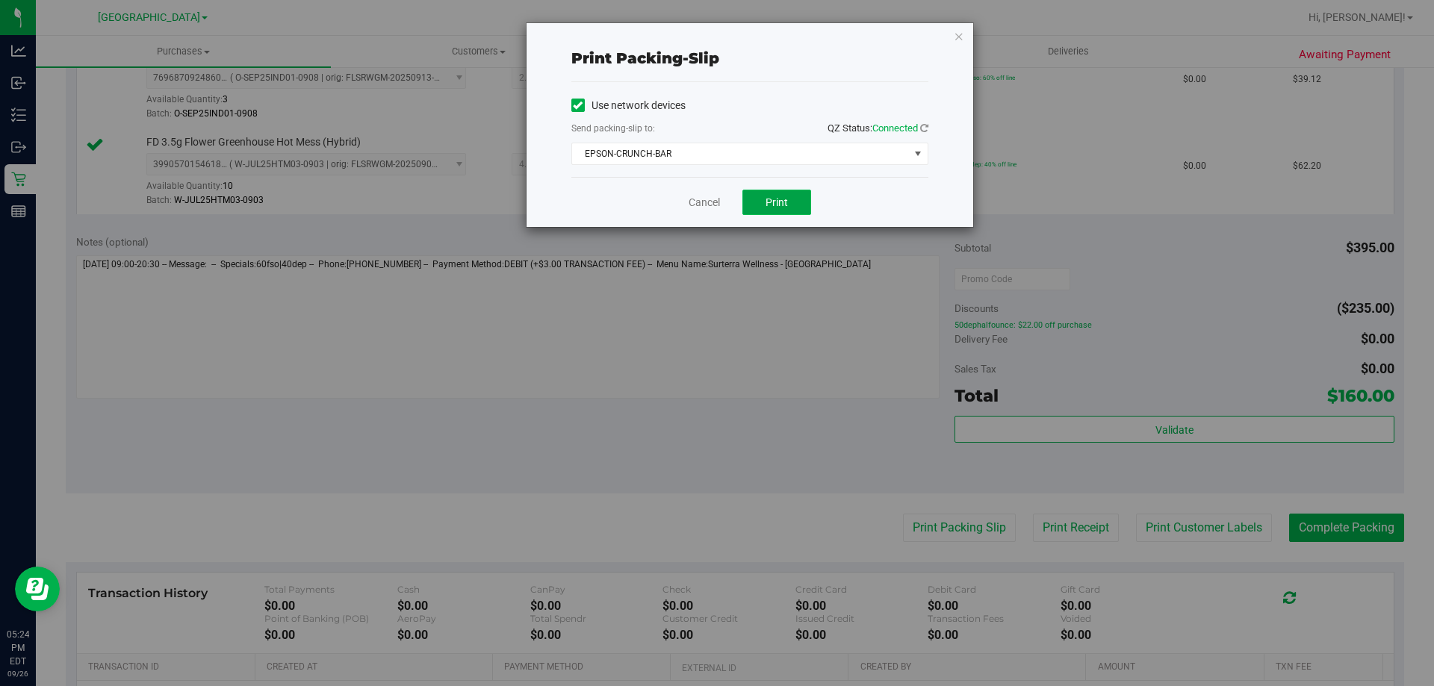
click at [771, 205] on span "Print" at bounding box center [776, 202] width 22 height 12
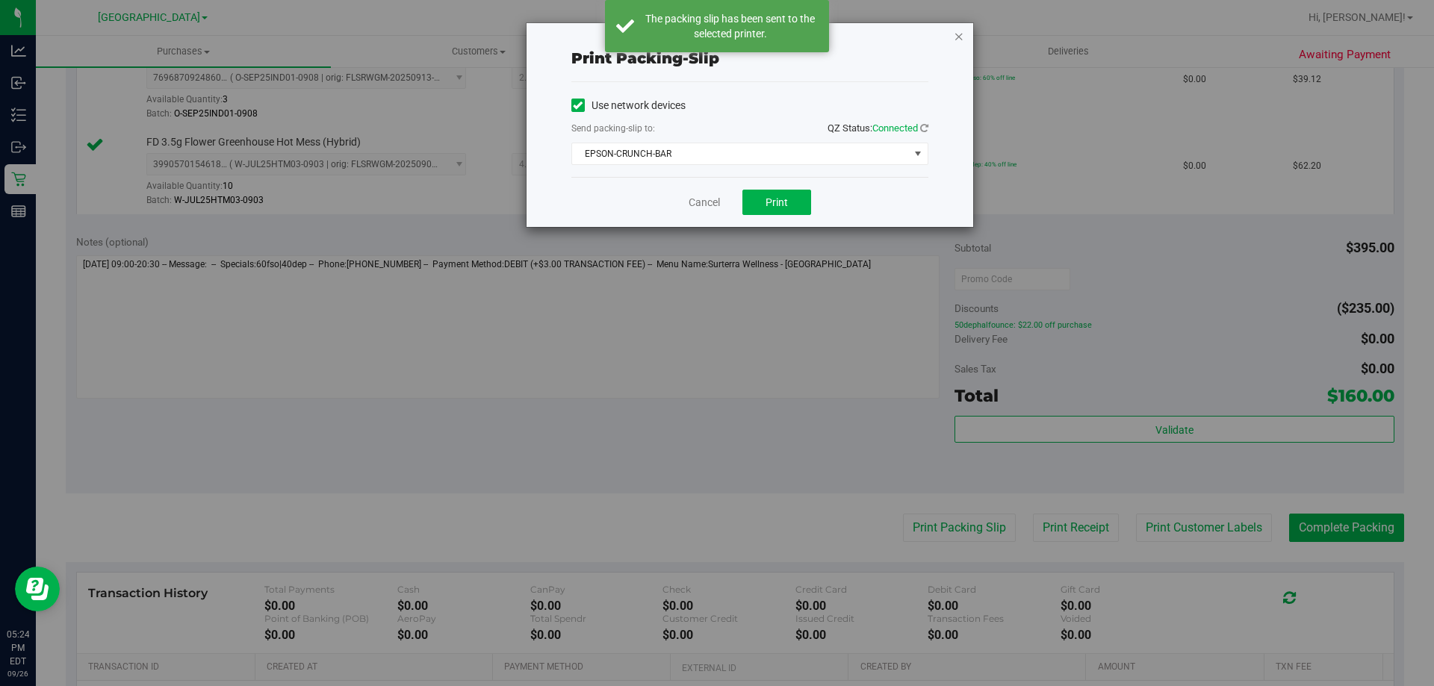
click at [963, 41] on icon "button" at bounding box center [959, 36] width 10 height 18
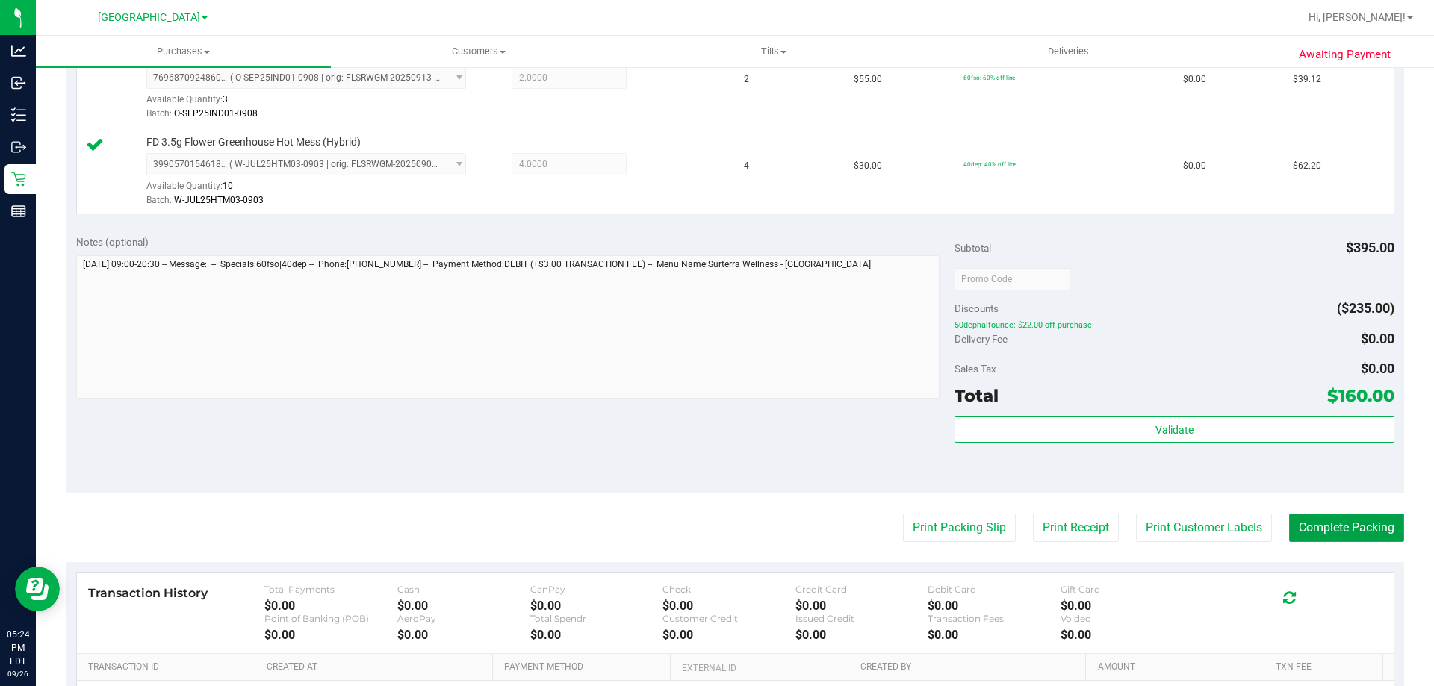
click at [1325, 532] on button "Complete Packing" at bounding box center [1346, 528] width 115 height 28
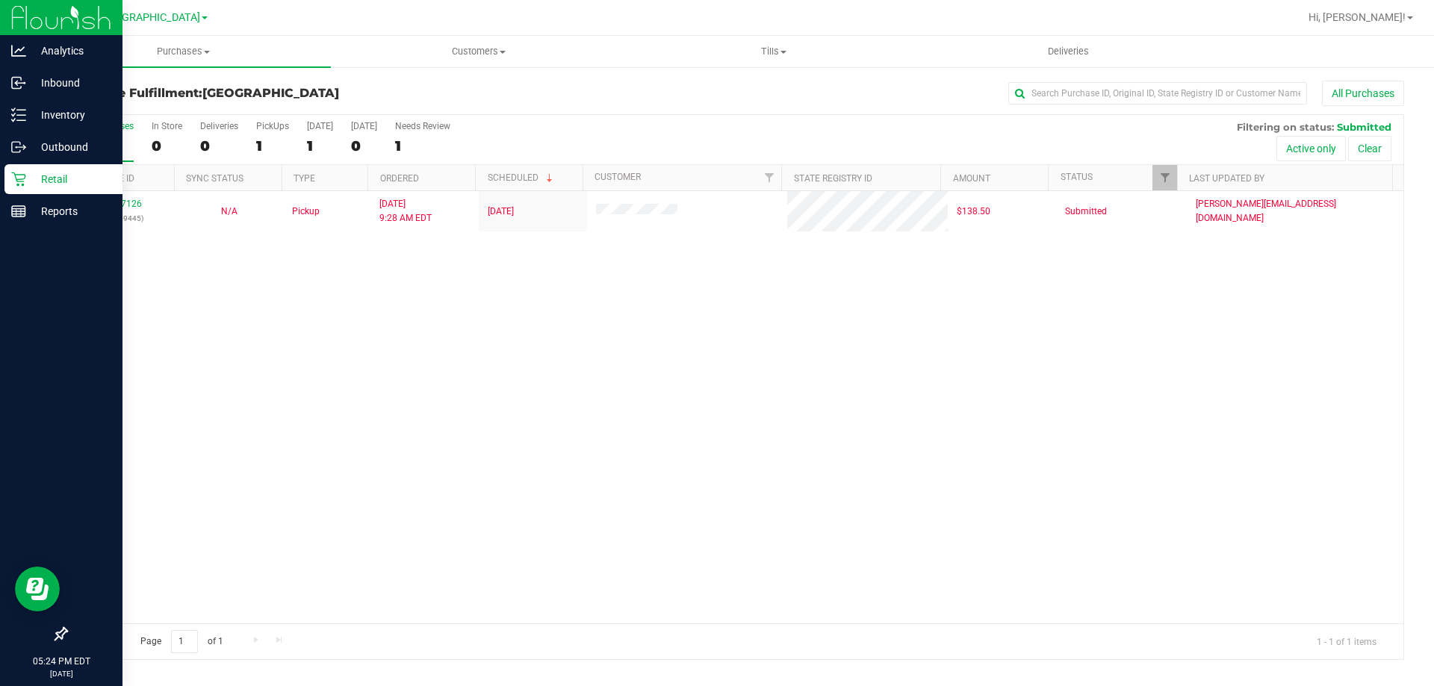
click at [22, 182] on icon at bounding box center [18, 179] width 15 height 15
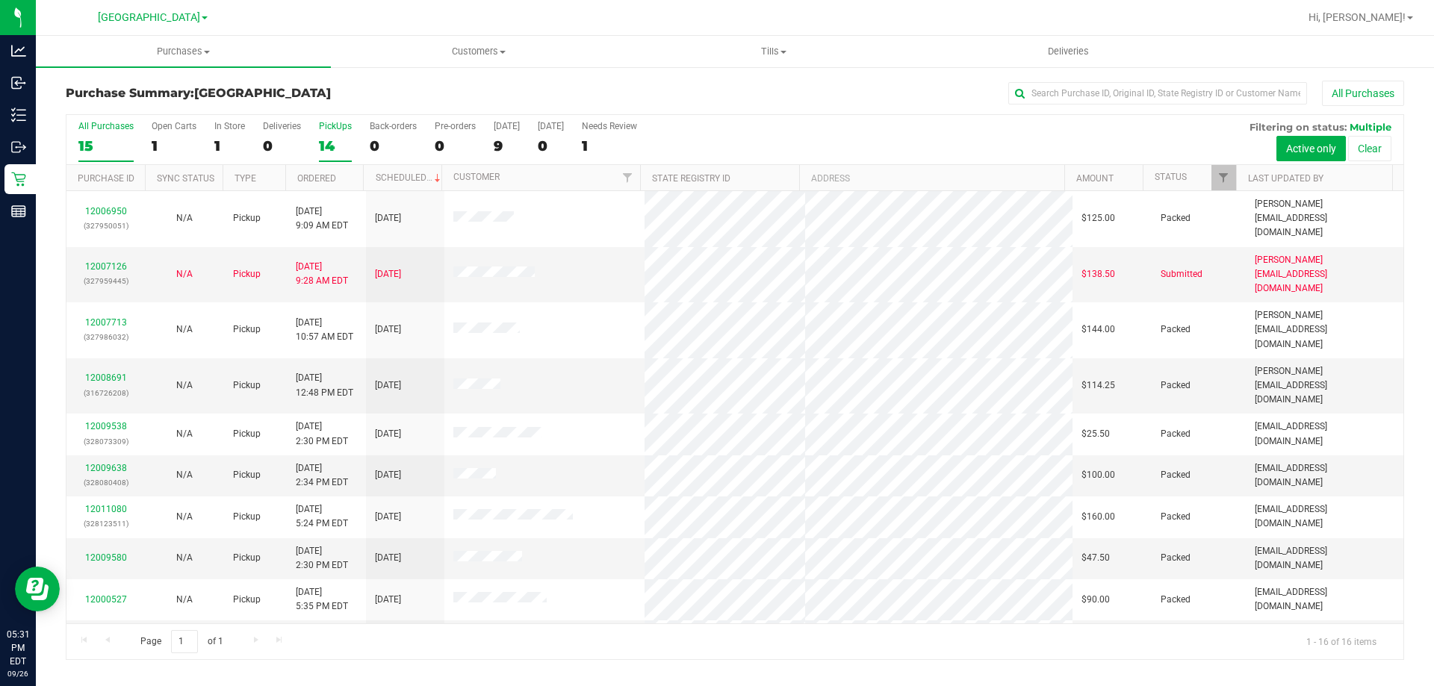
click at [334, 138] on div "14" at bounding box center [335, 145] width 33 height 17
click at [0, 0] on input "PickUps 14" at bounding box center [0, 0] width 0 height 0
click at [332, 134] on label "PickUps 14" at bounding box center [335, 141] width 33 height 41
click at [0, 0] on input "PickUps 14" at bounding box center [0, 0] width 0 height 0
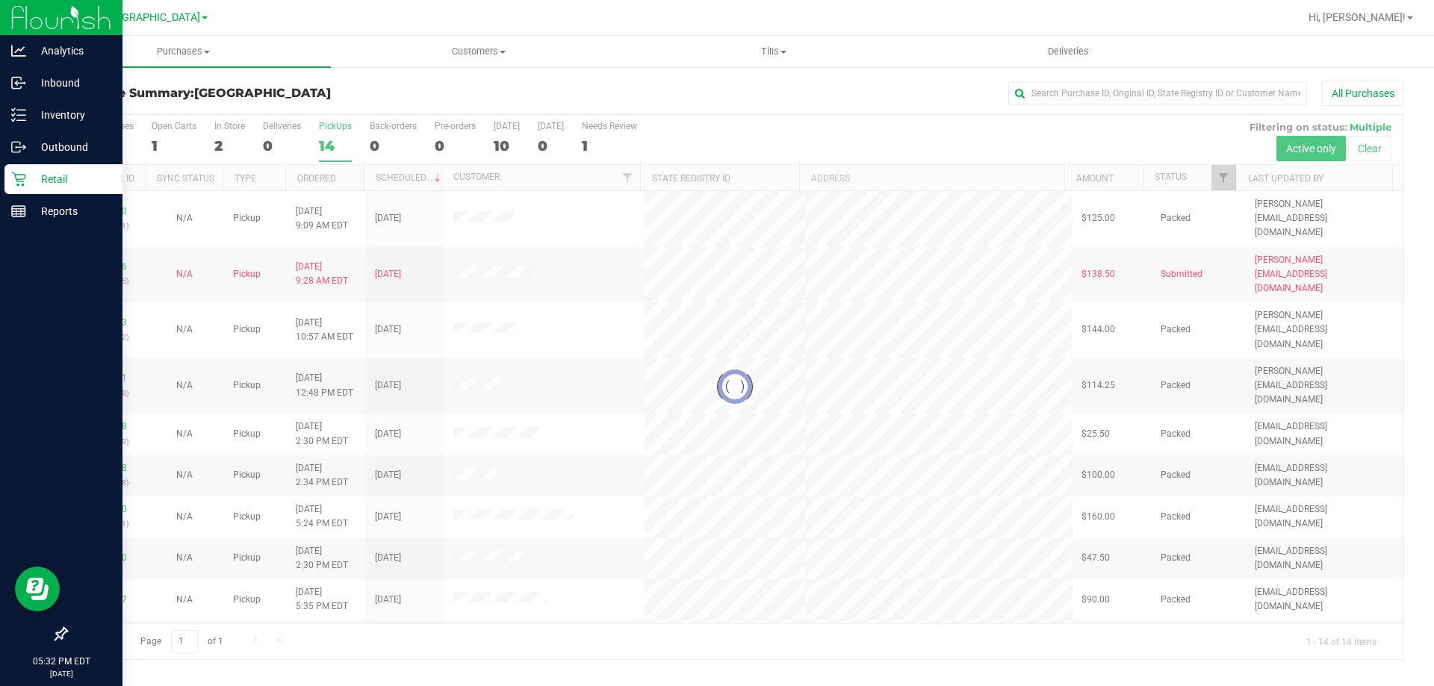
click at [19, 176] on icon at bounding box center [18, 179] width 15 height 15
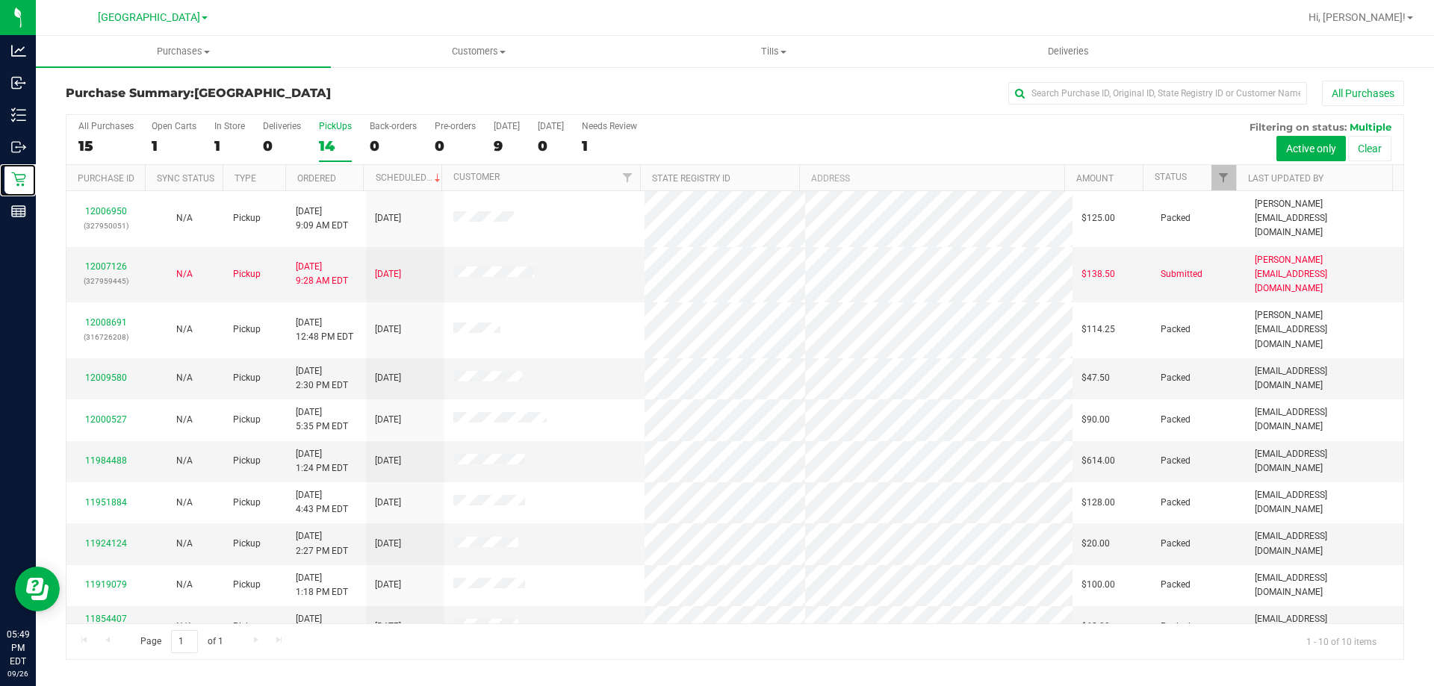
click at [331, 140] on div "14" at bounding box center [335, 145] width 33 height 17
click at [0, 0] on input "PickUps 14" at bounding box center [0, 0] width 0 height 0
click at [326, 129] on div "PickUps" at bounding box center [335, 126] width 33 height 10
click at [0, 0] on input "PickUps 10" at bounding box center [0, 0] width 0 height 0
click at [336, 136] on label "PickUps 10" at bounding box center [335, 141] width 33 height 41
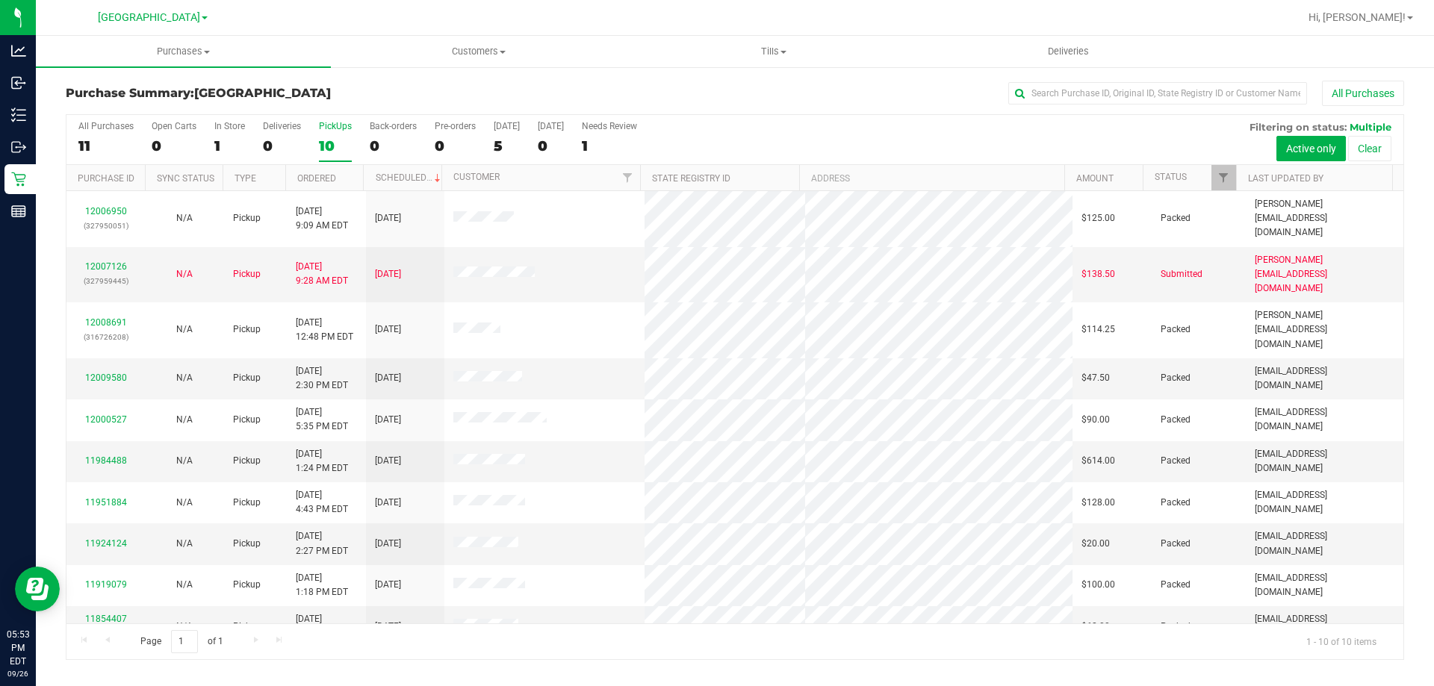
click at [0, 0] on input "PickUps 10" at bounding box center [0, 0] width 0 height 0
click at [335, 146] on div "10" at bounding box center [335, 145] width 33 height 17
click at [0, 0] on input "PickUps 10" at bounding box center [0, 0] width 0 height 0
click at [321, 137] on div "10" at bounding box center [335, 145] width 33 height 17
click at [0, 0] on input "PickUps 10" at bounding box center [0, 0] width 0 height 0
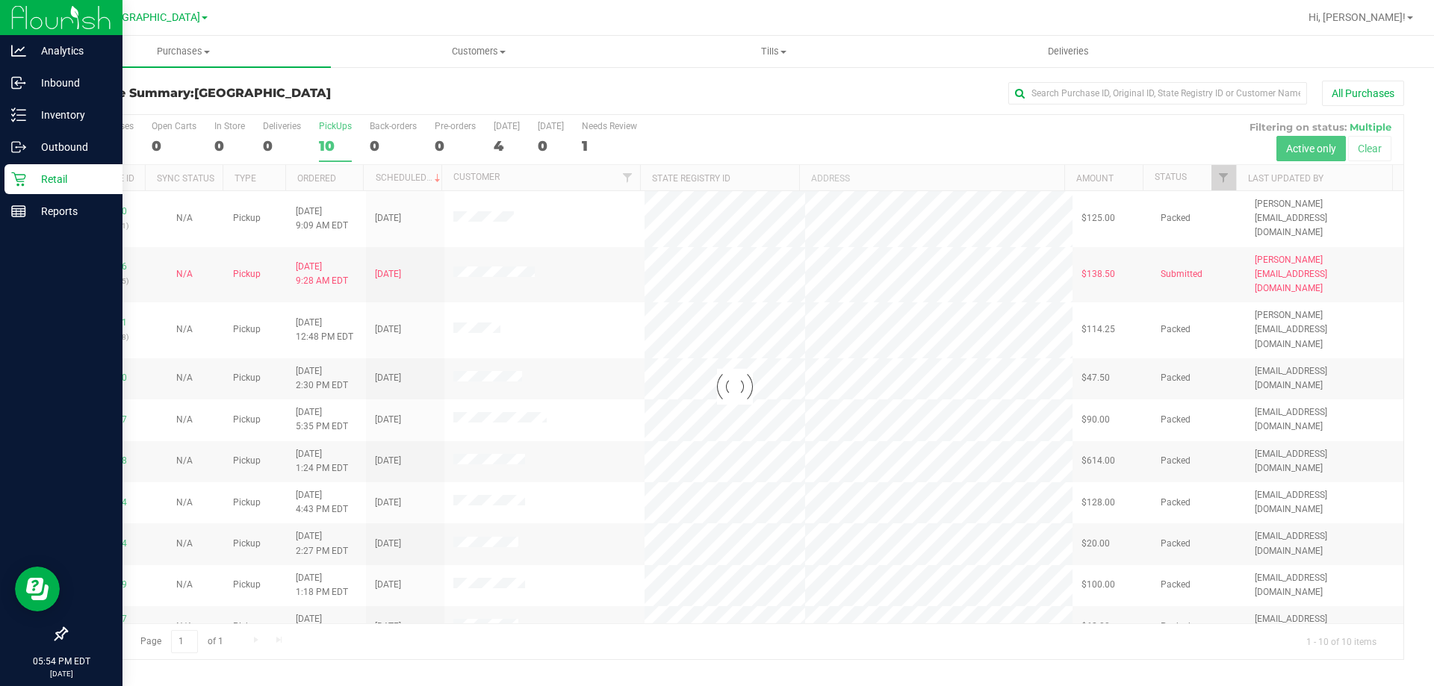
click at [30, 173] on p "Retail" at bounding box center [71, 179] width 90 height 18
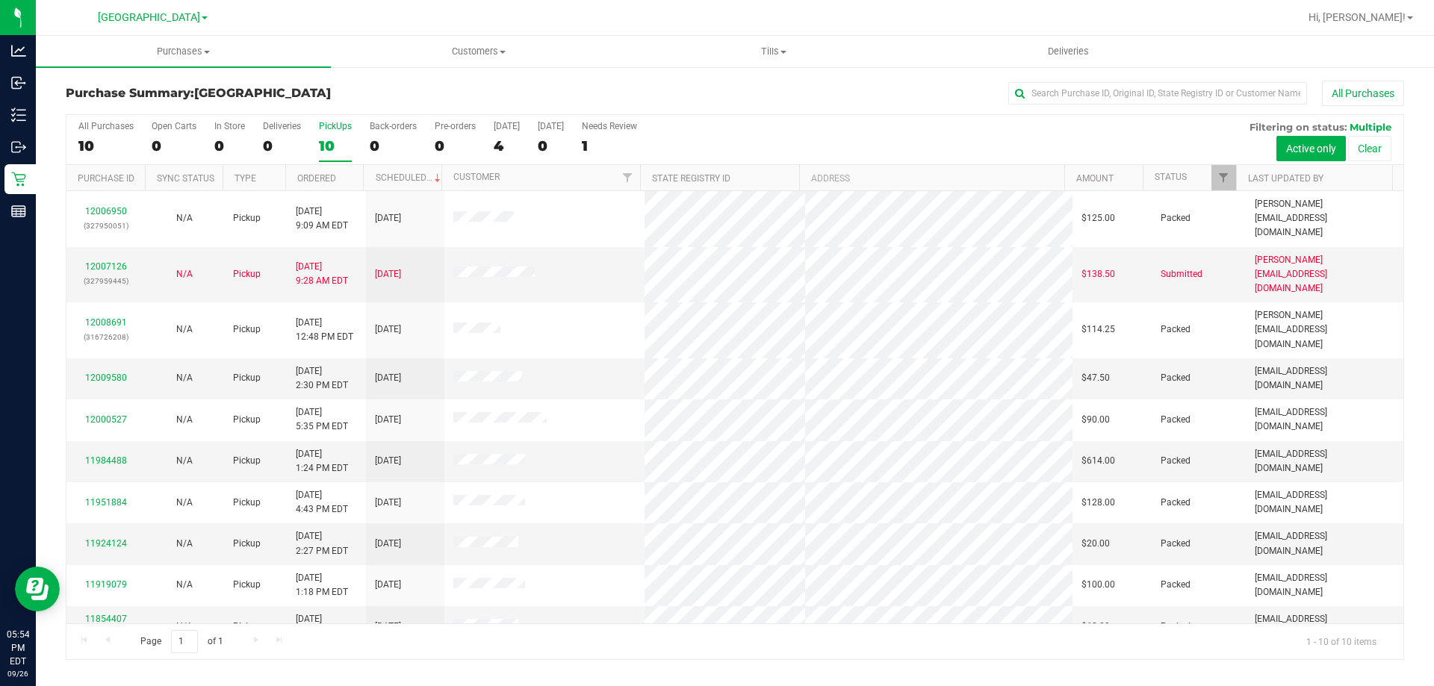
click at [328, 140] on div "10" at bounding box center [335, 145] width 33 height 17
click at [0, 0] on input "PickUps 10" at bounding box center [0, 0] width 0 height 0
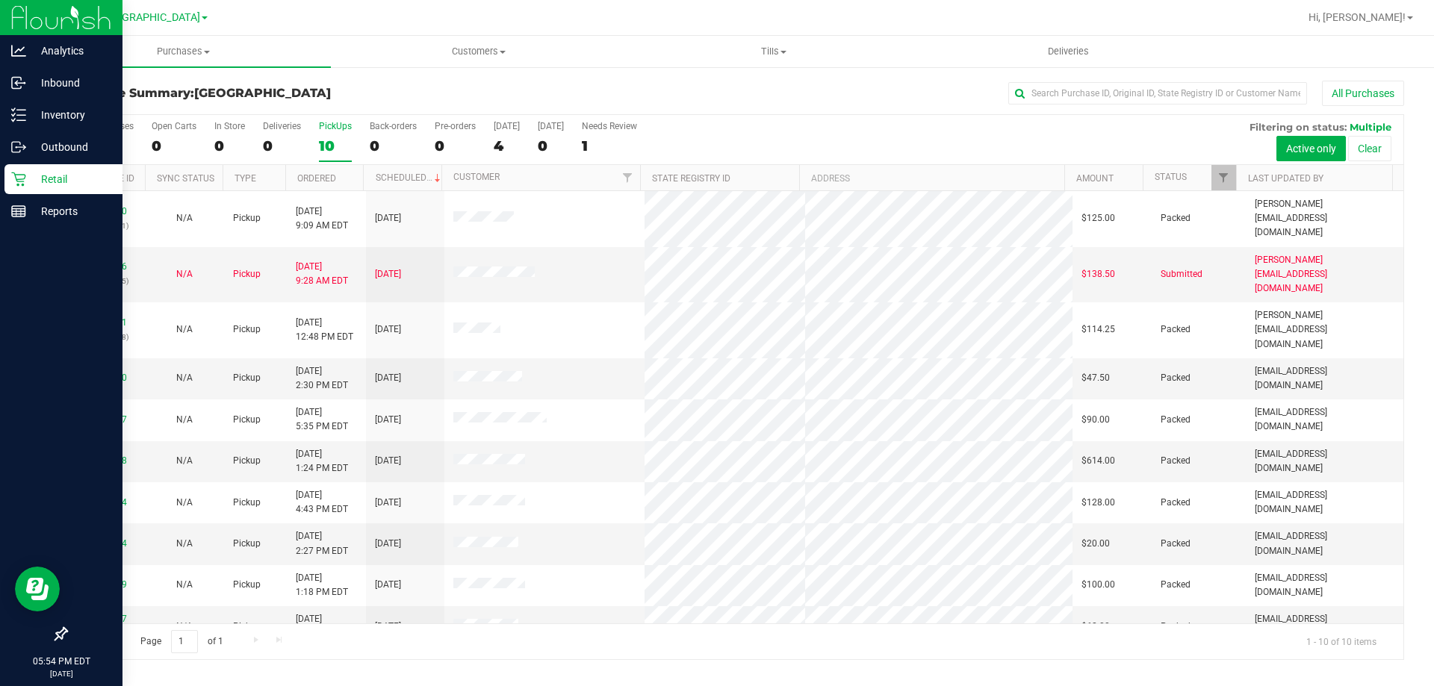
click at [26, 184] on p "Retail" at bounding box center [71, 179] width 90 height 18
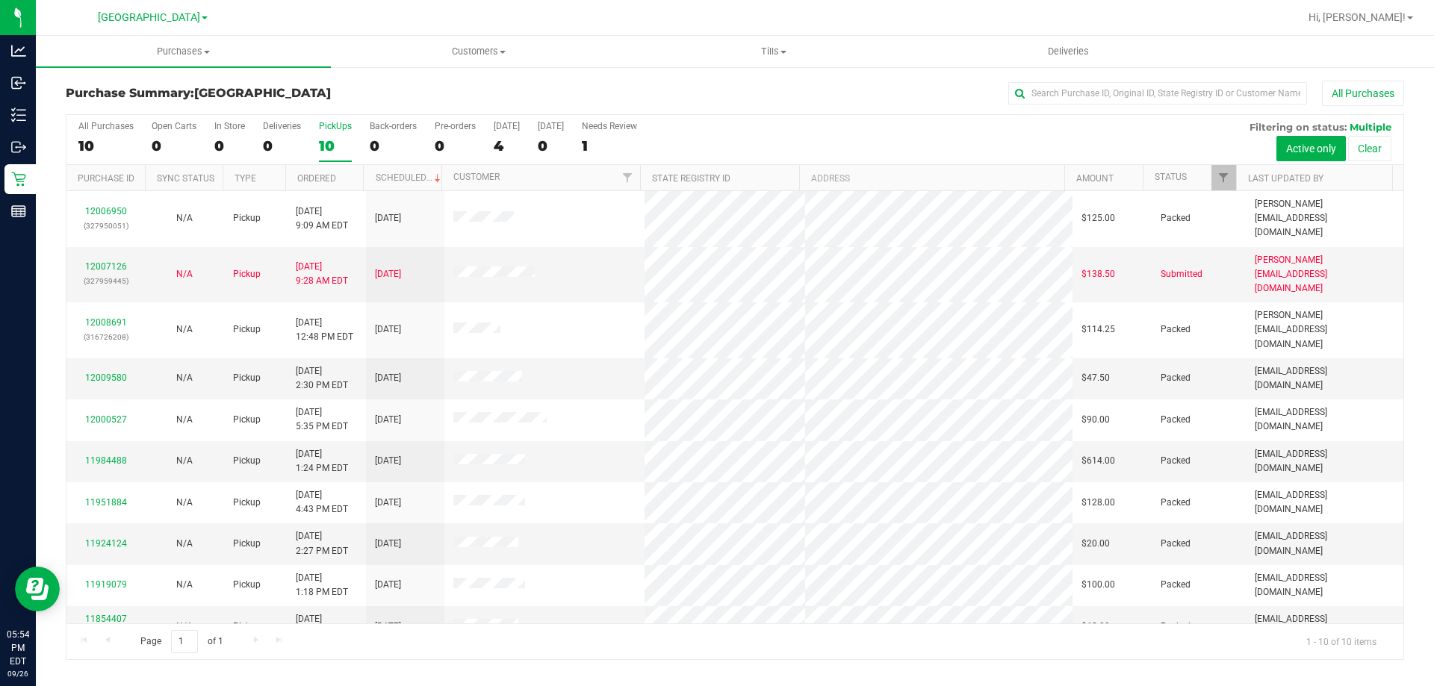
click at [328, 122] on div "PickUps" at bounding box center [335, 126] width 33 height 10
click at [0, 0] on input "PickUps 10" at bounding box center [0, 0] width 0 height 0
